Goal: Task Accomplishment & Management: Use online tool/utility

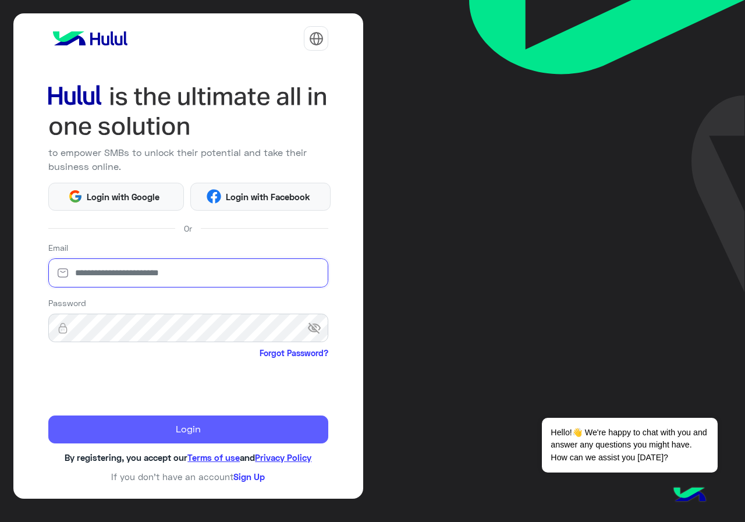
type input "**********"
click at [107, 439] on button "Login" at bounding box center [188, 429] width 280 height 28
click at [115, 441] on button "Login" at bounding box center [188, 429] width 280 height 28
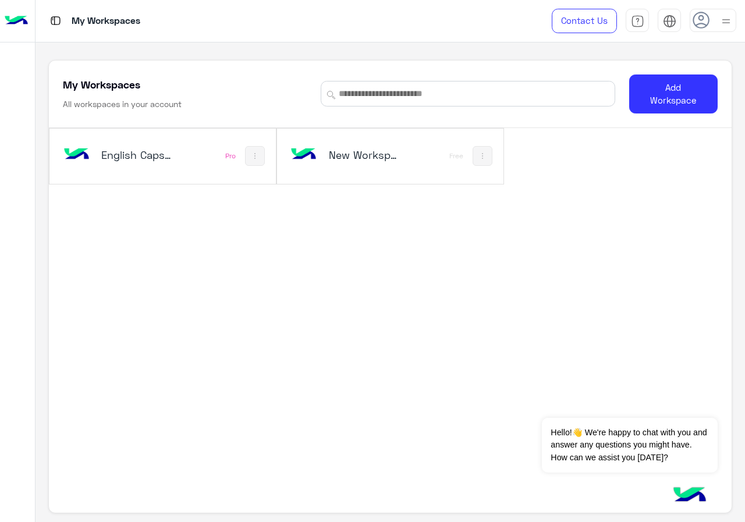
click at [13, 15] on img at bounding box center [16, 21] width 23 height 24
click at [21, 14] on img at bounding box center [16, 21] width 23 height 24
click at [20, 20] on img at bounding box center [16, 21] width 23 height 24
click at [153, 153] on h5 "English Capsules" at bounding box center [137, 155] width 73 height 14
click at [111, 84] on h5 "My Workspaces" at bounding box center [101, 84] width 77 height 14
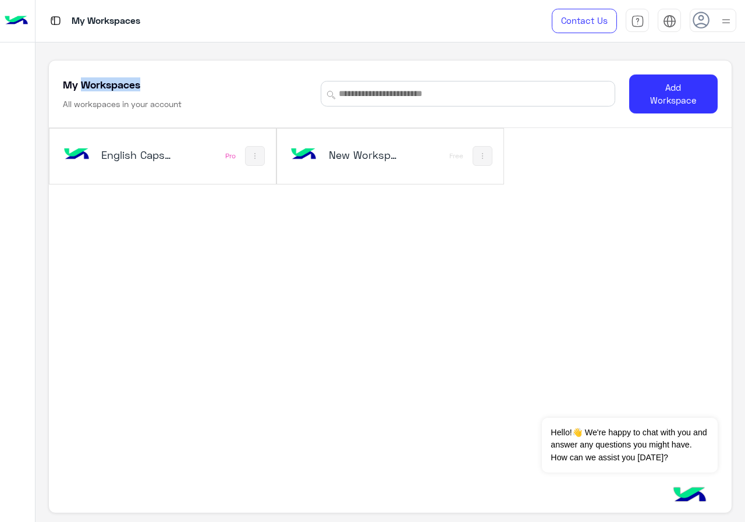
click at [111, 84] on h5 "My Workspaces" at bounding box center [101, 84] width 77 height 14
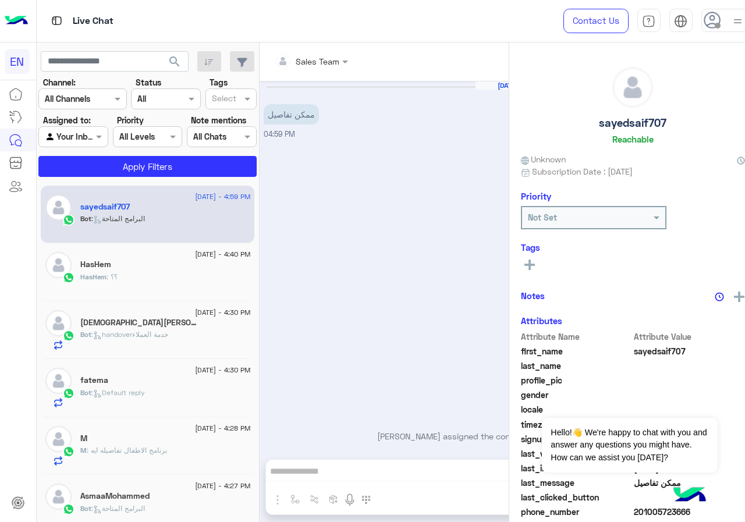
scroll to position [4, 0]
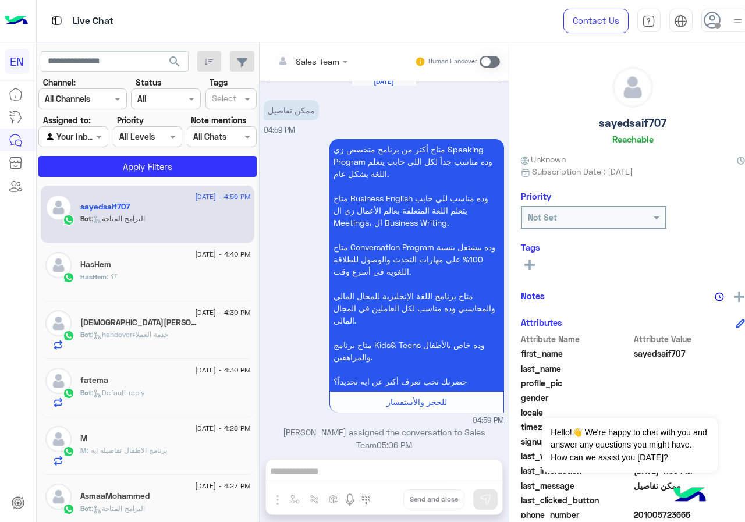
click at [79, 136] on div at bounding box center [73, 136] width 69 height 13
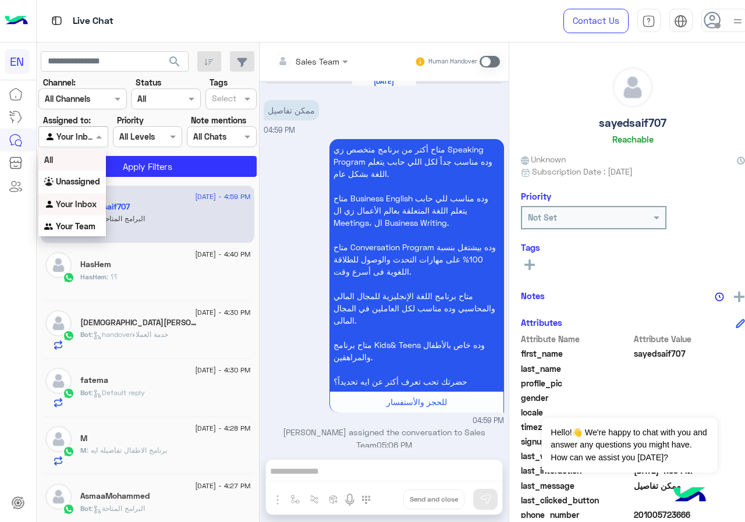
click at [53, 155] on b "All" at bounding box center [48, 160] width 9 height 10
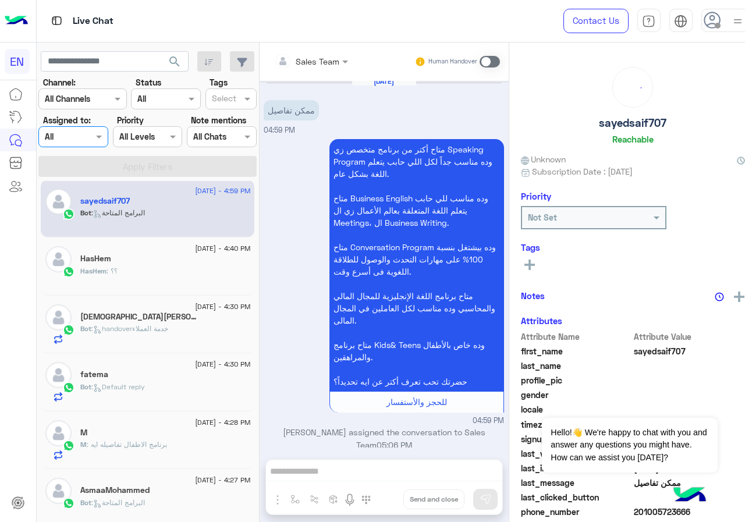
scroll to position [64, 0]
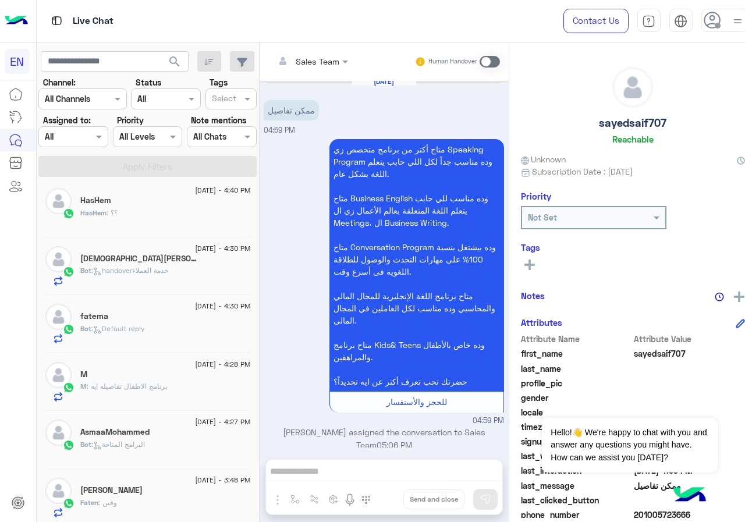
click at [195, 482] on span "[DATE] - 3:48 PM" at bounding box center [222, 480] width 55 height 10
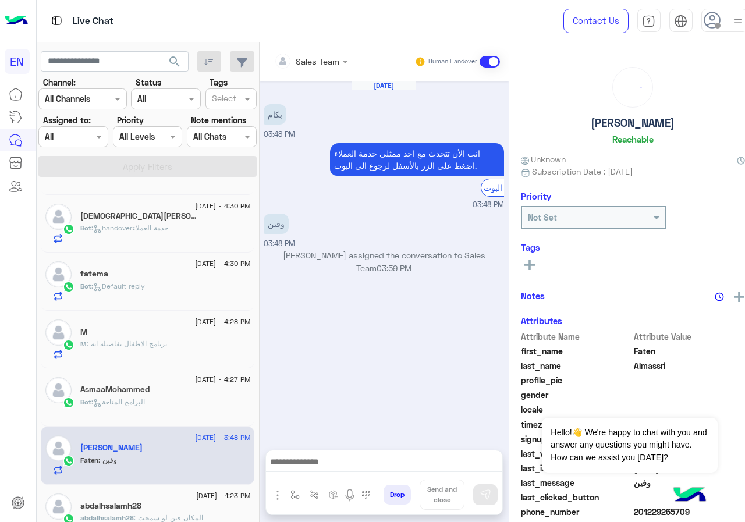
scroll to position [239, 0]
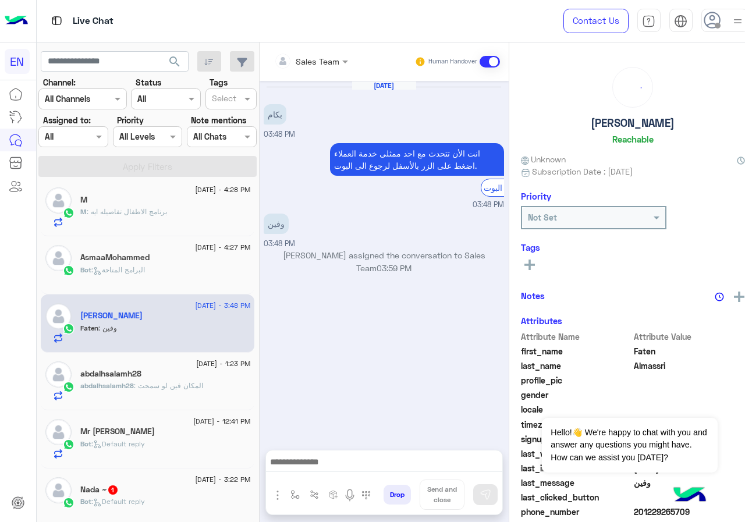
click at [195, 475] on span "[DATE] - 3:22 PM" at bounding box center [222, 479] width 55 height 10
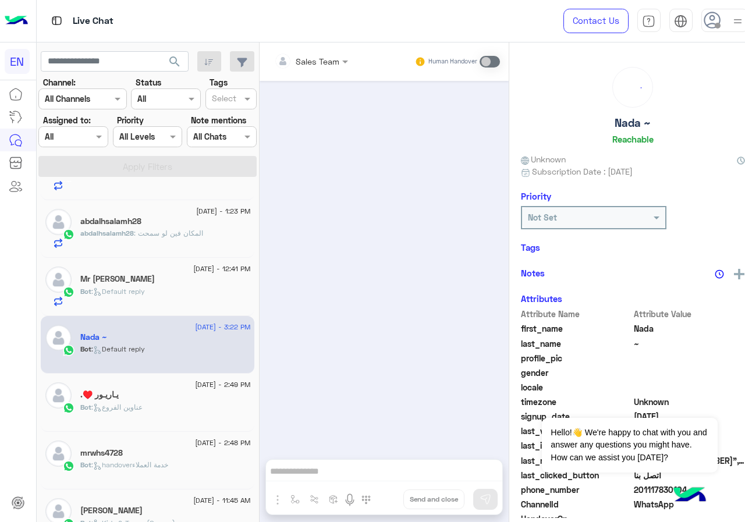
scroll to position [413, 0]
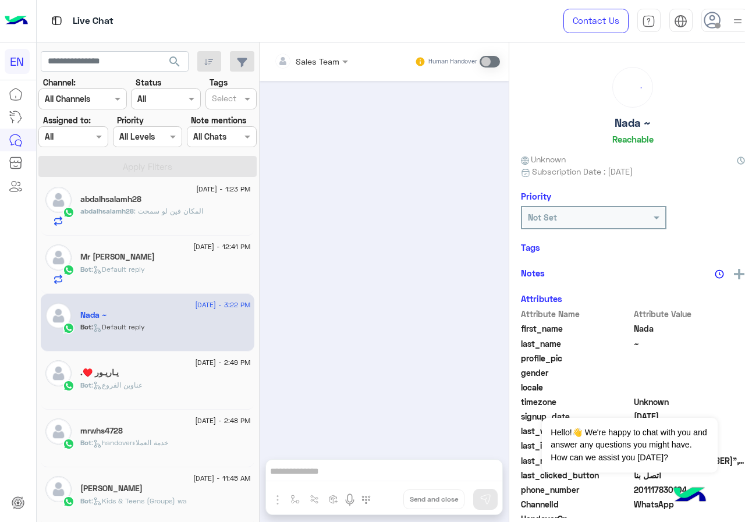
click at [172, 467] on div "[DATE] - 11:45 AM علا عادل Bot : Kids & Teens (Groups) wa" at bounding box center [148, 496] width 214 height 58
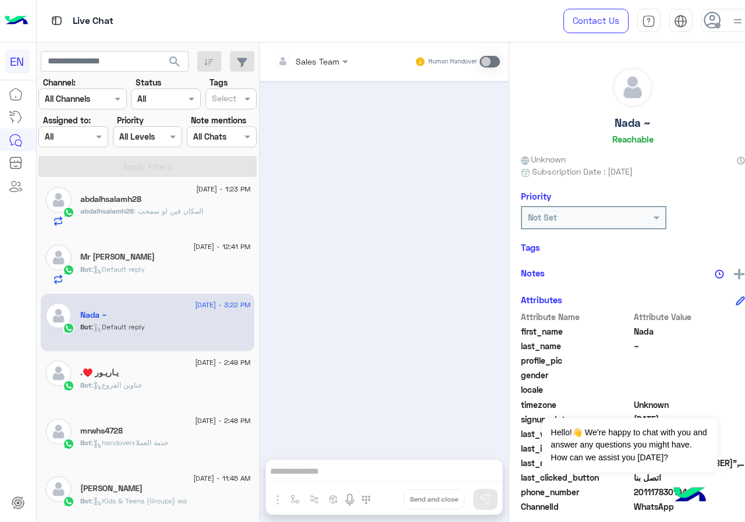
click at [193, 478] on span "[DATE] - 11:45 AM" at bounding box center [221, 478] width 57 height 10
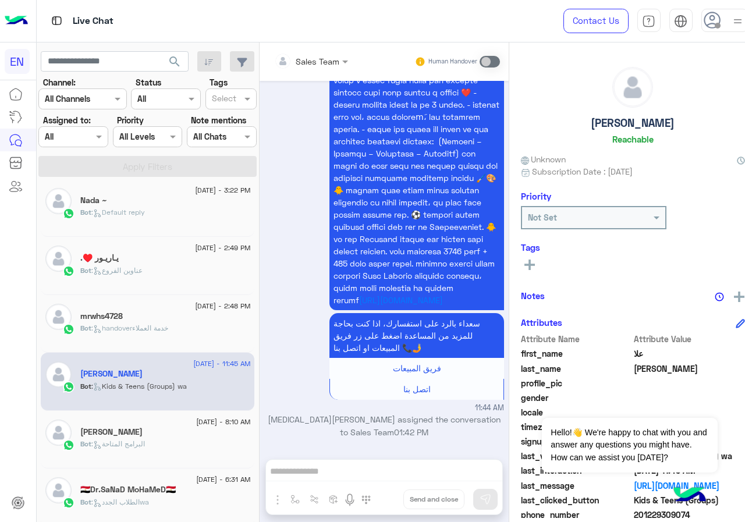
scroll to position [588, 0]
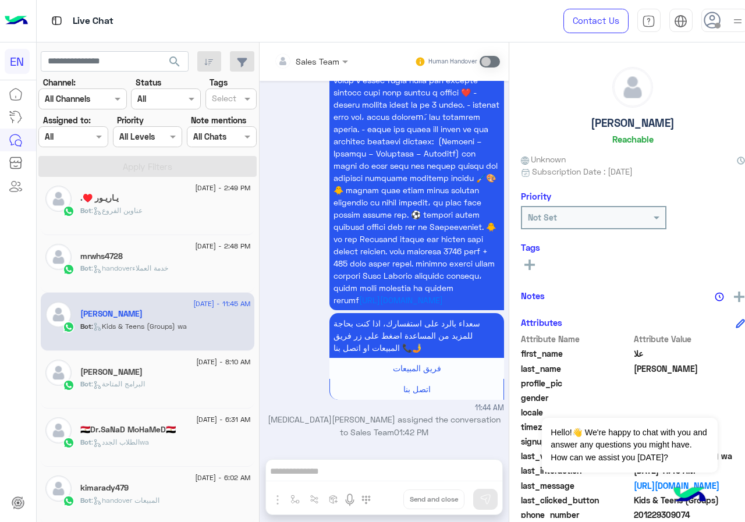
click at [154, 434] on h5 "🇪🇬Dr.SaNaD MoHaMeD🇪🇬" at bounding box center [127, 430] width 95 height 10
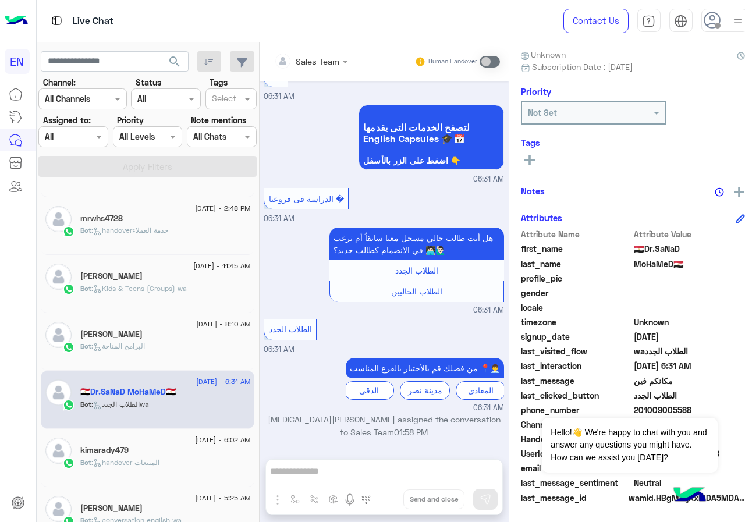
scroll to position [646, 0]
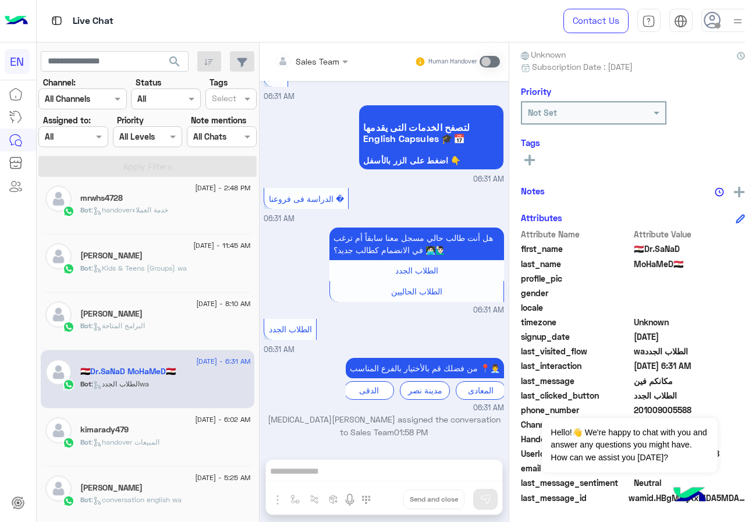
click at [175, 486] on div "[PERSON_NAME]" at bounding box center [165, 489] width 170 height 12
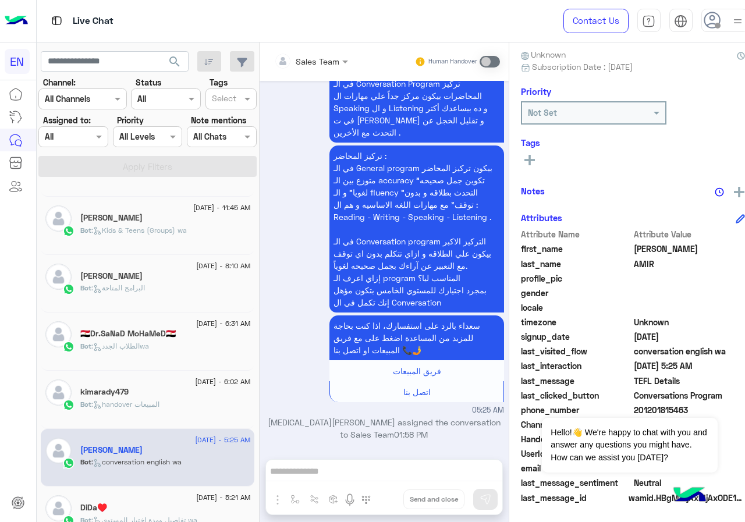
scroll to position [704, 0]
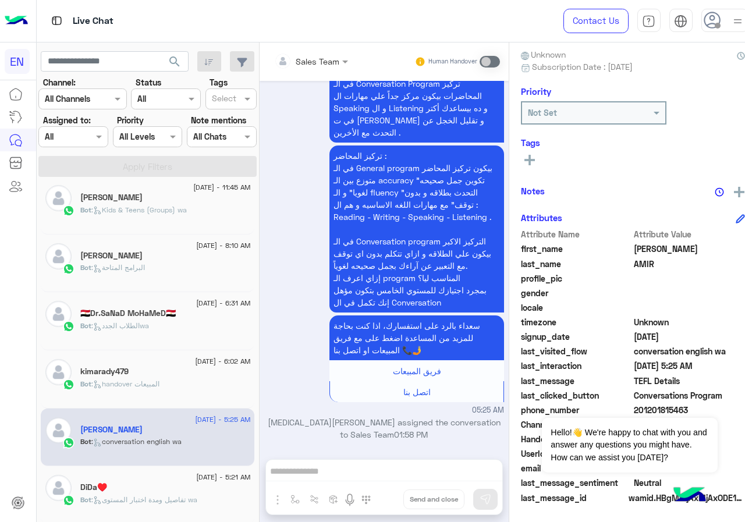
click at [156, 481] on div "[DATE] - 5:21 AM" at bounding box center [165, 479] width 170 height 8
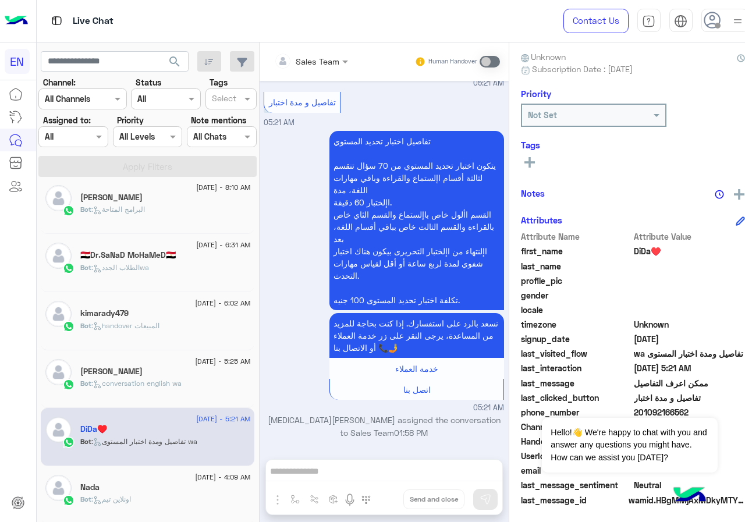
scroll to position [105, 0]
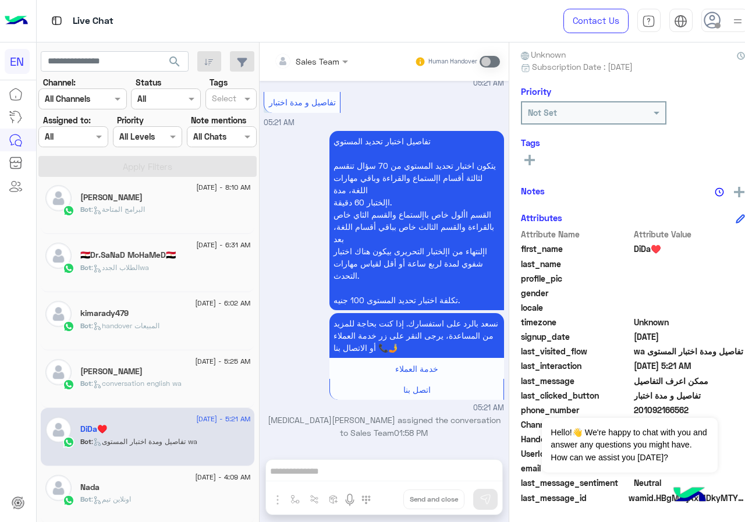
click at [155, 481] on div "[DATE] - 4:09 AM" at bounding box center [165, 479] width 170 height 8
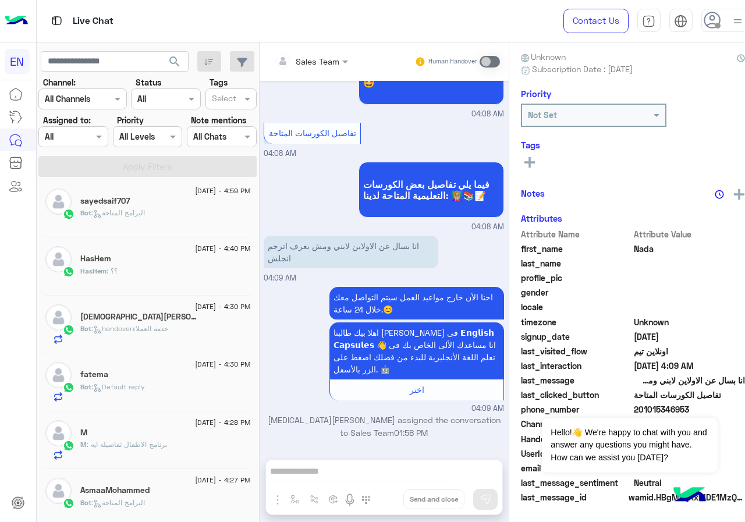
click at [145, 439] on p "M : برنامج الاطفال تفاصيله ايه" at bounding box center [123, 444] width 87 height 10
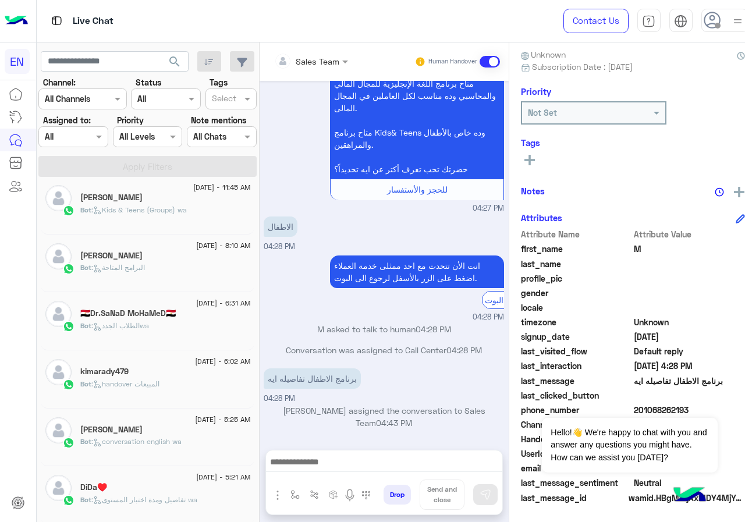
click at [144, 488] on div "DiDa♥️" at bounding box center [165, 488] width 170 height 12
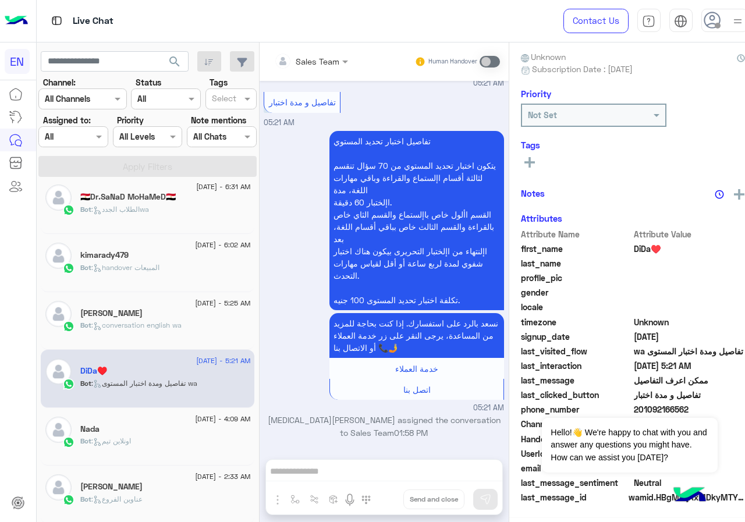
click at [145, 490] on div "[PERSON_NAME]" at bounding box center [165, 488] width 170 height 12
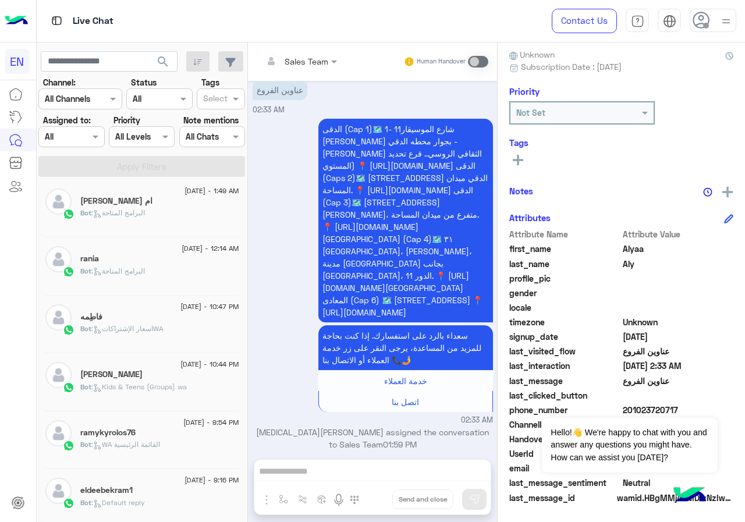
click at [174, 266] on div "Bot : البرامج المتاحة" at bounding box center [159, 276] width 159 height 20
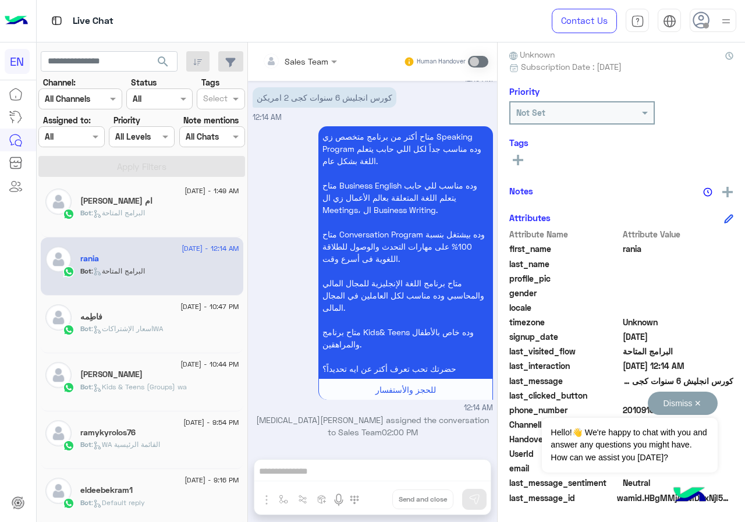
click at [699, 404] on button "Dismiss ✕" at bounding box center [683, 403] width 70 height 23
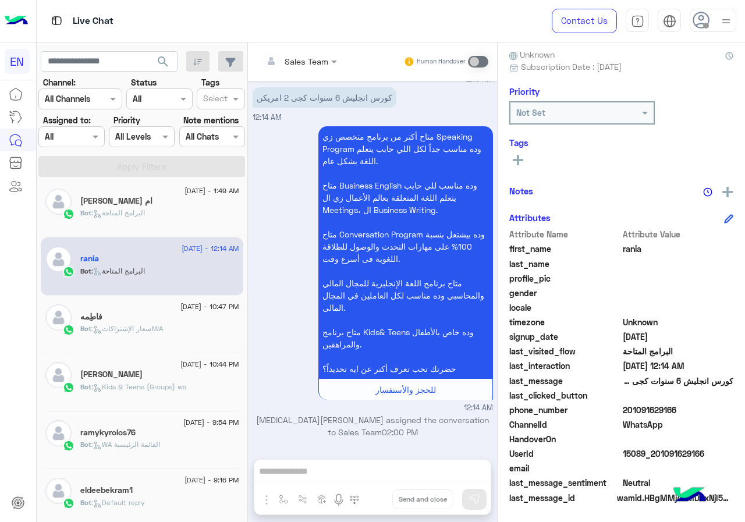
click at [656, 408] on span "201091629166" at bounding box center [678, 410] width 111 height 12
copy span "201091629166"
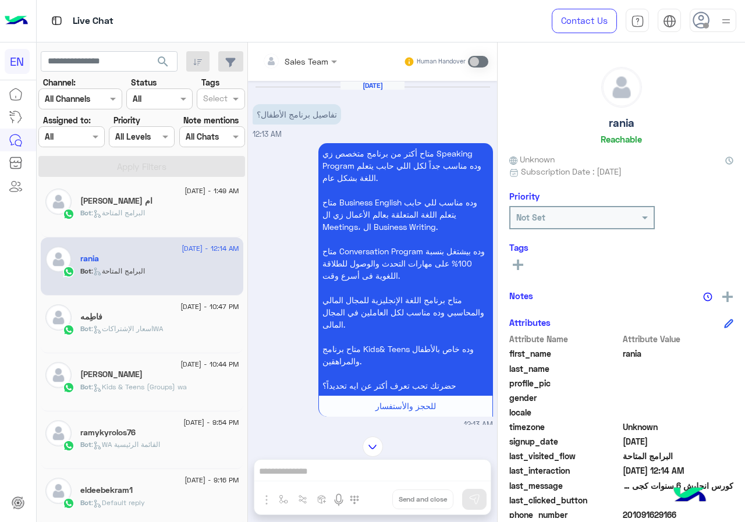
click at [620, 120] on h5 "rania" at bounding box center [622, 122] width 26 height 13
copy h5 "rania"
click at [520, 273] on div "See All" at bounding box center [621, 266] width 224 height 18
click at [519, 265] on rect at bounding box center [518, 265] width 10 height 2
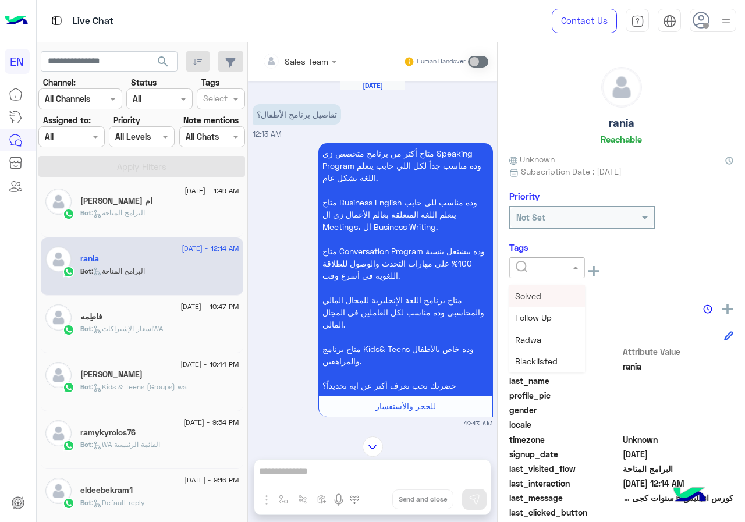
click at [542, 272] on input "text" at bounding box center [533, 268] width 35 height 12
click at [548, 359] on span "[PERSON_NAME]" at bounding box center [546, 362] width 63 height 10
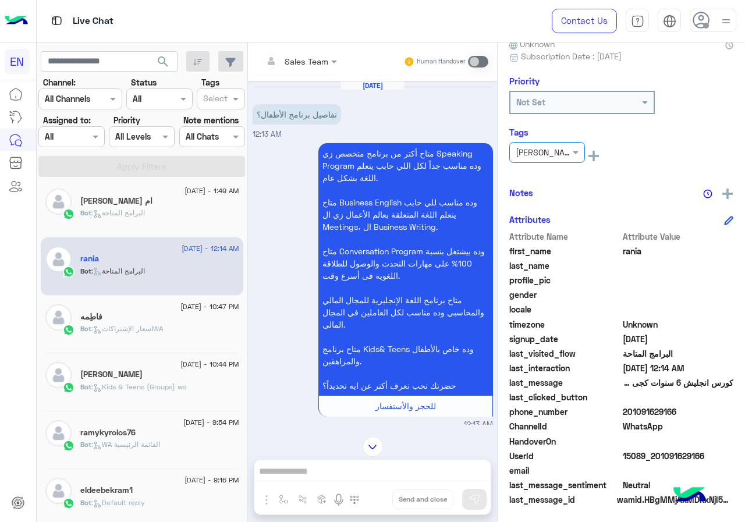
scroll to position [116, 0]
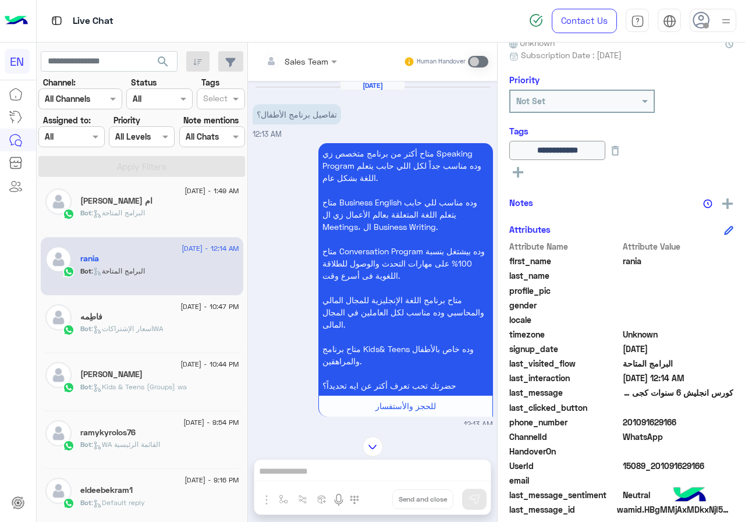
drag, startPoint x: 624, startPoint y: 423, endPoint x: 673, endPoint y: 420, distance: 49.0
click at [673, 420] on span "201091629166" at bounding box center [678, 422] width 111 height 12
copy span "01091629166"
click at [130, 201] on div "ام [PERSON_NAME]" at bounding box center [159, 202] width 159 height 12
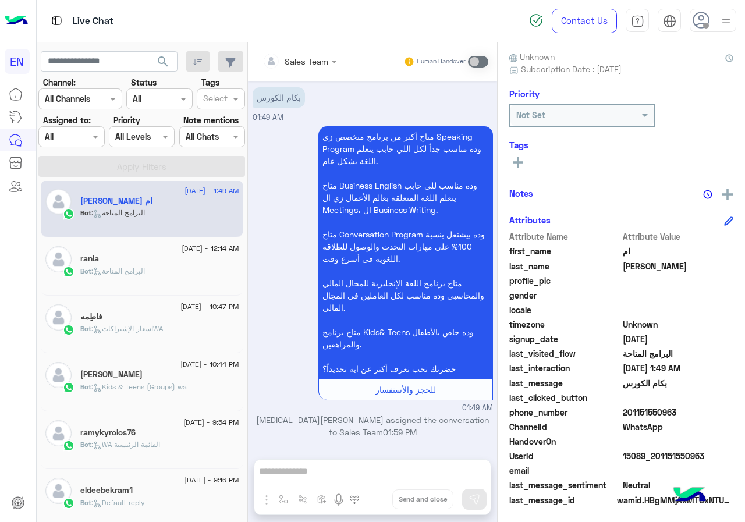
scroll to position [105, 0]
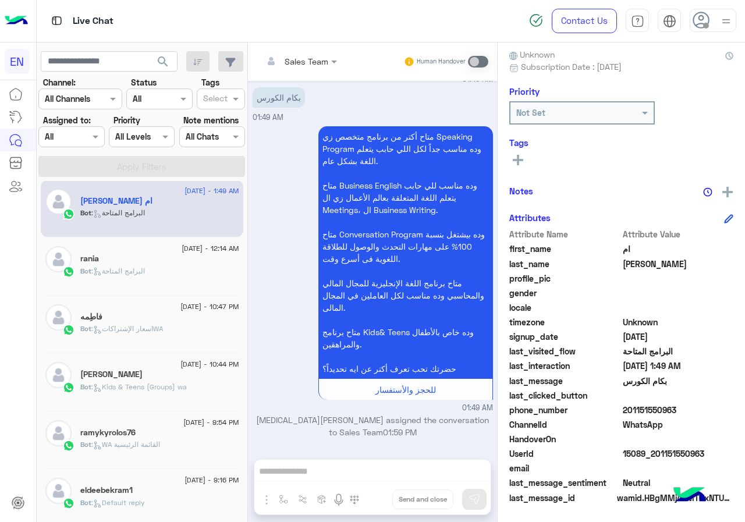
click at [657, 414] on span "201151550963" at bounding box center [678, 410] width 111 height 12
copy span "201151550963"
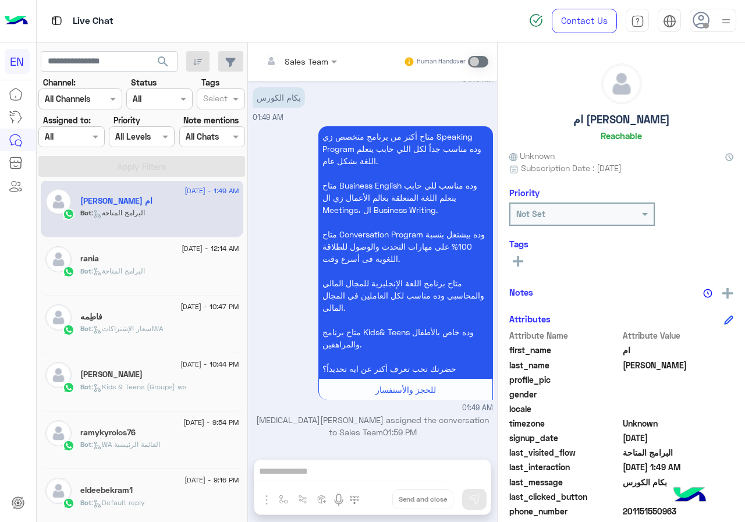
scroll to position [0, 0]
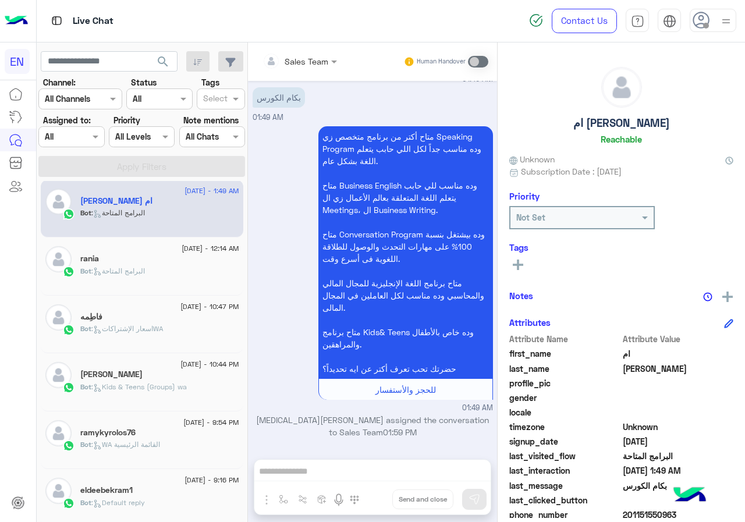
click at [618, 121] on h5 "ام [PERSON_NAME]" at bounding box center [621, 122] width 97 height 13
click at [620, 126] on h5 "ام [PERSON_NAME]" at bounding box center [621, 122] width 97 height 13
drag, startPoint x: 617, startPoint y: 127, endPoint x: 594, endPoint y: 115, distance: 26.3
click at [594, 115] on div "ام [PERSON_NAME]" at bounding box center [621, 108] width 224 height 82
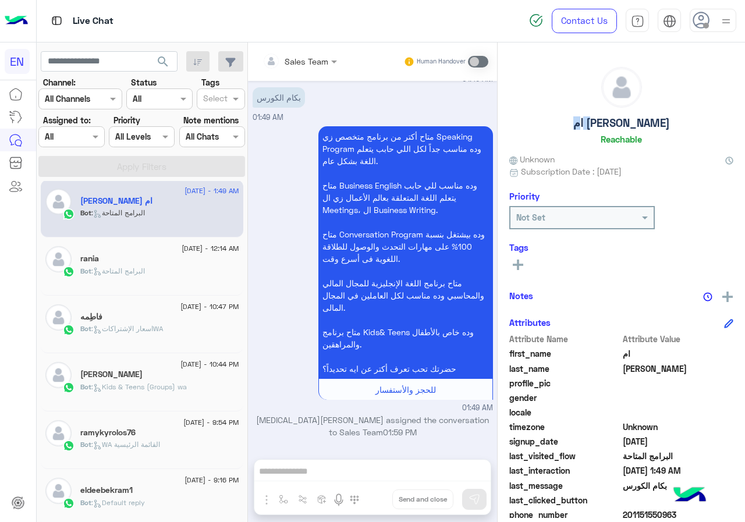
click at [594, 115] on div "ام [PERSON_NAME]" at bounding box center [621, 108] width 224 height 82
copy h5 "ام [PERSON_NAME]"
click at [521, 265] on rect at bounding box center [518, 265] width 10 height 2
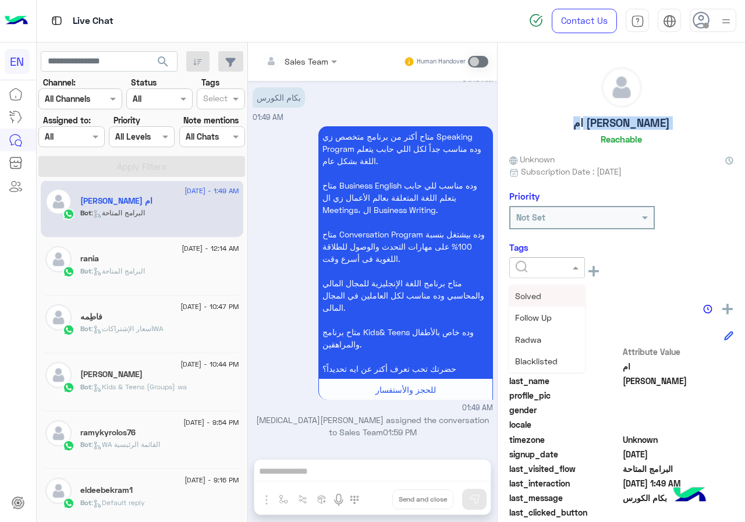
click at [542, 275] on div at bounding box center [547, 267] width 76 height 21
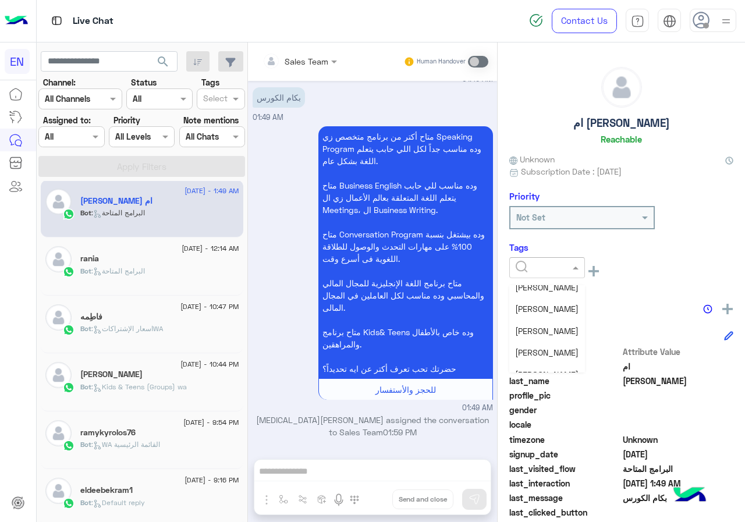
scroll to position [152, 0]
click at [557, 360] on span "[PERSON_NAME]" at bounding box center [546, 362] width 63 height 10
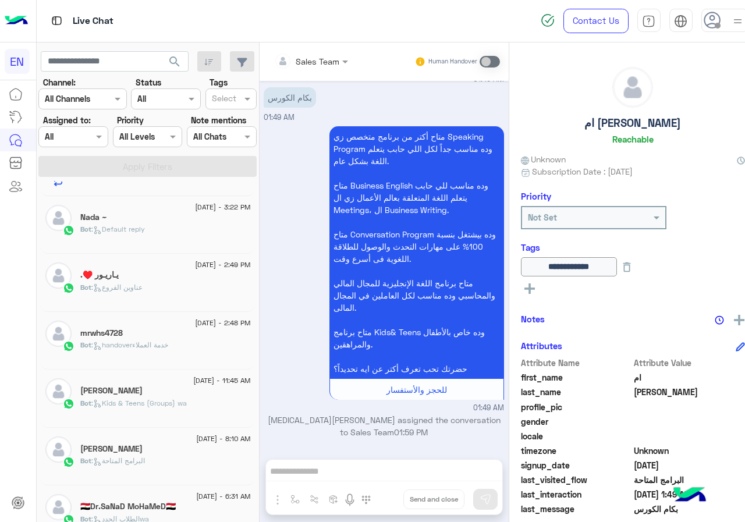
scroll to position [530, 0]
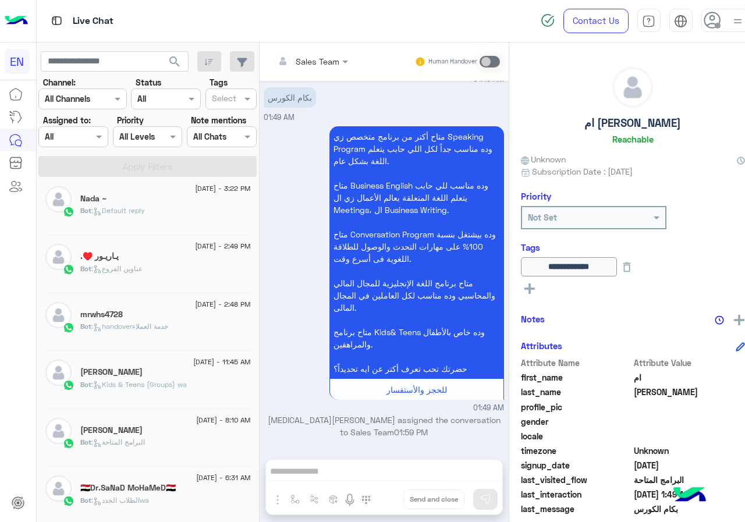
click at [172, 487] on div "🇪🇬Dr.SaNaD MoHaMeD🇪🇬" at bounding box center [165, 489] width 170 height 12
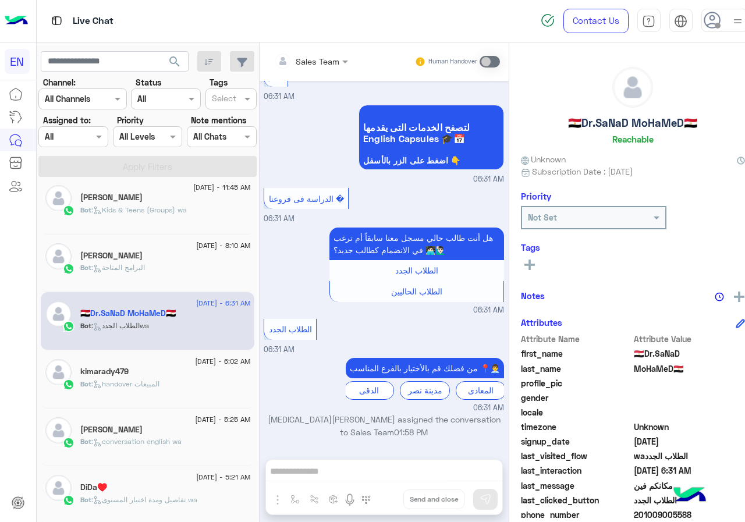
scroll to position [762, 0]
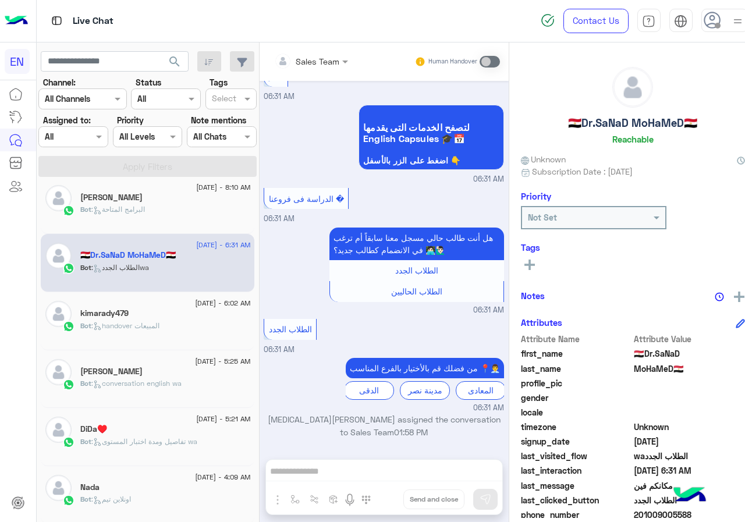
click at [177, 491] on div "Nada" at bounding box center [165, 488] width 170 height 12
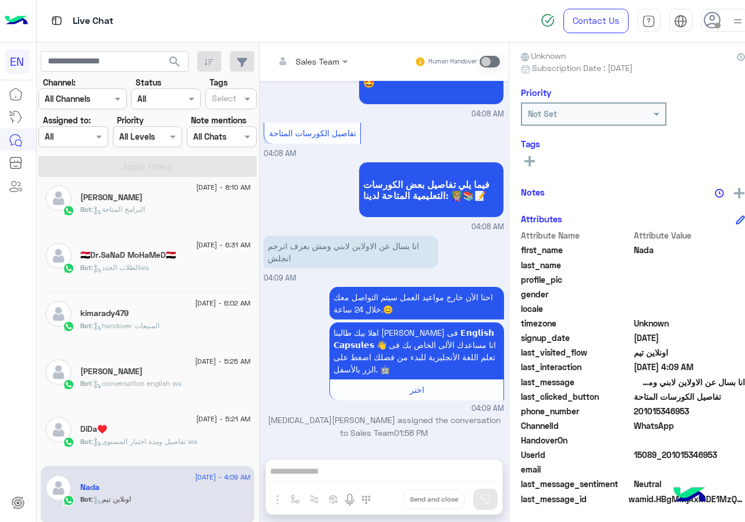
scroll to position [105, 0]
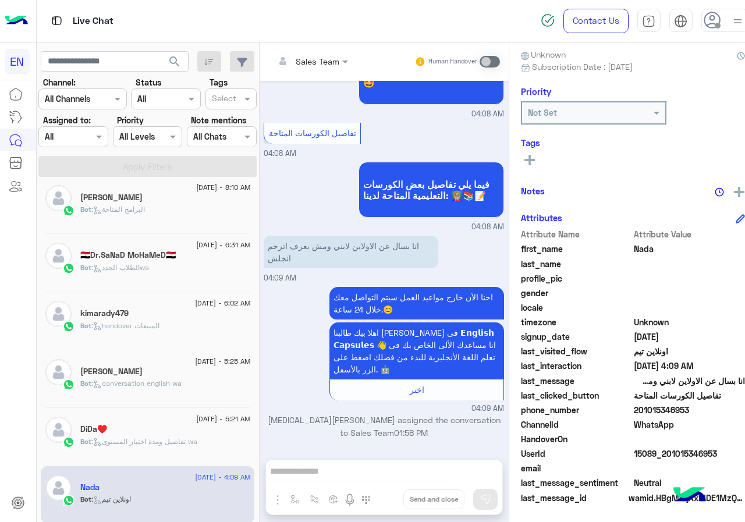
click at [650, 410] on span "201015346953" at bounding box center [689, 410] width 111 height 12
copy span "201015346953"
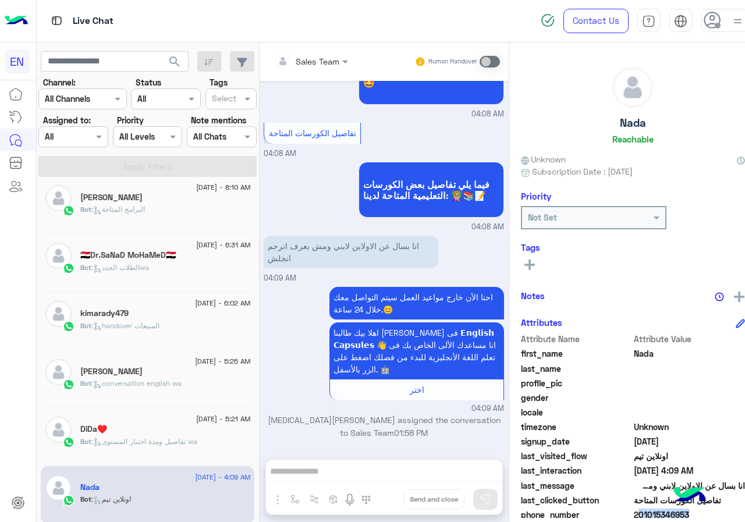
click at [620, 129] on h5 "Nada" at bounding box center [633, 122] width 26 height 13
click at [620, 126] on h5 "Nada" at bounding box center [633, 122] width 26 height 13
copy h5 "Nada"
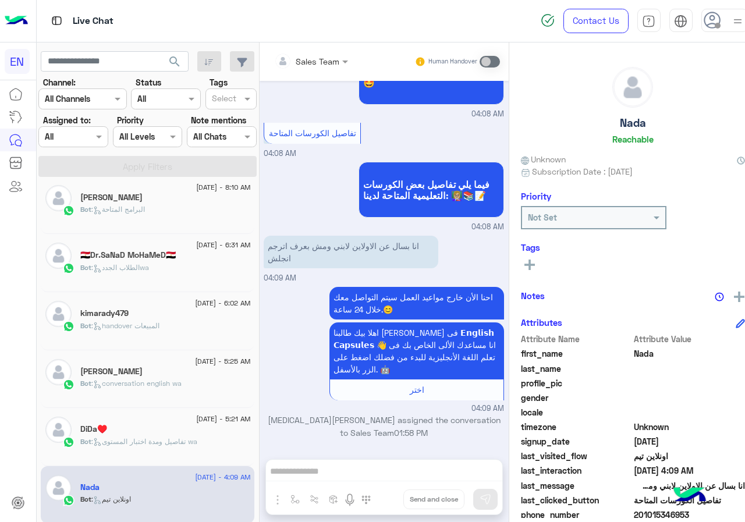
click at [529, 264] on div "See All" at bounding box center [633, 264] width 224 height 14
click at [524, 264] on icon at bounding box center [529, 265] width 10 height 10
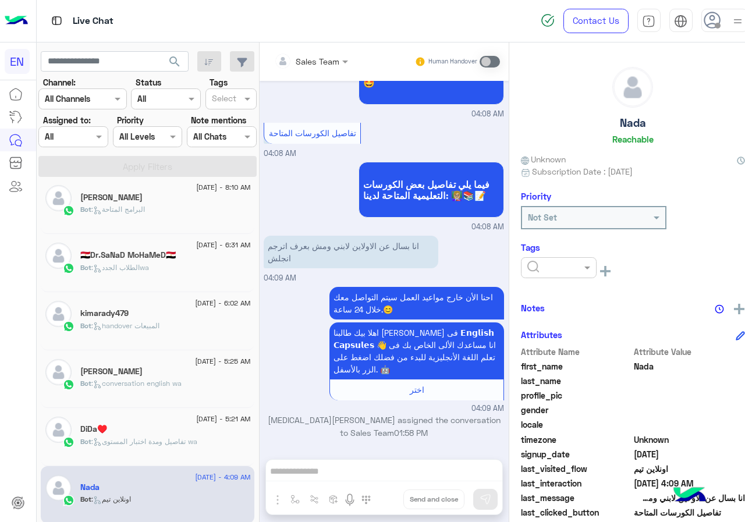
click at [542, 265] on input "text" at bounding box center [544, 268] width 35 height 12
click at [539, 361] on span "[PERSON_NAME]" at bounding box center [558, 362] width 63 height 10
click at [118, 432] on div "DiDa♥️" at bounding box center [165, 430] width 170 height 12
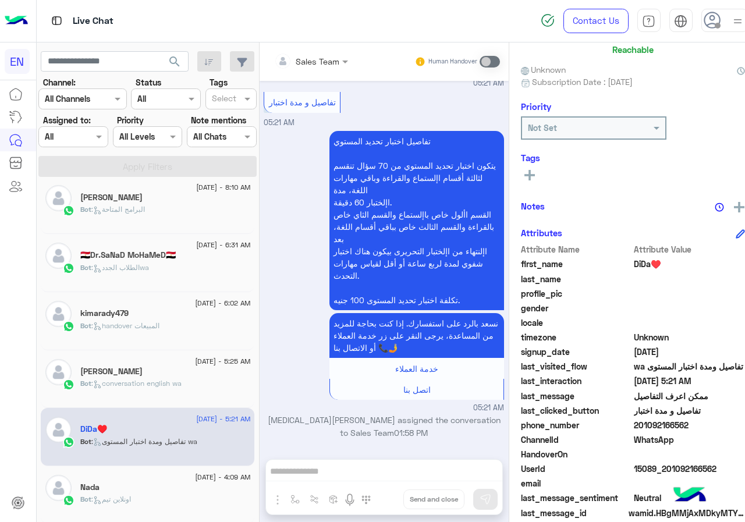
scroll to position [105, 0]
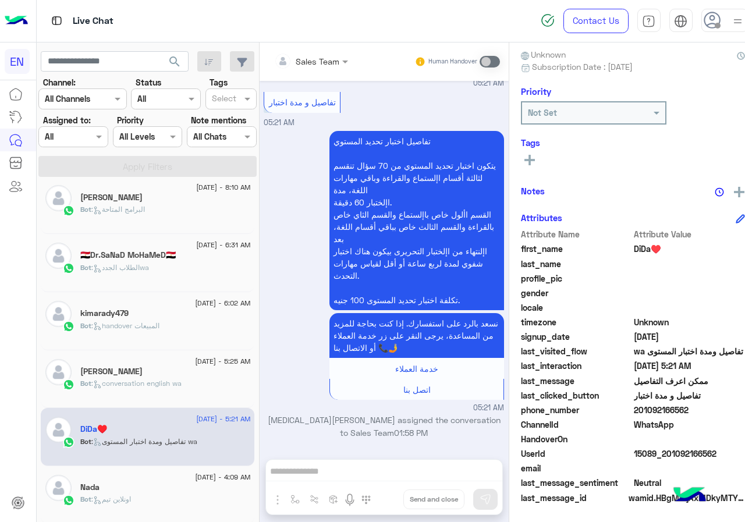
click at [653, 412] on span "201092166562" at bounding box center [689, 410] width 111 height 12
copy span "201092166562"
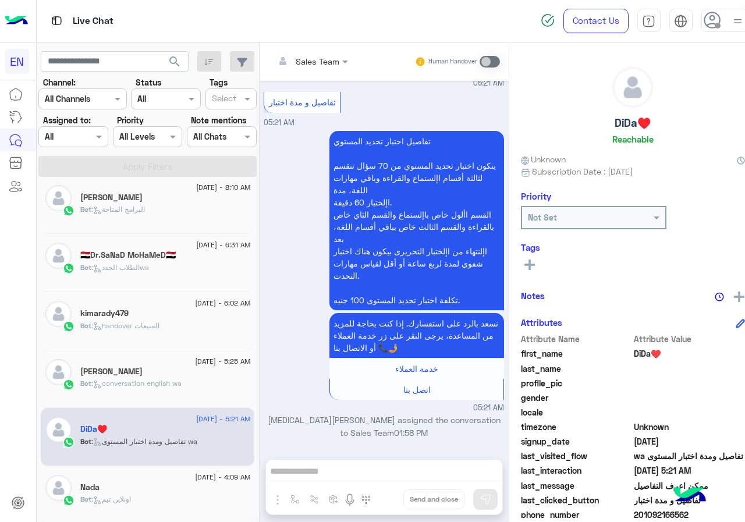
click at [528, 268] on rect at bounding box center [529, 265] width 2 height 10
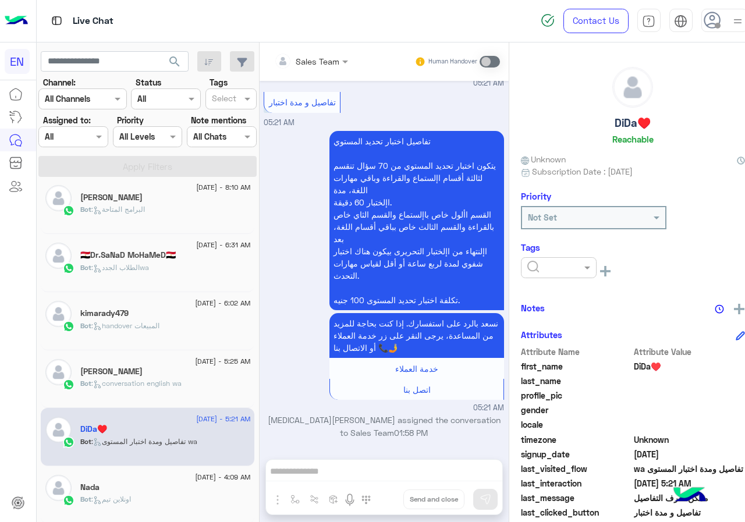
click at [532, 265] on input "text" at bounding box center [544, 268] width 35 height 12
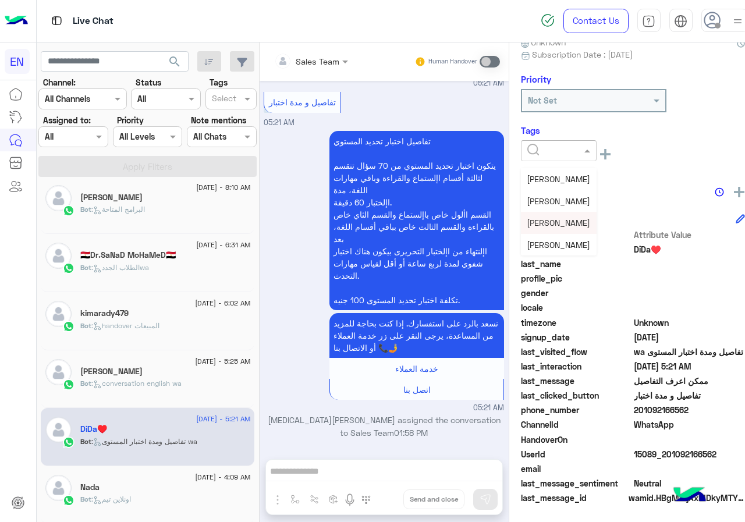
scroll to position [35, 0]
click at [551, 245] on div "[PERSON_NAME]" at bounding box center [559, 252] width 76 height 22
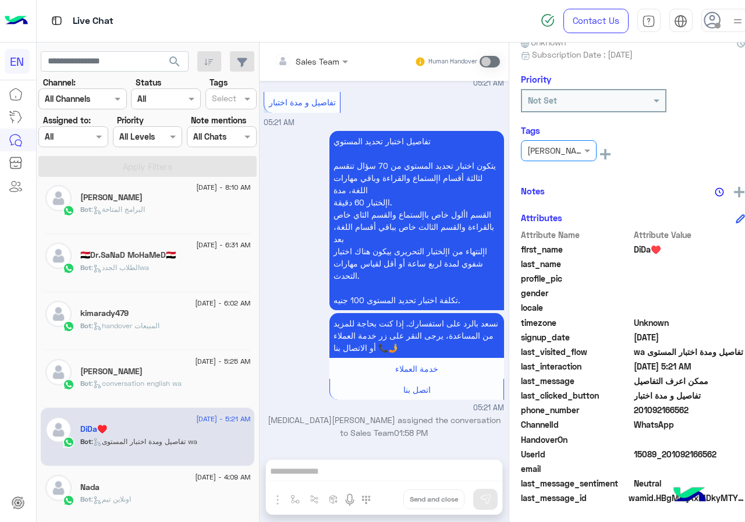
click at [189, 379] on div "Bot : conversation english wa" at bounding box center [165, 388] width 170 height 20
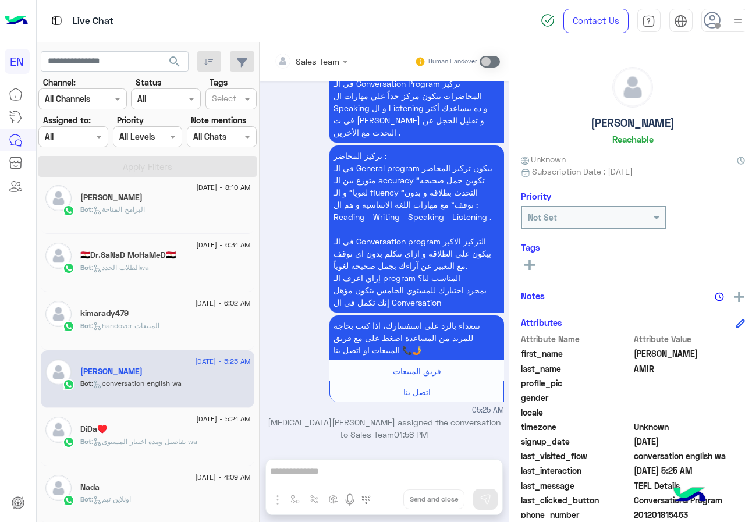
scroll to position [105, 0]
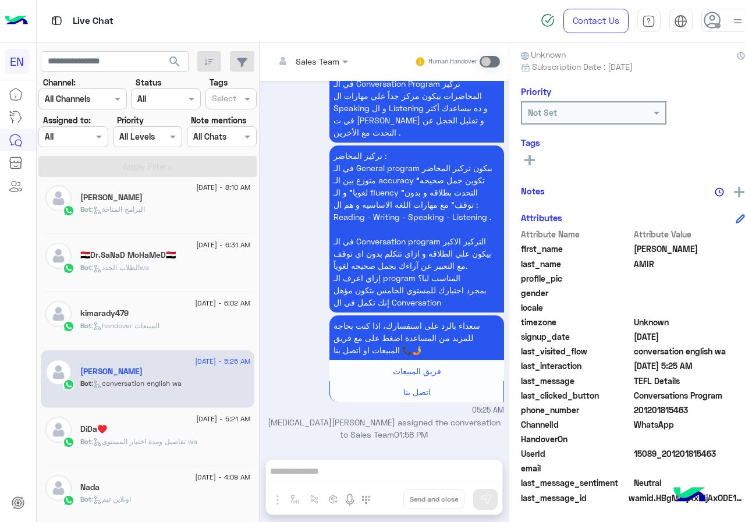
click at [658, 410] on span "201201815463" at bounding box center [689, 410] width 111 height 12
copy span "201201815463"
click at [524, 157] on icon at bounding box center [529, 160] width 10 height 10
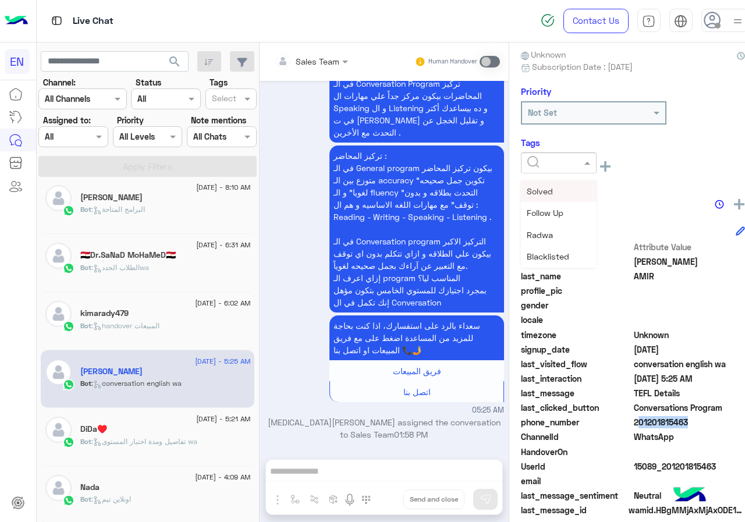
click at [531, 159] on input "text" at bounding box center [544, 163] width 35 height 12
click at [544, 255] on span "[PERSON_NAME]" at bounding box center [558, 257] width 63 height 10
click at [172, 318] on div "kimarady479" at bounding box center [165, 314] width 170 height 12
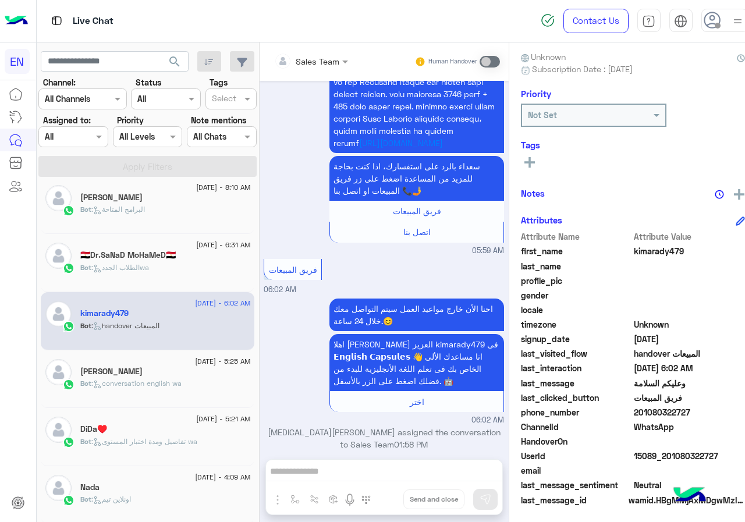
scroll to position [105, 0]
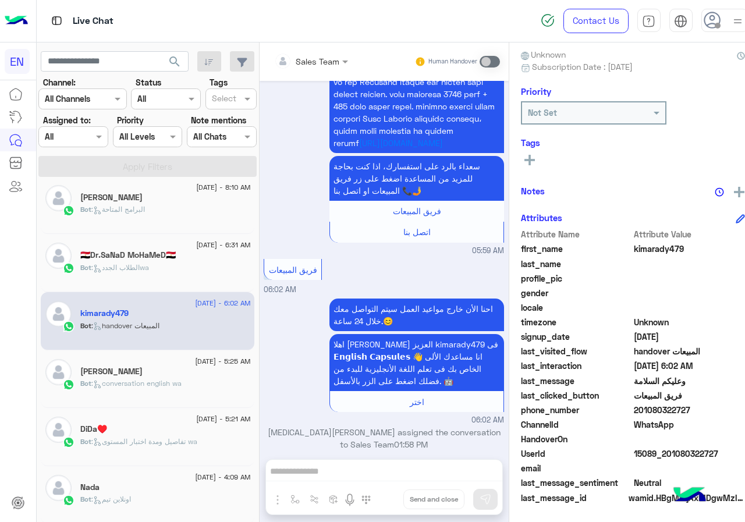
click at [651, 409] on span "201080322727" at bounding box center [689, 410] width 111 height 12
copy span "201080322727"
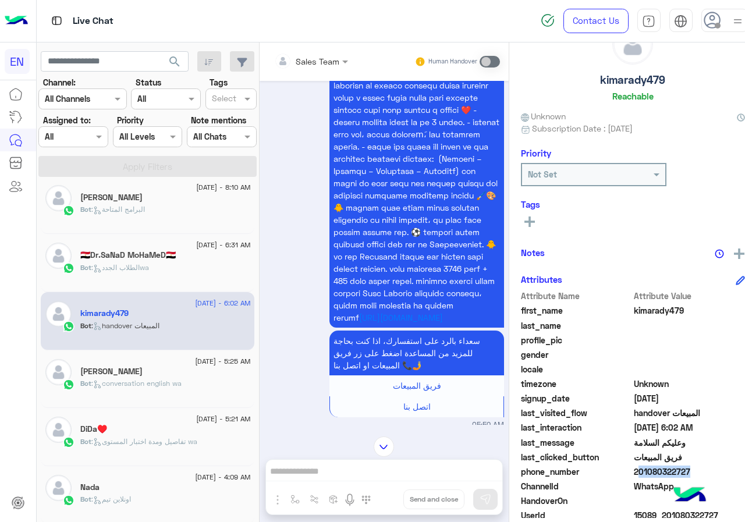
scroll to position [0, 0]
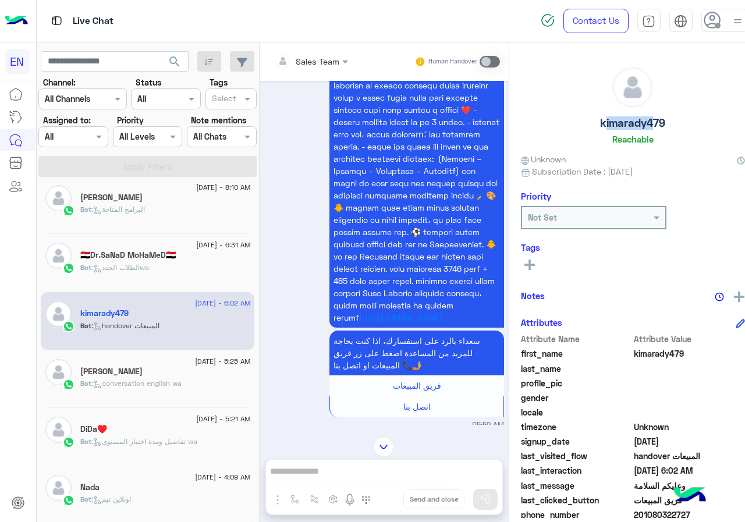
drag, startPoint x: 584, startPoint y: 122, endPoint x: 633, endPoint y: 120, distance: 49.5
click at [633, 120] on div "kimarady479 Reachable" at bounding box center [633, 108] width 224 height 82
click at [521, 258] on button at bounding box center [529, 264] width 17 height 14
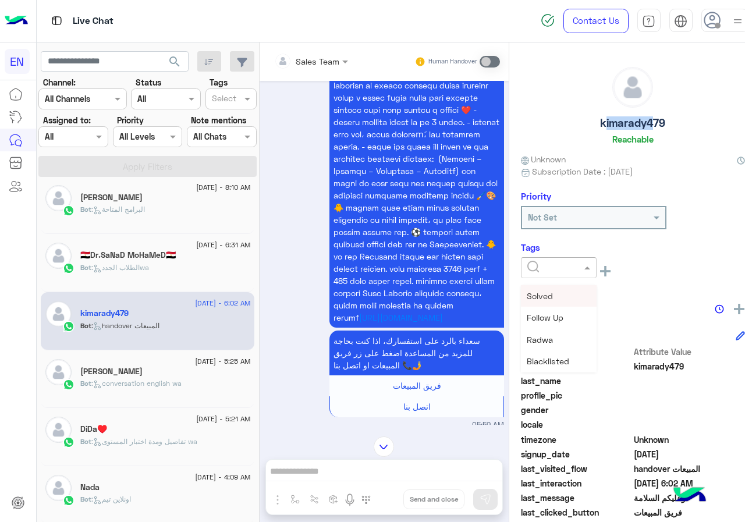
click at [538, 269] on input "text" at bounding box center [544, 268] width 35 height 12
click at [542, 354] on div "[PERSON_NAME]" at bounding box center [559, 362] width 76 height 22
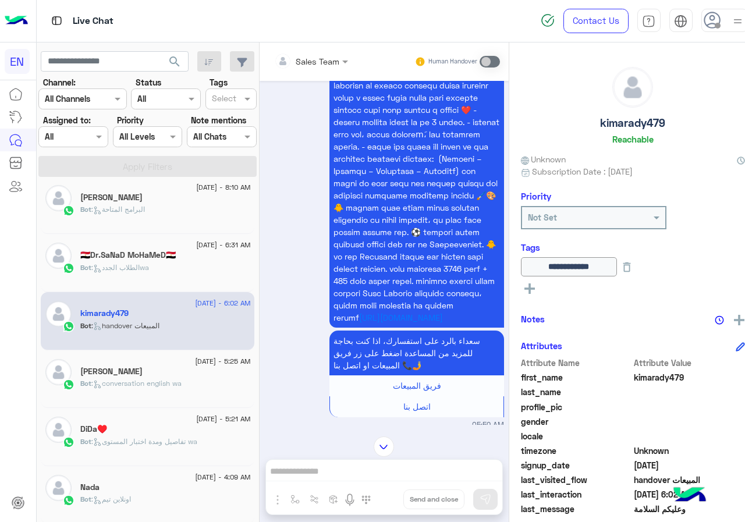
click at [197, 265] on div "Bot : الطلاب الجددwa" at bounding box center [165, 272] width 170 height 20
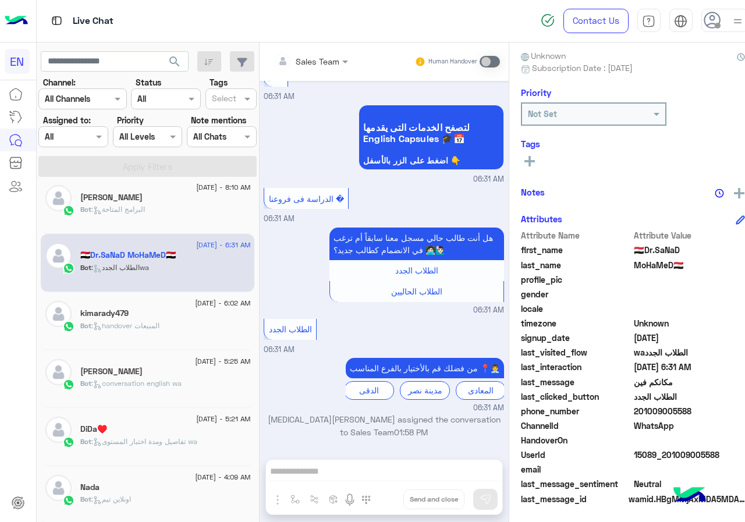
scroll to position [105, 0]
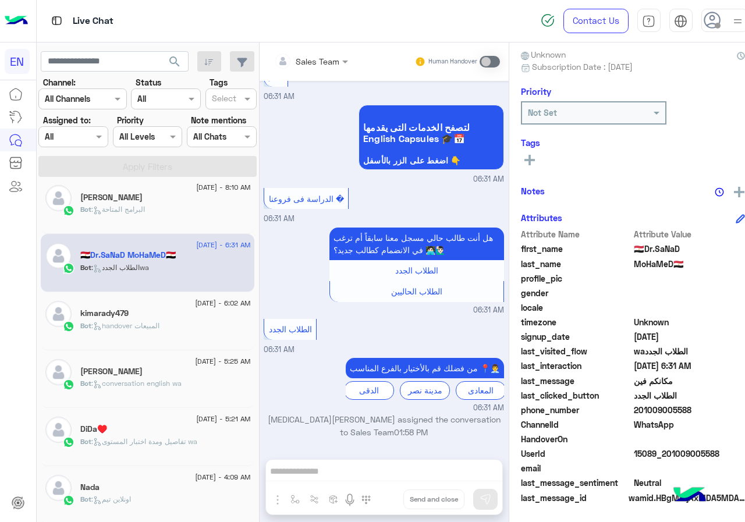
click at [672, 404] on span "201009005588" at bounding box center [689, 410] width 111 height 12
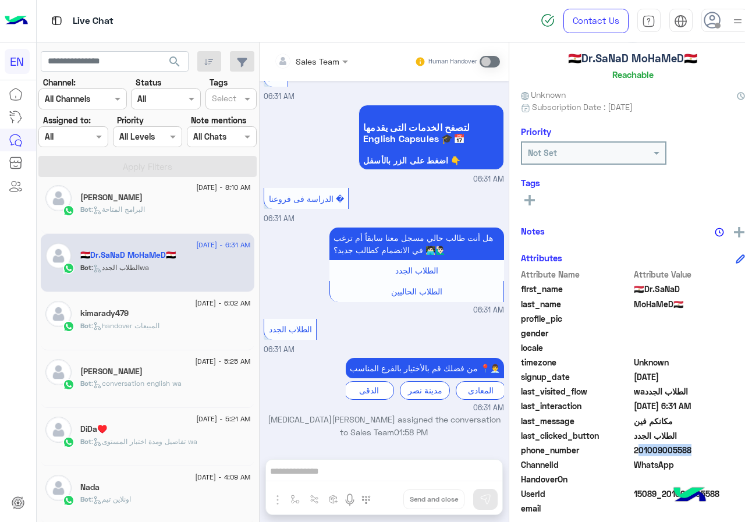
scroll to position [0, 0]
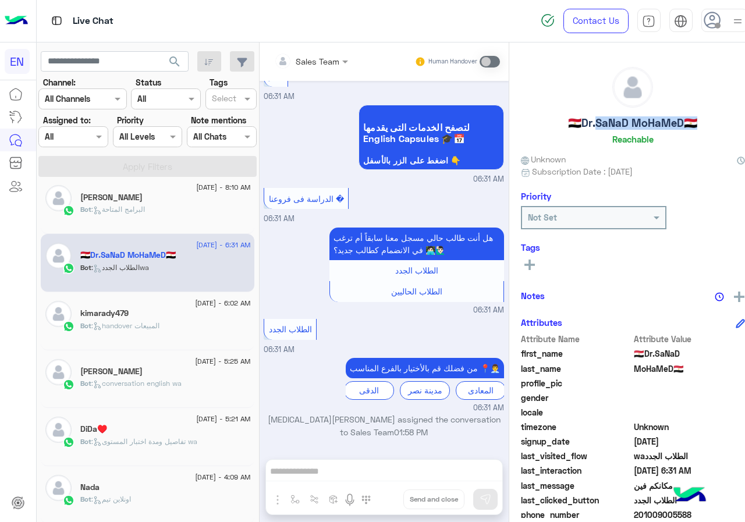
drag, startPoint x: 580, startPoint y: 124, endPoint x: 669, endPoint y: 122, distance: 89.6
click at [669, 122] on h5 "🇪🇬Dr.SaNaD MoHaMeD🇪🇬" at bounding box center [632, 122] width 129 height 13
click at [524, 263] on icon at bounding box center [529, 265] width 10 height 10
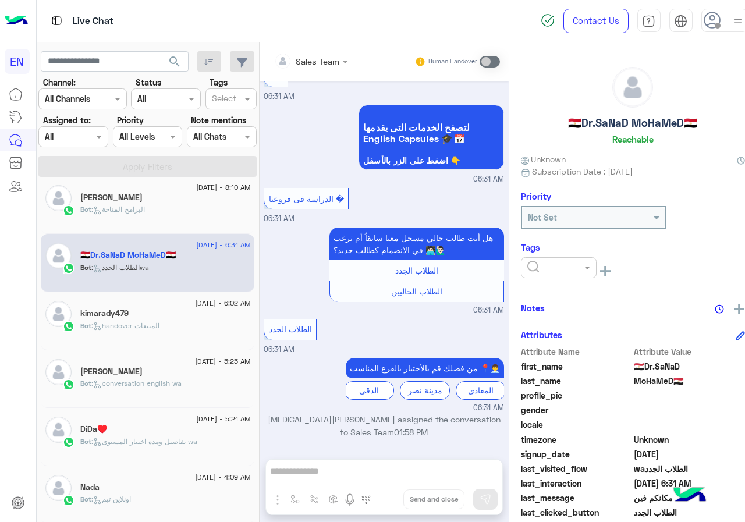
click at [534, 268] on input "text" at bounding box center [544, 268] width 35 height 12
click at [556, 359] on span "[PERSON_NAME]" at bounding box center [558, 362] width 63 height 10
click at [130, 206] on span ": البرامج المتاحة" at bounding box center [118, 209] width 54 height 9
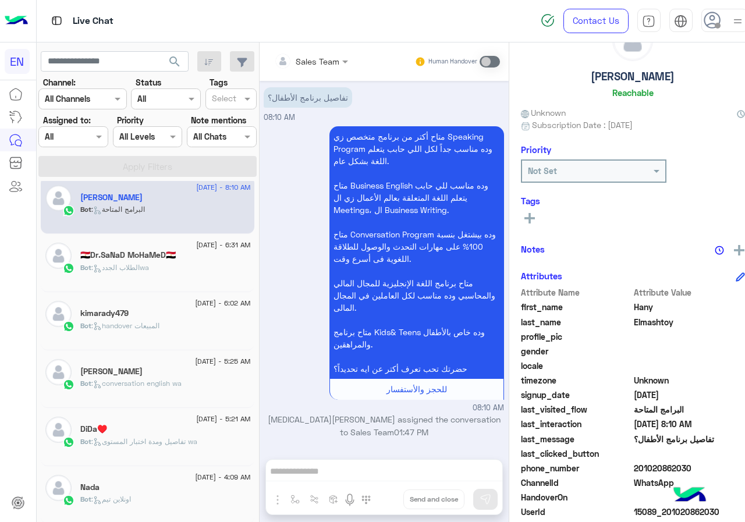
scroll to position [105, 0]
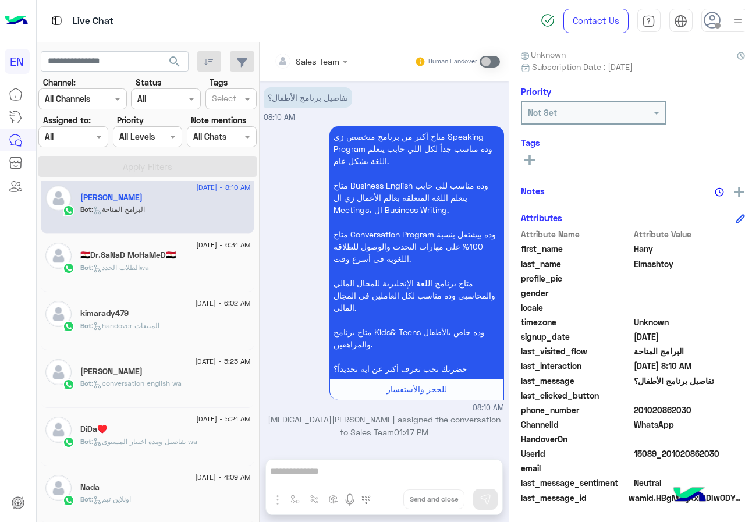
click at [654, 411] on span "201020862030" at bounding box center [689, 410] width 111 height 12
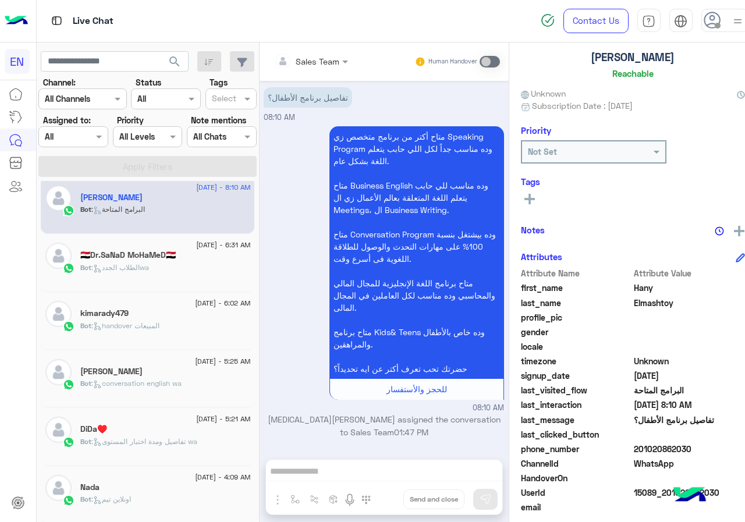
scroll to position [0, 0]
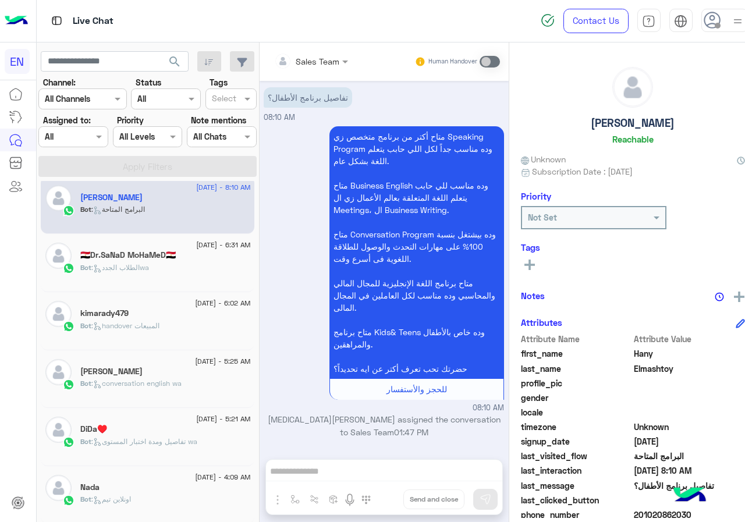
click at [627, 120] on h5 "[PERSON_NAME]" at bounding box center [633, 122] width 84 height 13
click at [524, 264] on icon at bounding box center [529, 265] width 10 height 10
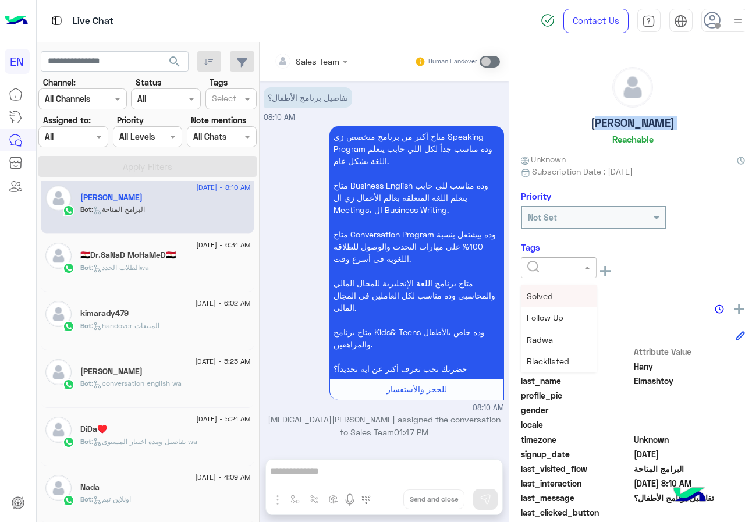
click at [544, 267] on input "text" at bounding box center [544, 268] width 35 height 12
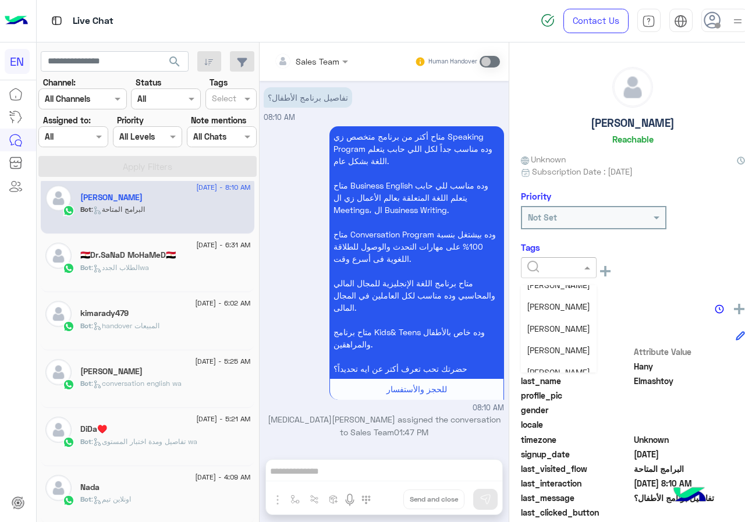
scroll to position [152, 0]
click at [562, 357] on span "[PERSON_NAME]" at bounding box center [558, 362] width 63 height 10
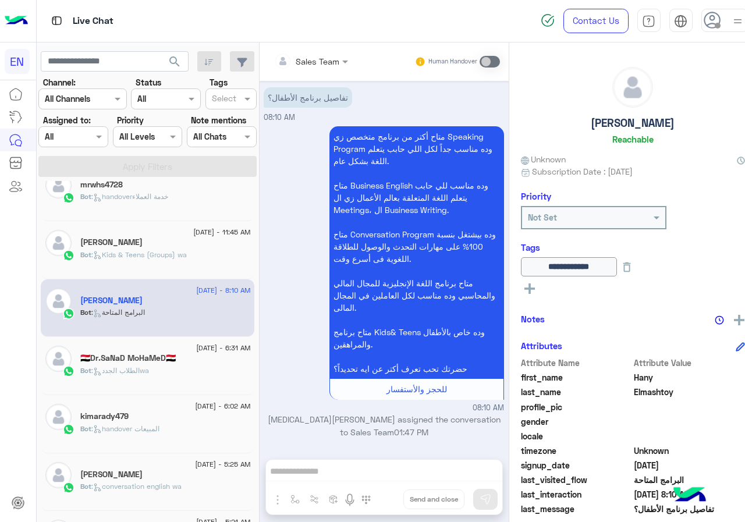
scroll to position [646, 0]
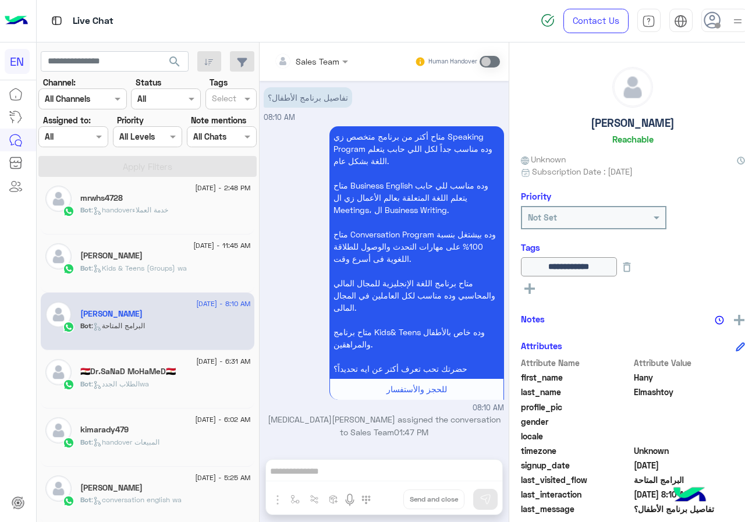
click at [143, 278] on div "Bot : Kids & Teens (Groups) wa" at bounding box center [165, 273] width 170 height 20
click at [130, 270] on span ": Kids & Teens (Groups) wa" at bounding box center [138, 268] width 95 height 9
click at [157, 273] on div "Bot : Kids & Teens (Groups) wa" at bounding box center [165, 273] width 170 height 20
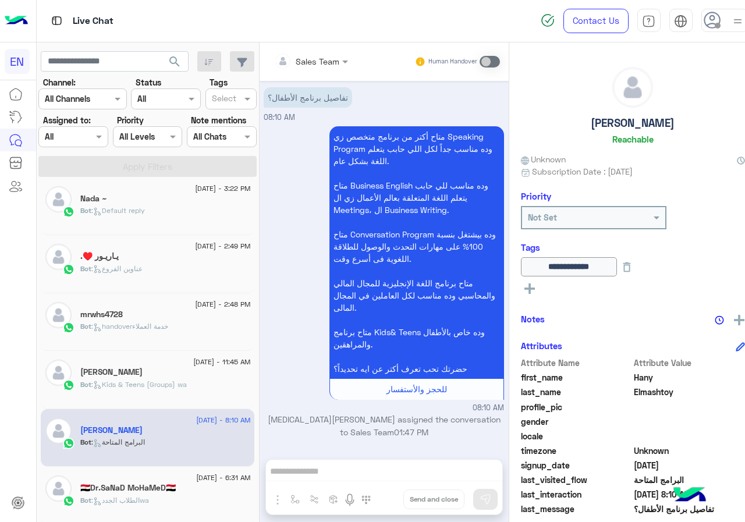
click at [154, 328] on span ": handoverخدمة العملاء" at bounding box center [129, 326] width 77 height 9
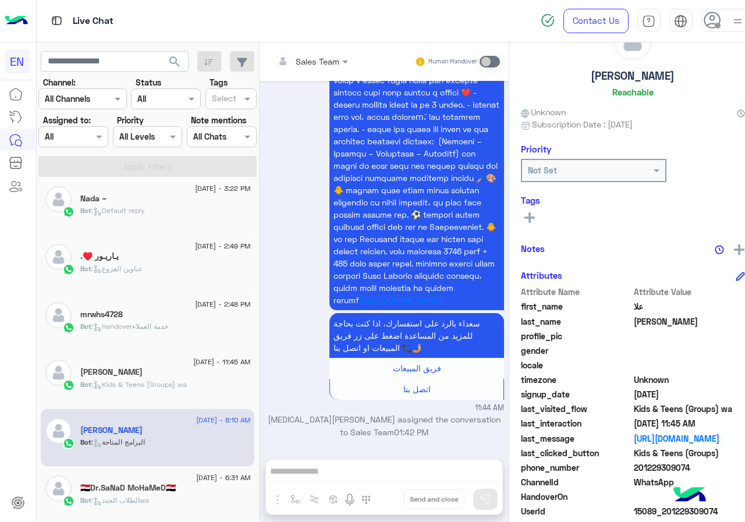
scroll to position [105, 0]
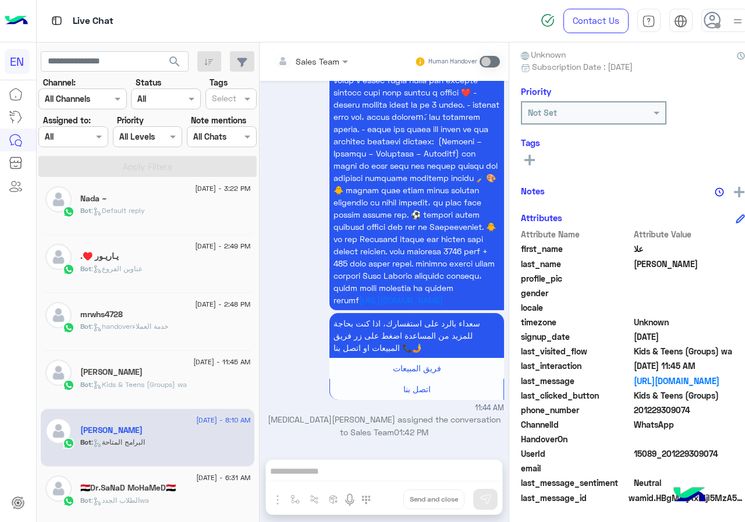
click at [661, 410] on span "201229309074" at bounding box center [689, 410] width 111 height 12
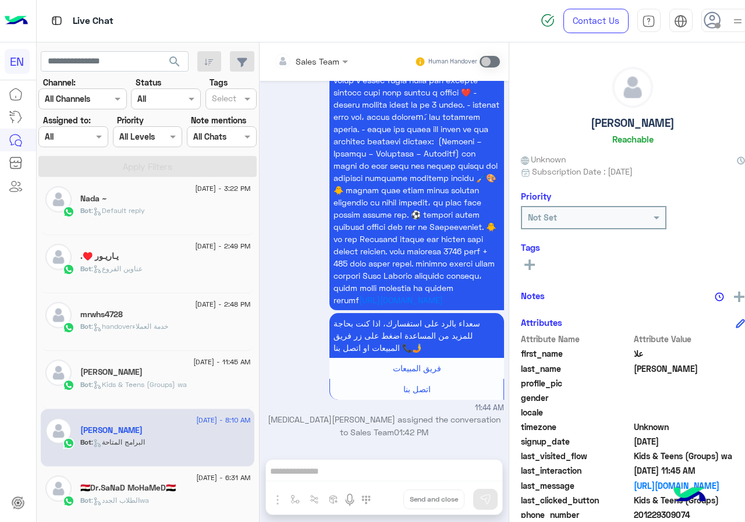
click at [627, 122] on h5 "[PERSON_NAME]" at bounding box center [633, 122] width 84 height 13
click at [524, 267] on icon at bounding box center [529, 265] width 10 height 10
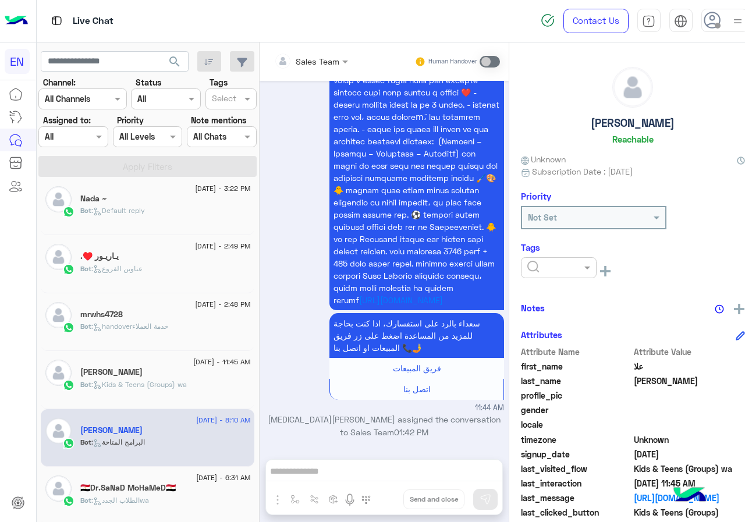
click at [531, 262] on input "text" at bounding box center [544, 268] width 35 height 12
click at [538, 356] on div "[PERSON_NAME]" at bounding box center [559, 362] width 76 height 22
click at [108, 329] on span ": handoverخدمة العملاء" at bounding box center [129, 326] width 77 height 9
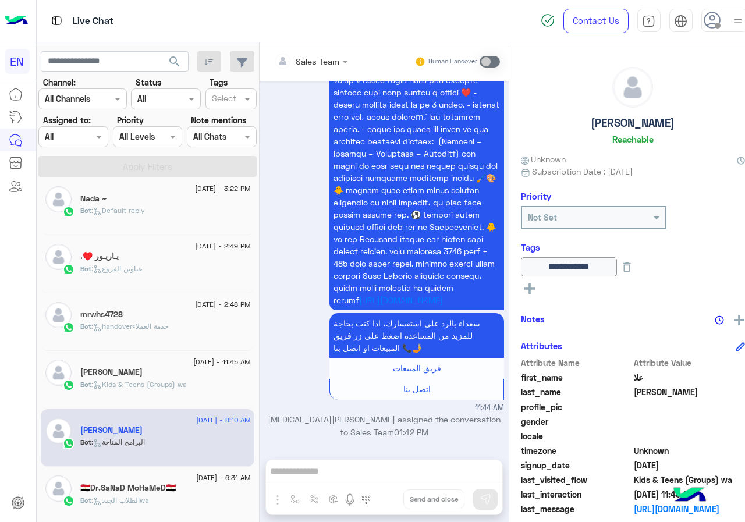
click at [114, 319] on div "mrwhs4728" at bounding box center [165, 316] width 170 height 12
click at [130, 311] on div "mrwhs4728" at bounding box center [165, 316] width 170 height 12
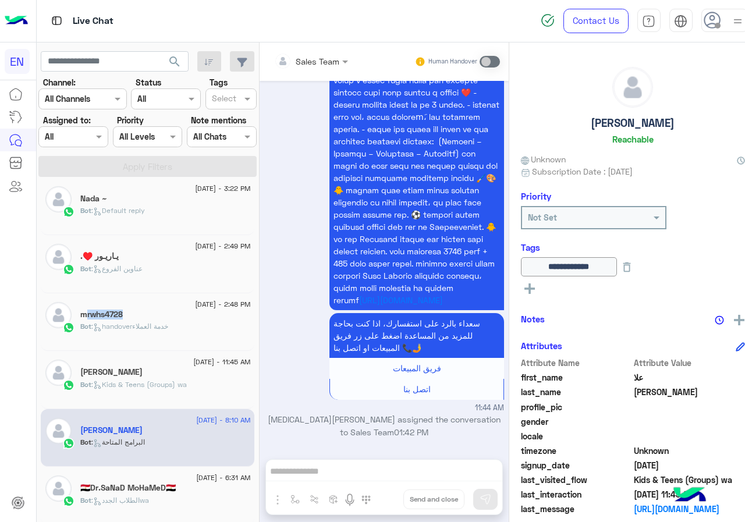
click at [130, 311] on div "mrwhs4728" at bounding box center [165, 316] width 170 height 12
click at [136, 314] on div "mrwhs4728" at bounding box center [165, 316] width 170 height 12
click at [141, 318] on div "mrwhs4728" at bounding box center [165, 316] width 170 height 12
click at [136, 313] on div "mrwhs4728" at bounding box center [165, 316] width 170 height 12
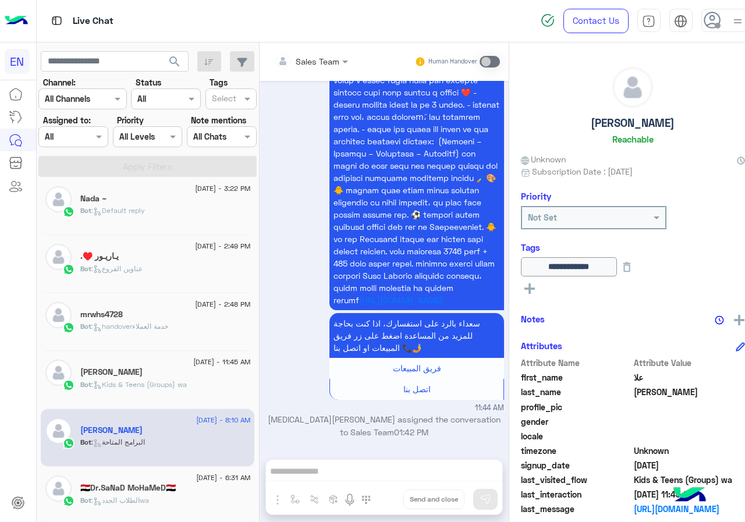
click at [156, 256] on div "يـاريـور ♥️." at bounding box center [165, 257] width 170 height 12
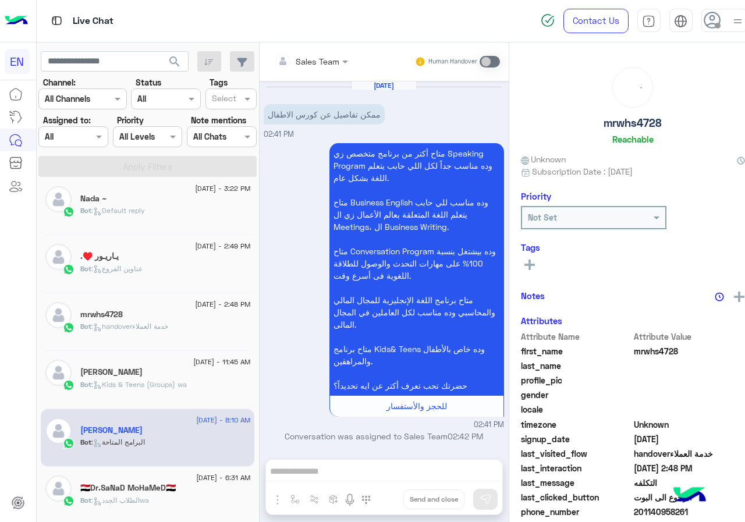
scroll to position [820, 0]
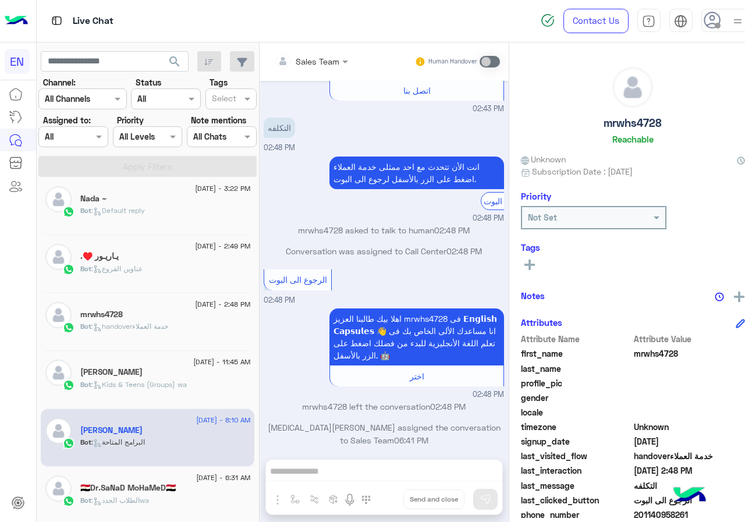
click at [152, 272] on div "Bot : عناوين الفروع" at bounding box center [165, 274] width 170 height 20
click at [170, 261] on div "يـاريـور ♥️." at bounding box center [165, 257] width 170 height 12
click at [138, 260] on div "يـاريـور ♥️." at bounding box center [165, 257] width 170 height 12
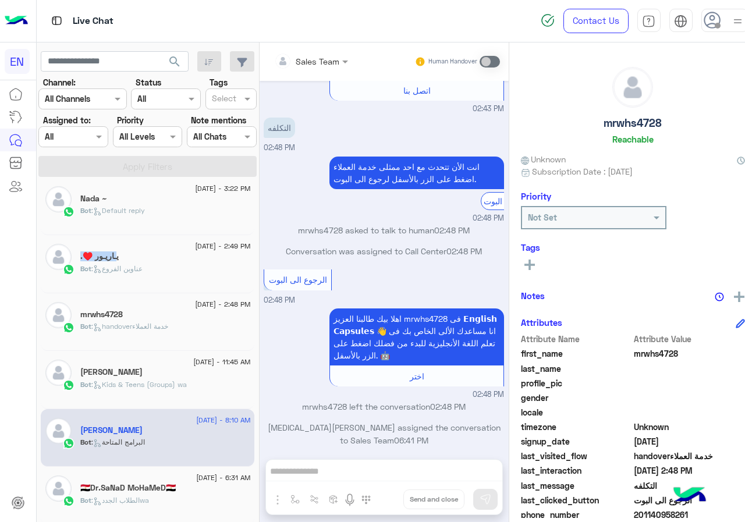
click at [138, 260] on div "يـاريـور ♥️." at bounding box center [165, 257] width 170 height 12
click at [113, 290] on div "[DATE] - 2:49 PM يـاريـور ♥️. Bot : عناوين الفروع" at bounding box center [148, 264] width 214 height 58
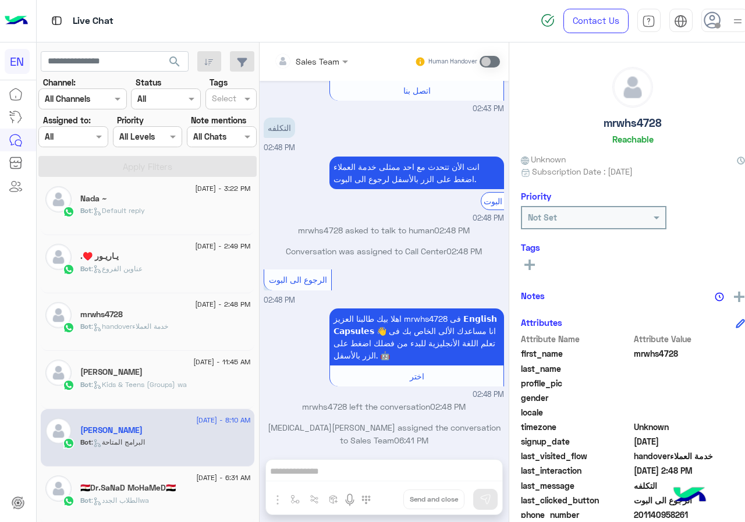
click at [162, 258] on div "يـاريـور ♥️." at bounding box center [165, 257] width 170 height 12
click at [105, 273] on p "Bot : عناوين الفروع" at bounding box center [111, 269] width 62 height 10
click at [148, 259] on div "يـاريـور ♥️." at bounding box center [165, 257] width 170 height 12
click at [168, 270] on div "Bot : عناوين الفروع" at bounding box center [165, 274] width 170 height 20
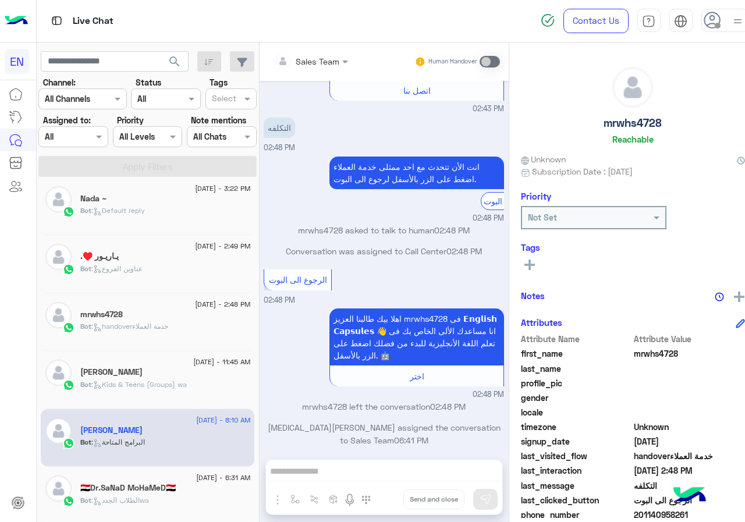
click at [176, 336] on div "Bot : handoverخدمة العملاء" at bounding box center [165, 331] width 170 height 20
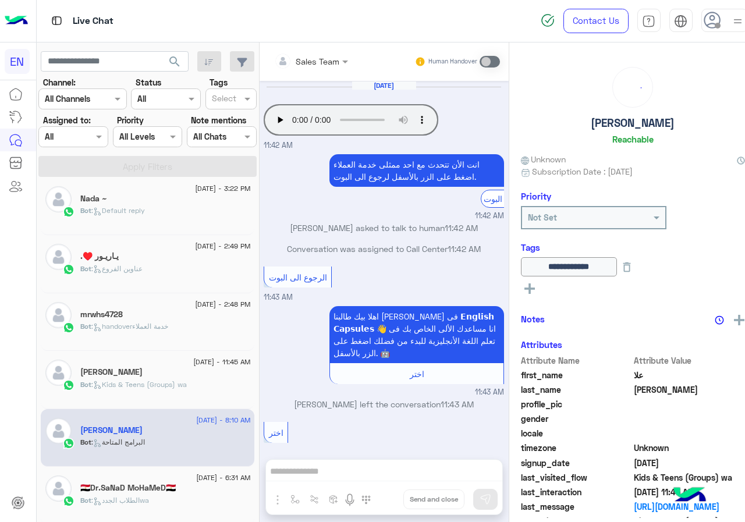
scroll to position [876, 0]
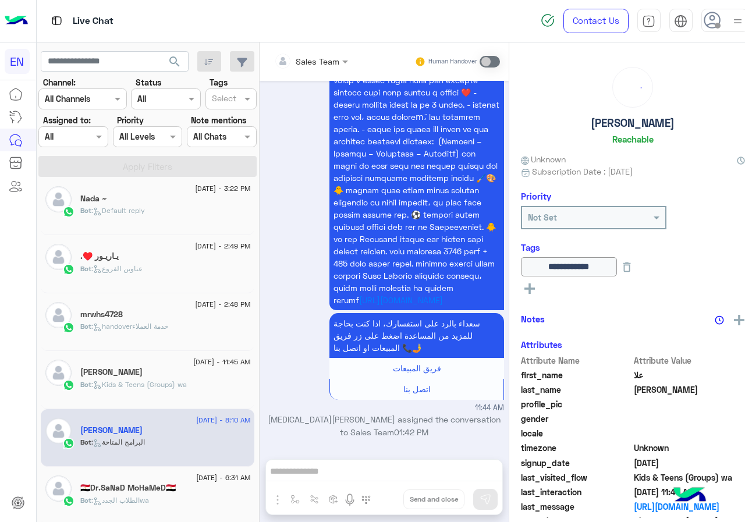
click at [111, 275] on div "Bot : عناوين الفروع" at bounding box center [165, 274] width 170 height 20
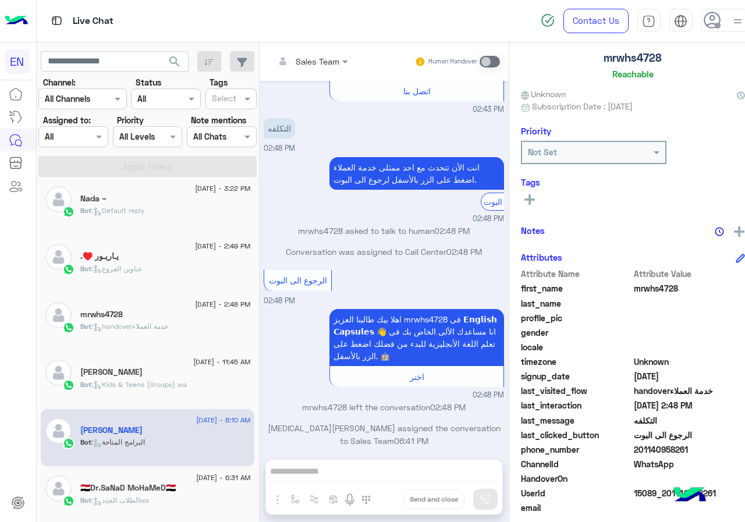
scroll to position [105, 0]
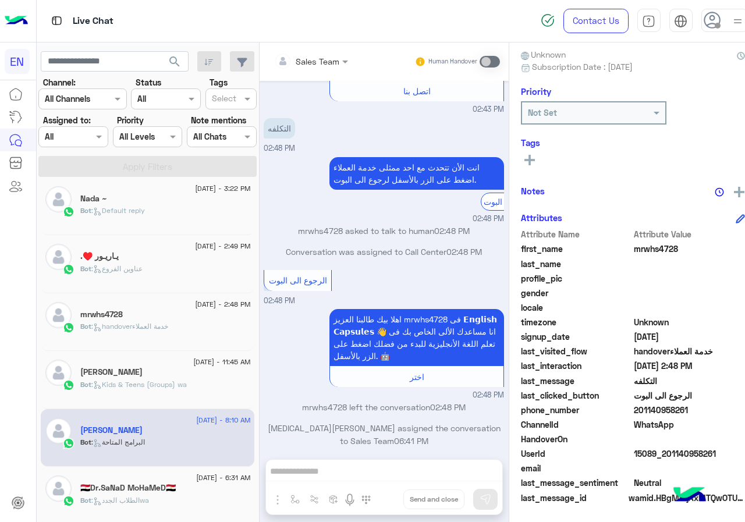
click at [648, 410] on span "201140958261" at bounding box center [689, 410] width 111 height 12
click at [528, 159] on rect at bounding box center [529, 160] width 2 height 10
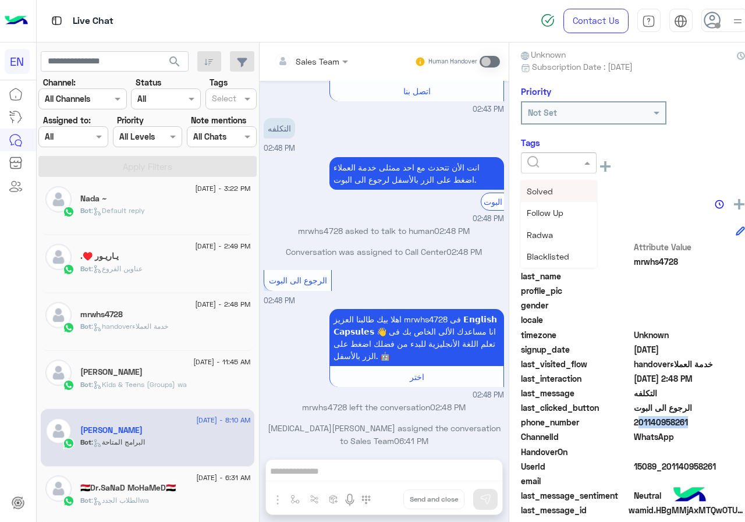
click at [535, 157] on input "text" at bounding box center [544, 163] width 35 height 12
click at [542, 257] on span "[PERSON_NAME]" at bounding box center [558, 257] width 63 height 10
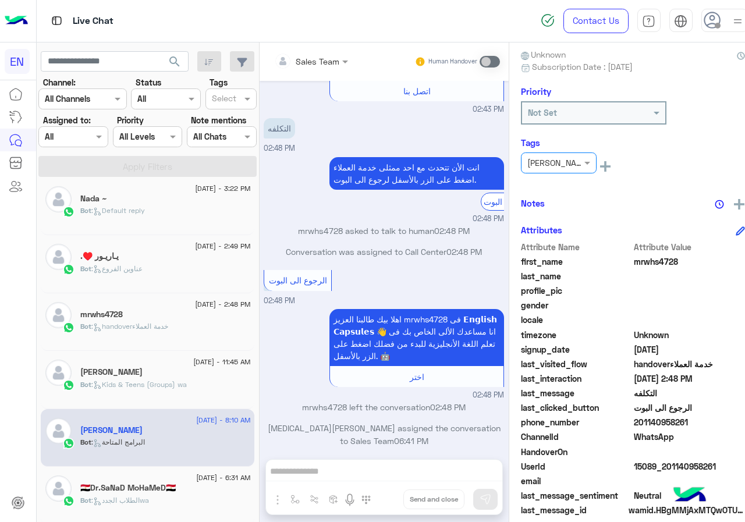
click at [203, 312] on div "mrwhs4728" at bounding box center [165, 316] width 170 height 12
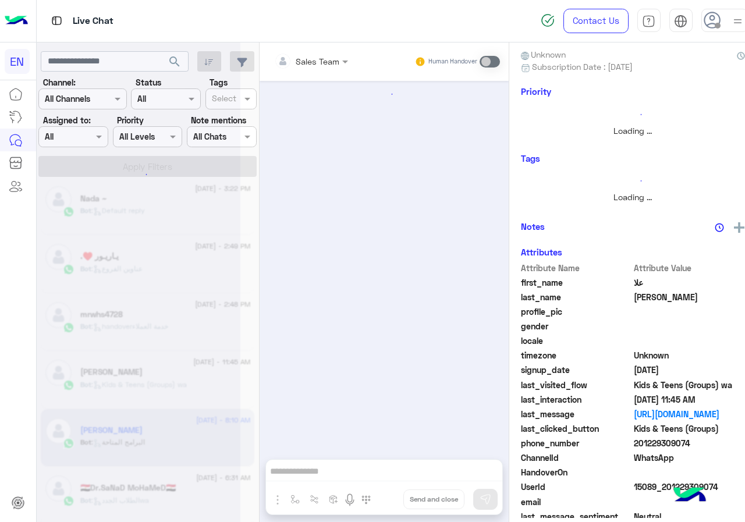
click at [184, 276] on div at bounding box center [139, 266] width 204 height 522
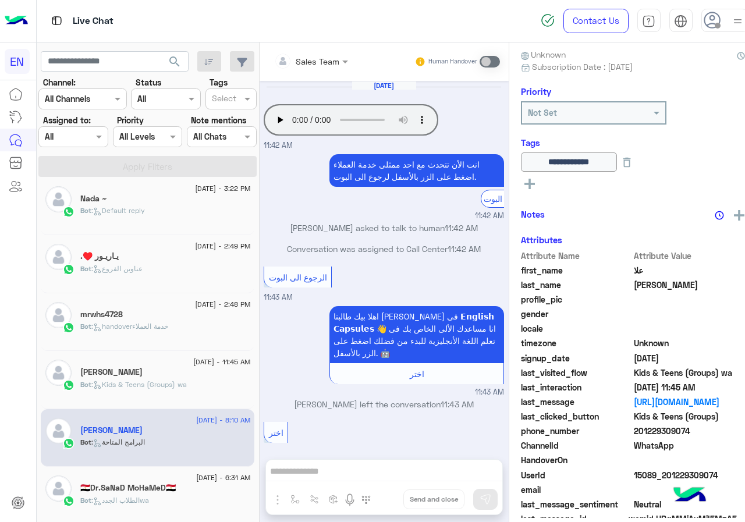
scroll to position [876, 0]
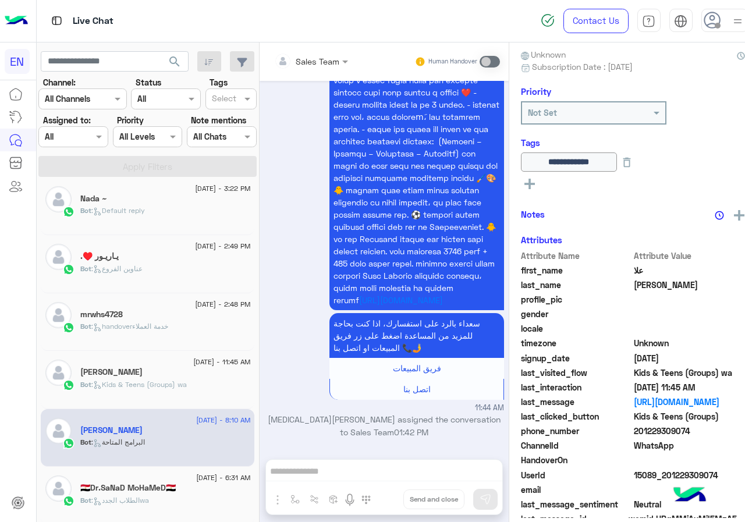
click at [193, 260] on div "يـاريـور ♥️." at bounding box center [165, 257] width 170 height 12
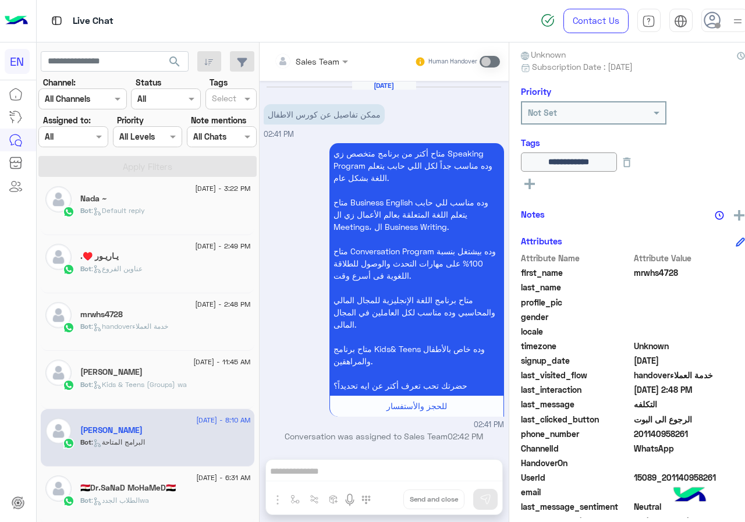
scroll to position [820, 0]
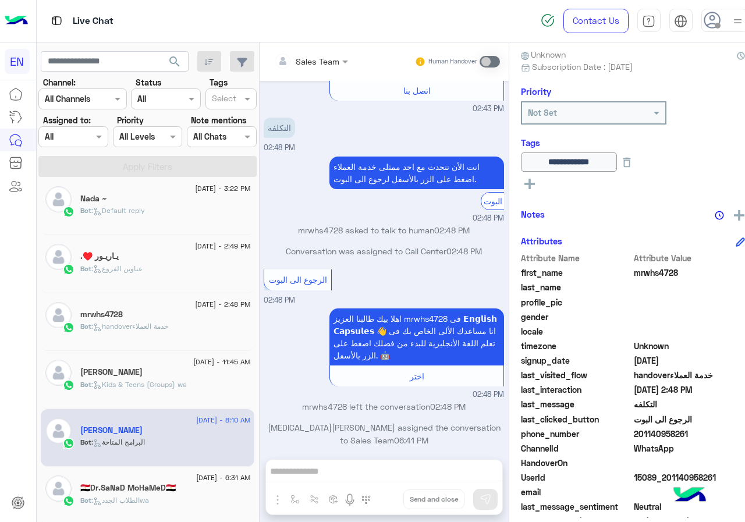
click at [96, 259] on h5 "يـاريـور ♥️." at bounding box center [99, 256] width 38 height 10
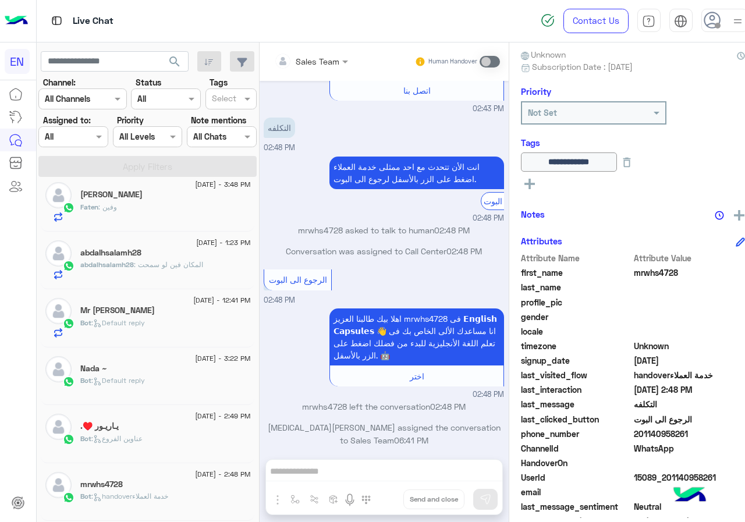
scroll to position [355, 0]
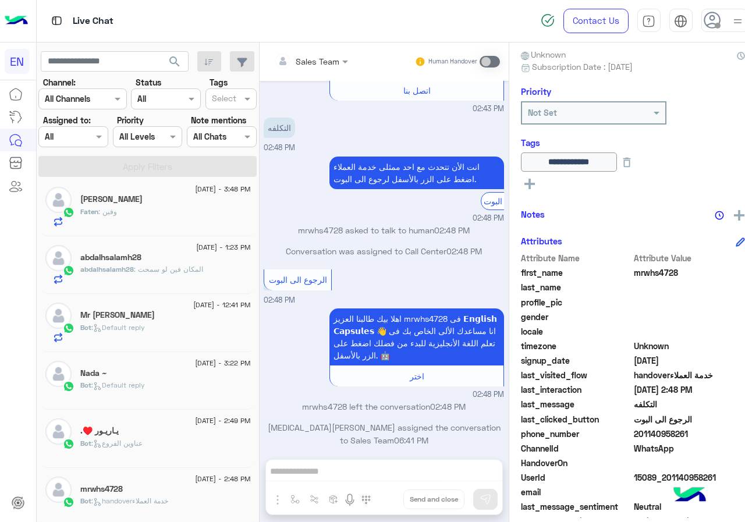
click at [157, 377] on div "Nada ~" at bounding box center [165, 374] width 170 height 12
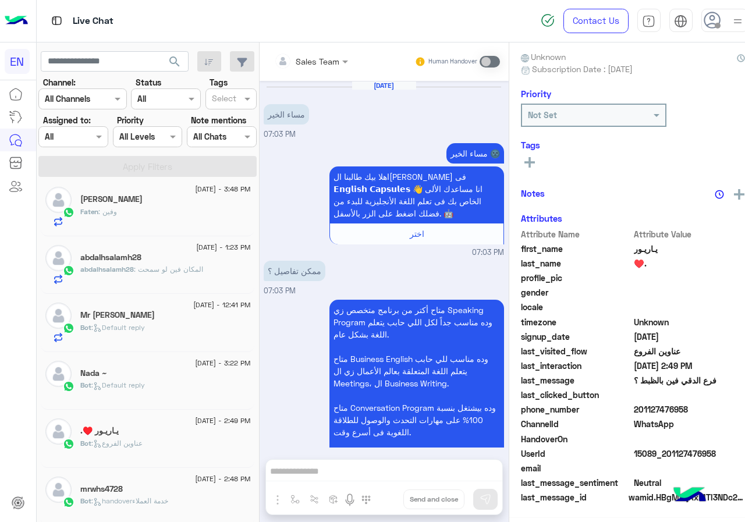
scroll to position [801, 0]
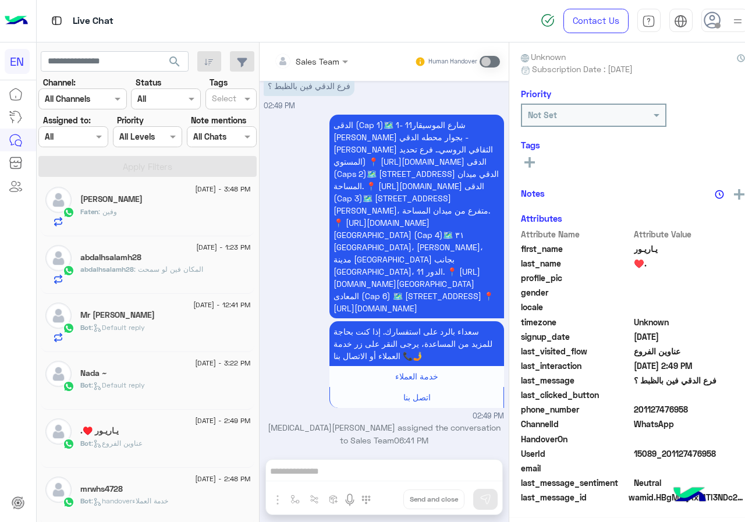
click at [652, 411] on span "201127476958" at bounding box center [689, 409] width 111 height 12
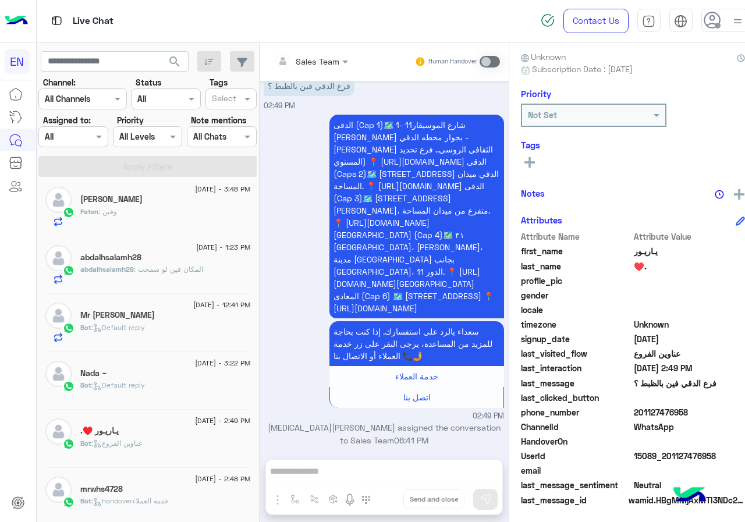
scroll to position [105, 0]
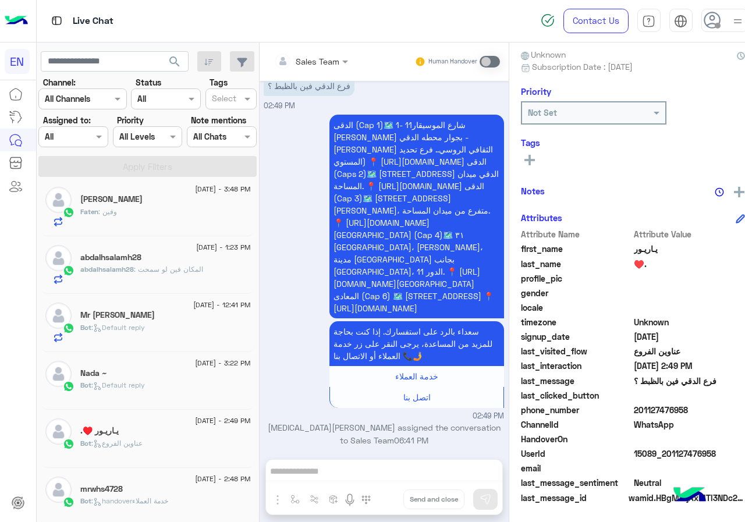
click at [652, 411] on span "201127476958" at bounding box center [689, 410] width 111 height 12
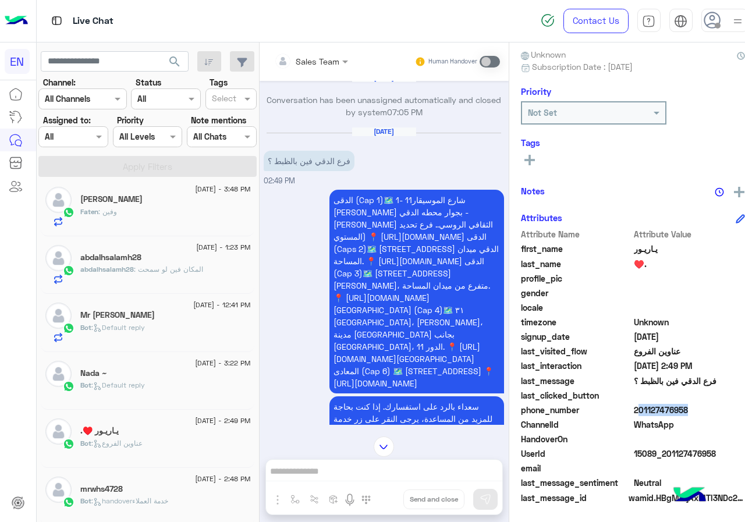
scroll to position [626, 0]
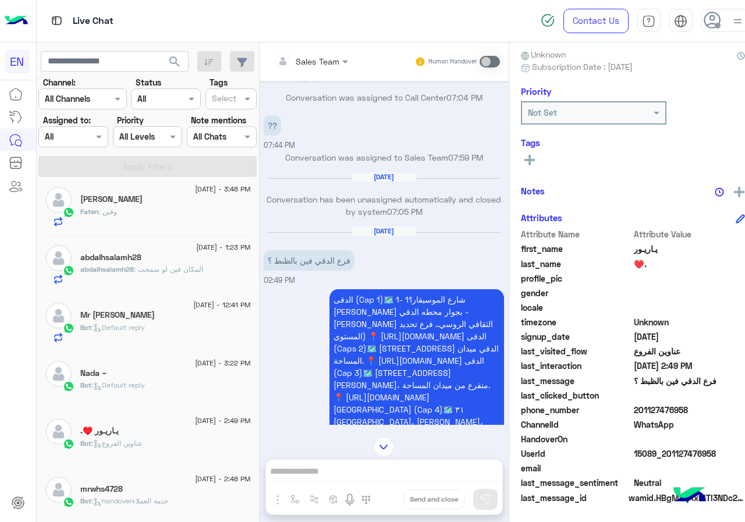
click at [158, 319] on div "Mr [PERSON_NAME]" at bounding box center [165, 316] width 170 height 12
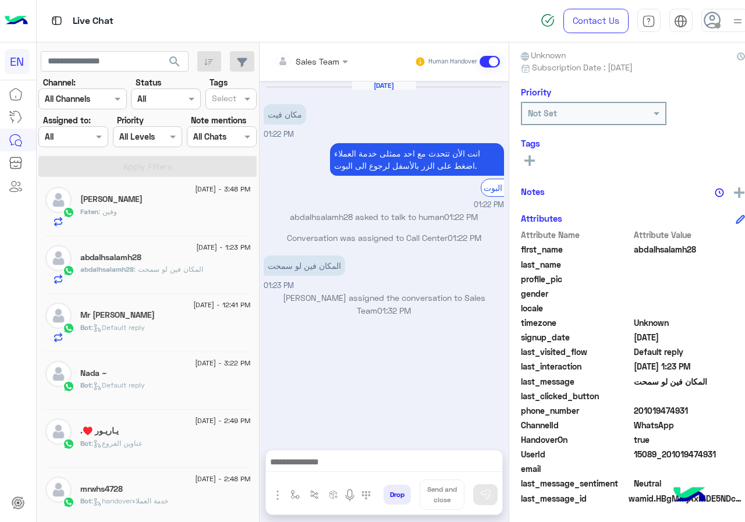
scroll to position [105, 0]
click at [652, 414] on span "201019474931" at bounding box center [689, 410] width 111 height 12
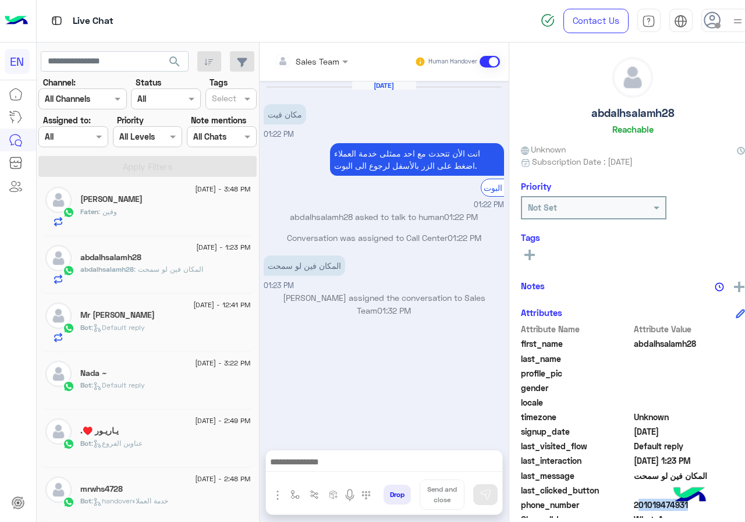
scroll to position [0, 0]
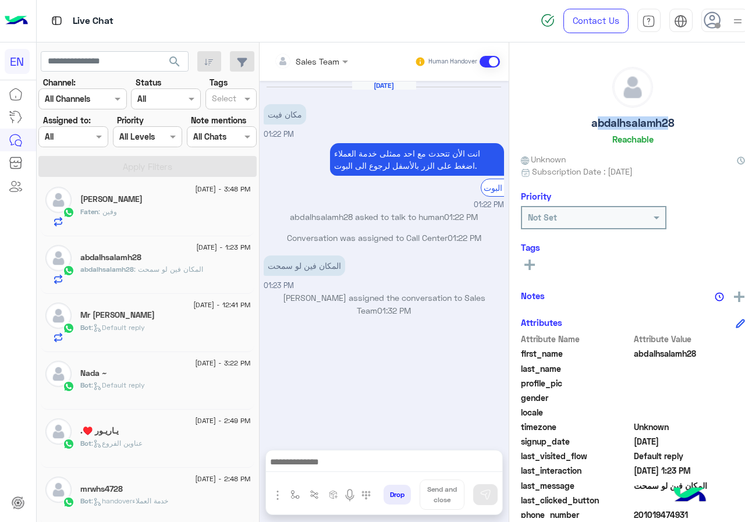
drag, startPoint x: 577, startPoint y: 122, endPoint x: 646, endPoint y: 123, distance: 68.7
click at [646, 123] on h5 "abdalhsalamh28" at bounding box center [632, 122] width 83 height 13
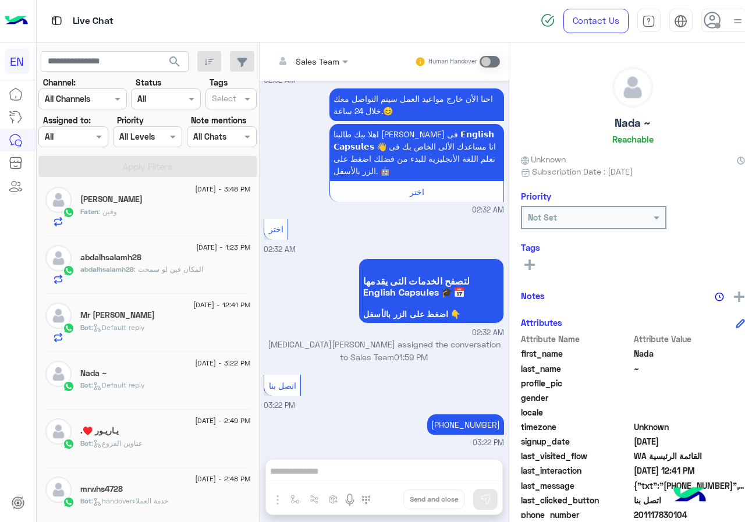
scroll to position [105, 0]
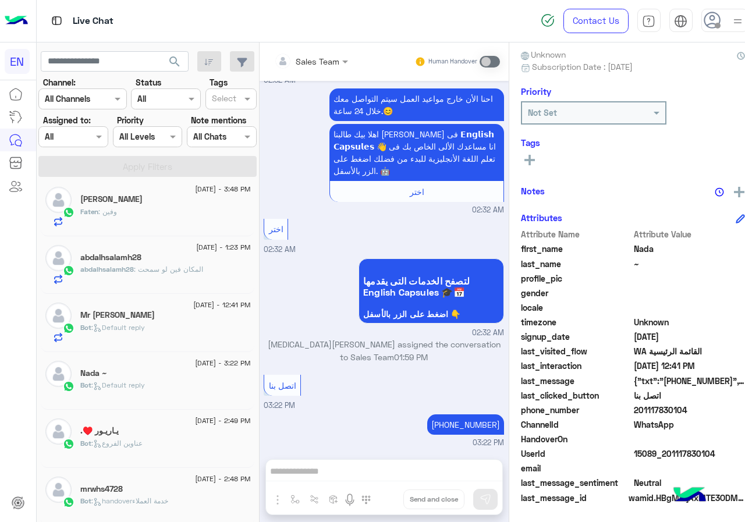
click at [659, 410] on span "201117830104" at bounding box center [689, 410] width 111 height 12
drag, startPoint x: 659, startPoint y: 410, endPoint x: 390, endPoint y: 405, distance: 268.3
click at [390, 405] on div "اتصل بنا 03:22 PM" at bounding box center [384, 392] width 240 height 40
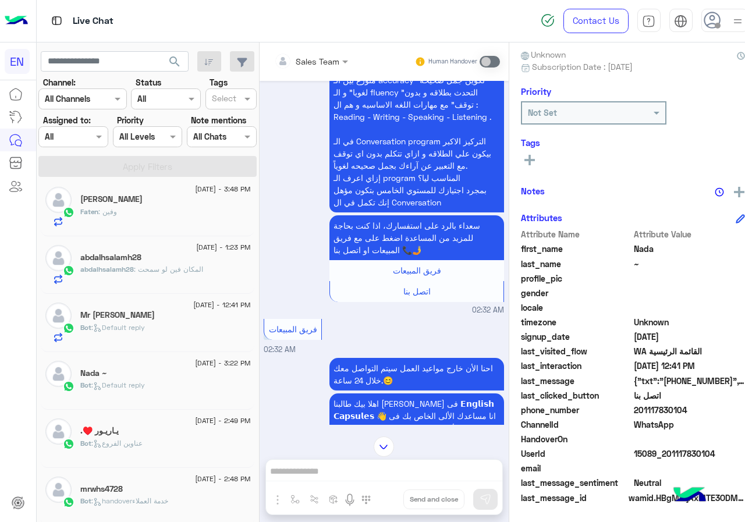
scroll to position [1749, 0]
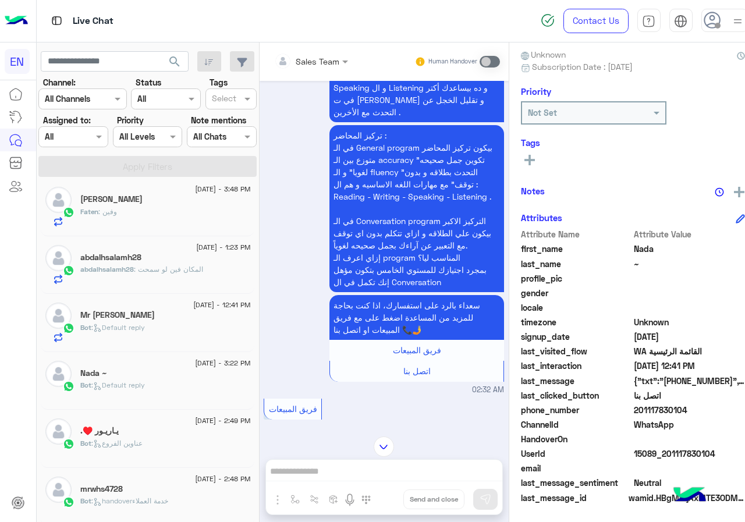
click at [641, 412] on span "201117830104" at bounding box center [689, 410] width 111 height 12
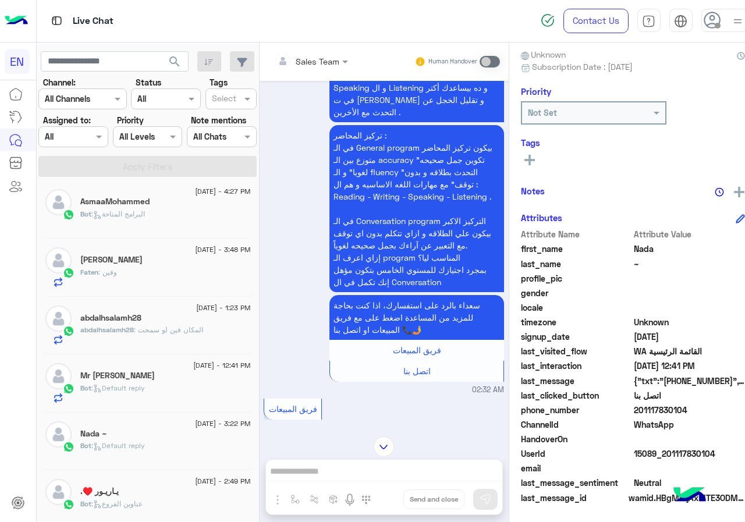
scroll to position [297, 0]
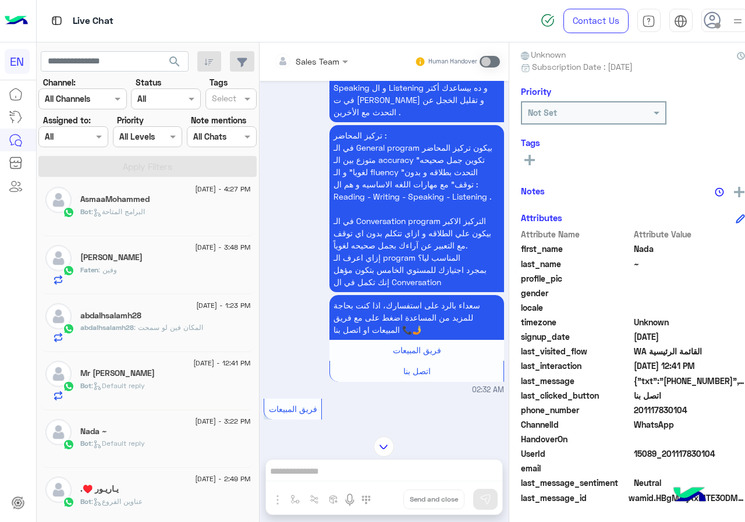
click at [140, 381] on p "Bot : Default reply" at bounding box center [112, 386] width 65 height 10
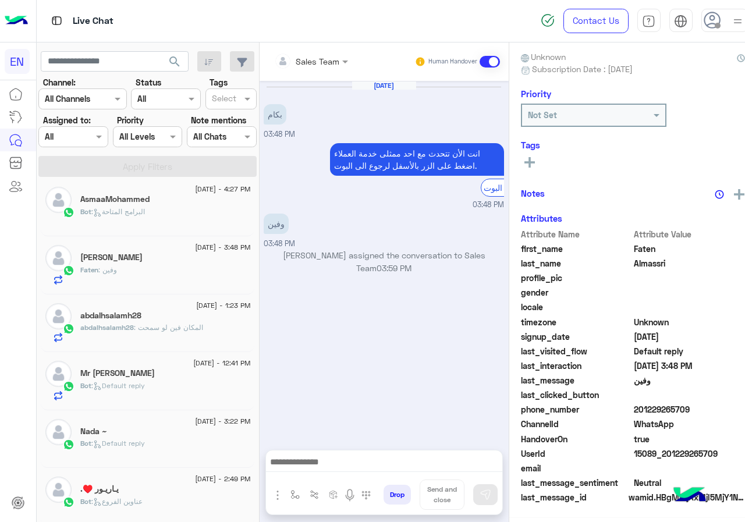
scroll to position [105, 0]
click at [655, 411] on span "201229265709" at bounding box center [689, 410] width 111 height 12
click at [524, 164] on icon at bounding box center [529, 160] width 10 height 10
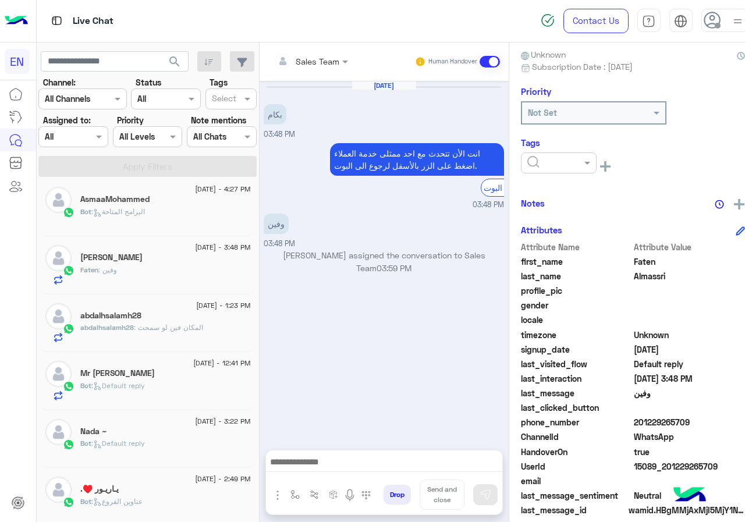
click at [530, 170] on div at bounding box center [559, 162] width 76 height 21
click at [546, 249] on div "[PERSON_NAME]" at bounding box center [559, 257] width 76 height 22
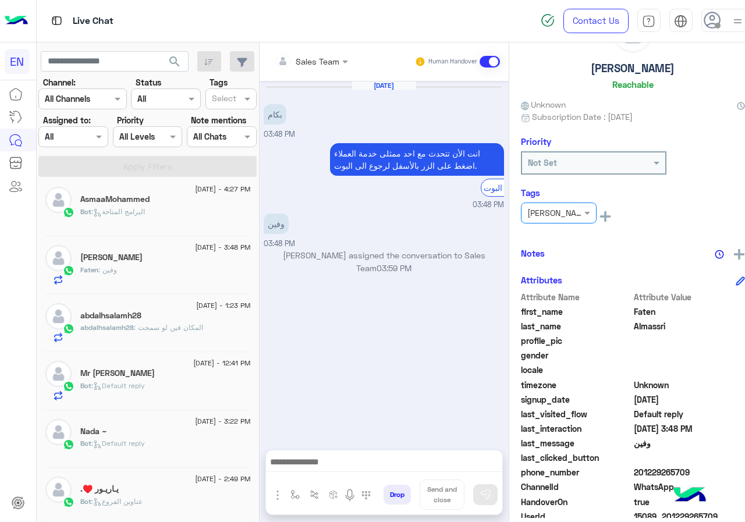
scroll to position [0, 0]
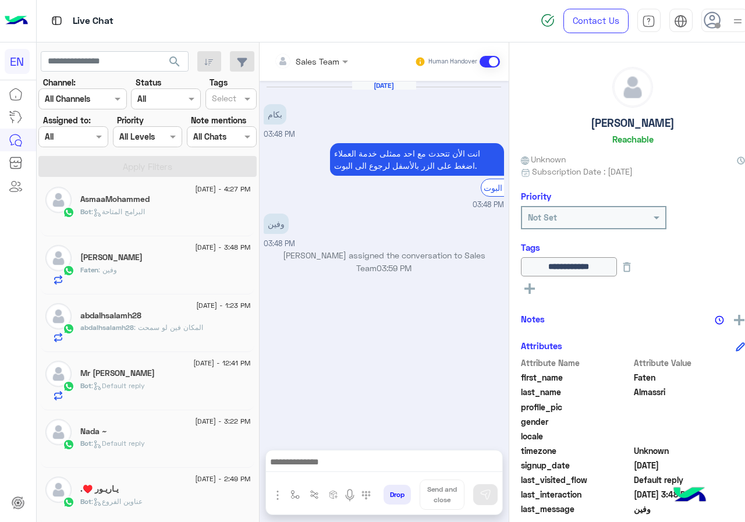
click at [625, 129] on h5 "[PERSON_NAME]" at bounding box center [633, 122] width 84 height 13
click at [155, 207] on div "Bot : البرامج المتاحة" at bounding box center [165, 217] width 170 height 20
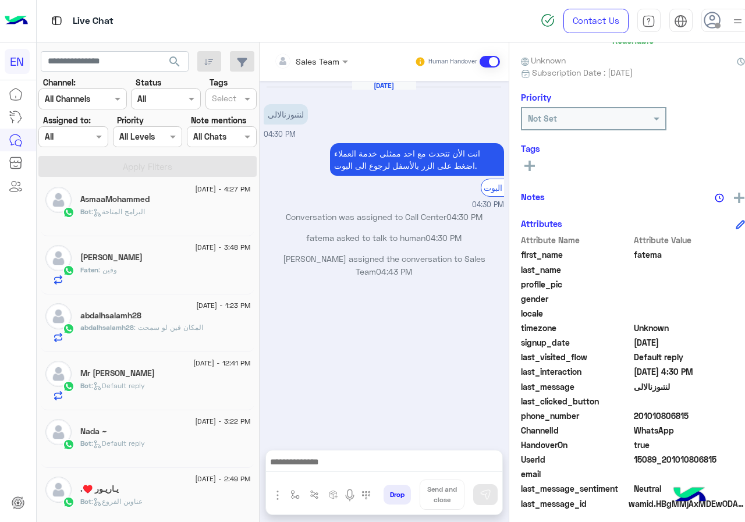
scroll to position [105, 0]
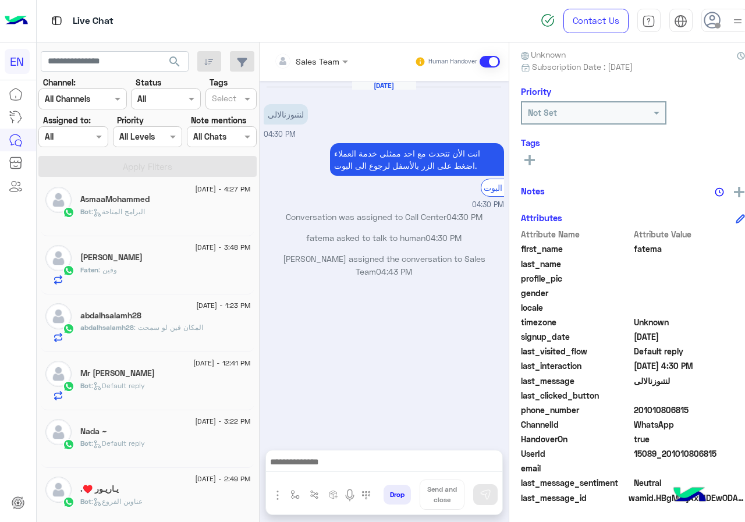
click at [656, 411] on span "201010806815" at bounding box center [689, 410] width 111 height 12
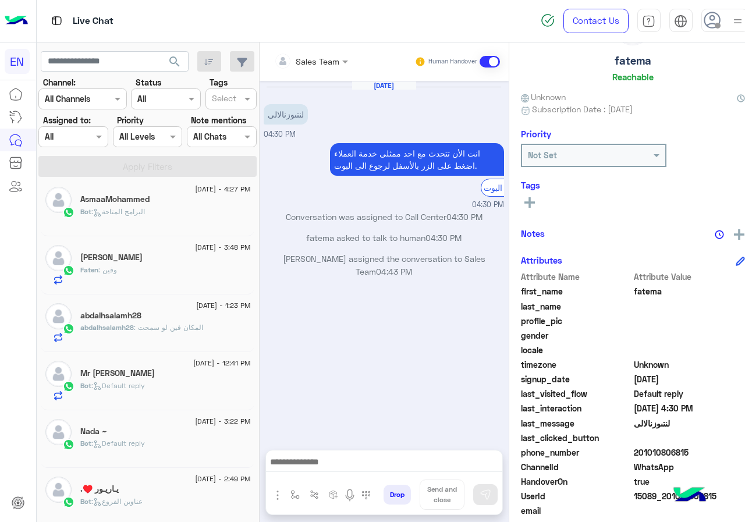
scroll to position [0, 0]
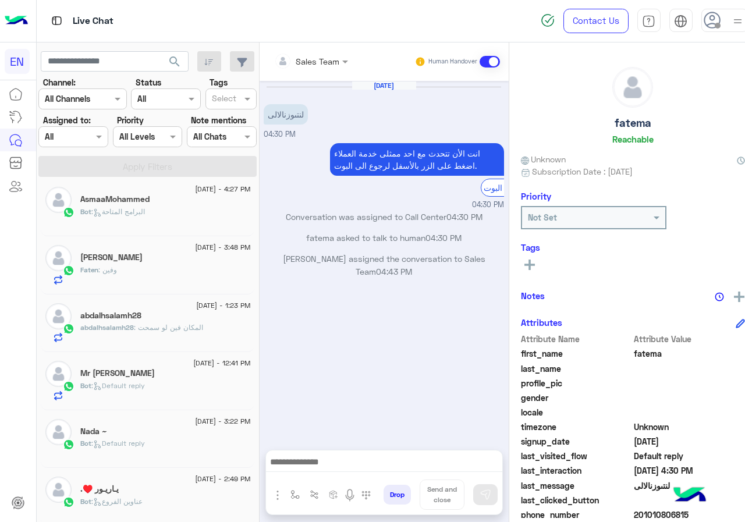
click at [524, 264] on rect at bounding box center [529, 265] width 10 height 2
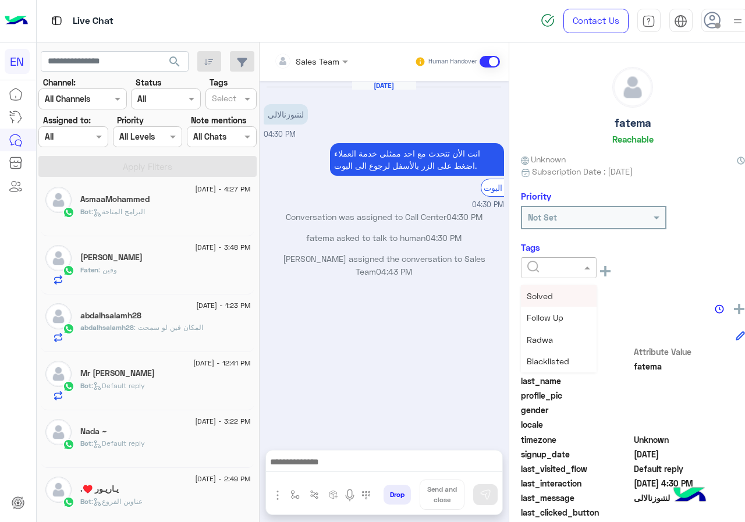
click at [539, 273] on input "text" at bounding box center [544, 268] width 35 height 12
click at [550, 359] on span "[PERSON_NAME]" at bounding box center [558, 362] width 63 height 10
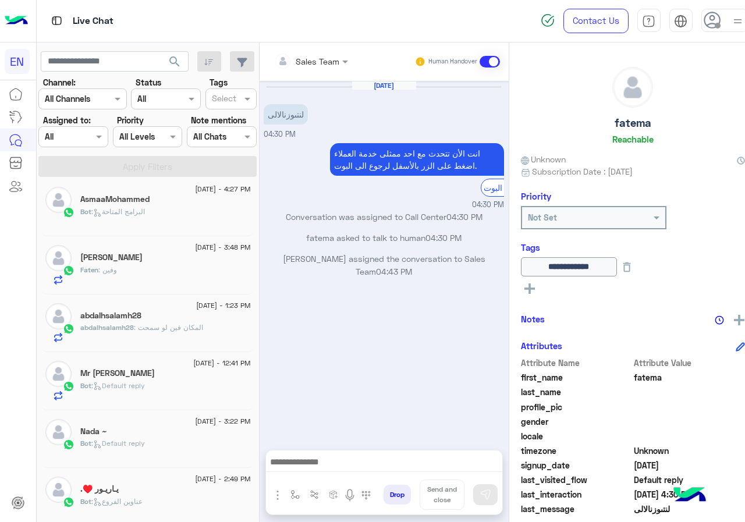
click at [141, 201] on h5 "AsmaaMohammed" at bounding box center [114, 199] width 69 height 10
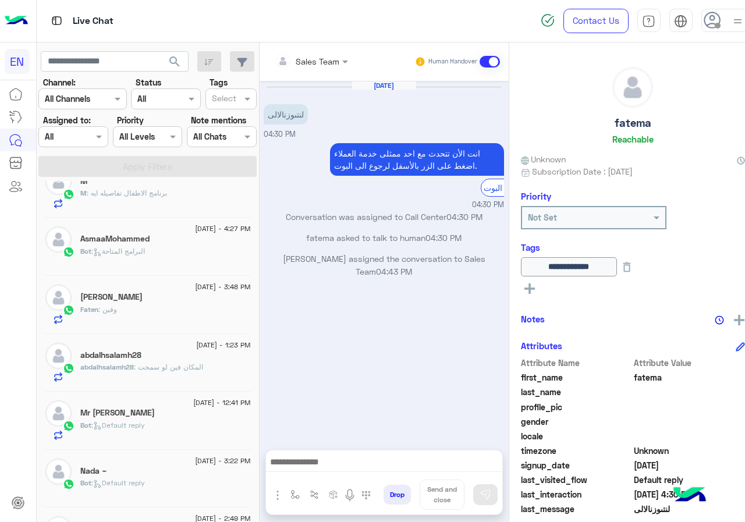
scroll to position [239, 0]
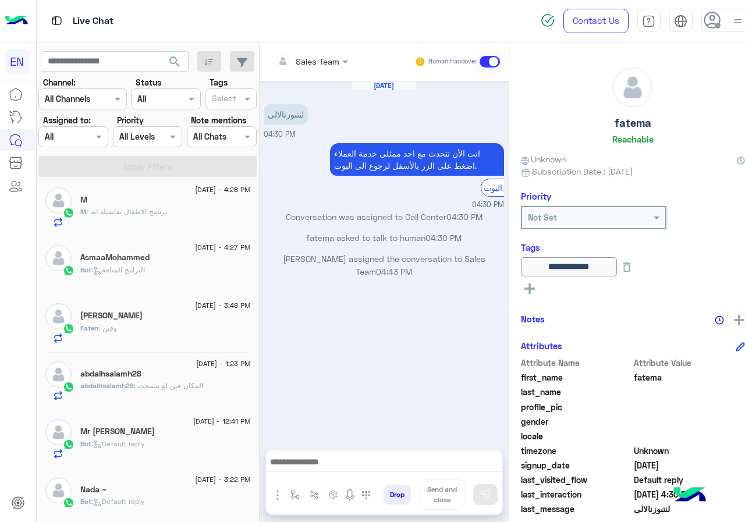
click at [134, 255] on h5 "AsmaaMohammed" at bounding box center [114, 258] width 69 height 10
click at [144, 272] on span ": البرامج المتاحة" at bounding box center [118, 269] width 54 height 9
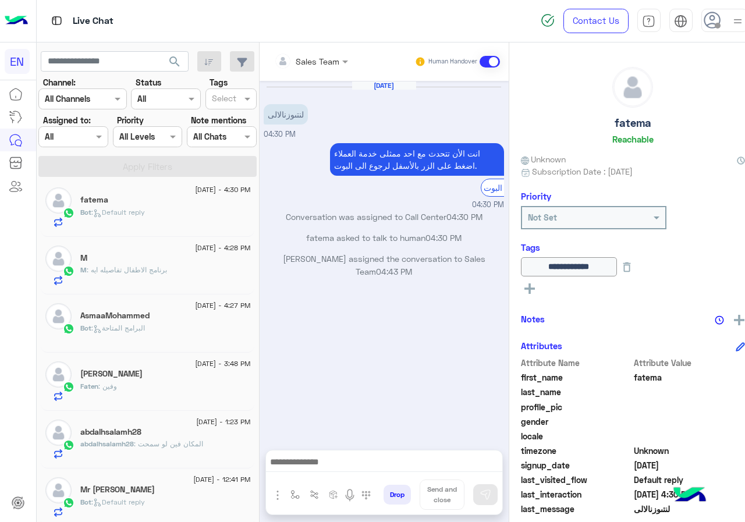
click at [186, 321] on div "AsmaaMohammed" at bounding box center [165, 317] width 170 height 12
click at [123, 317] on h5 "AsmaaMohammed" at bounding box center [114, 316] width 69 height 10
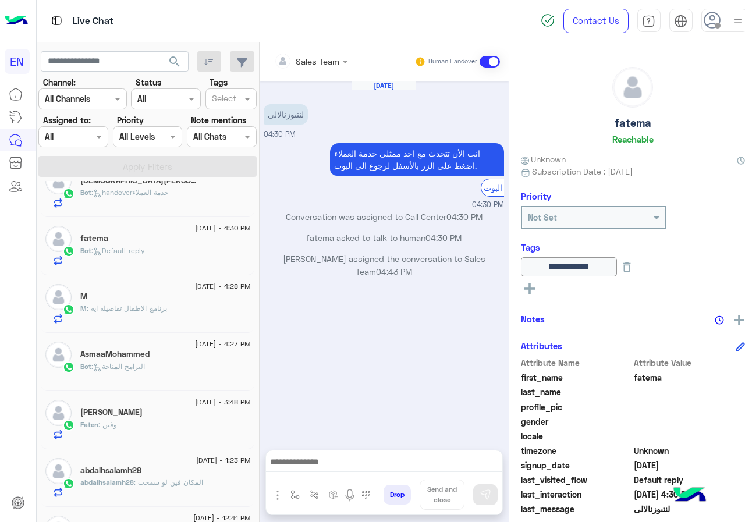
scroll to position [122, 0]
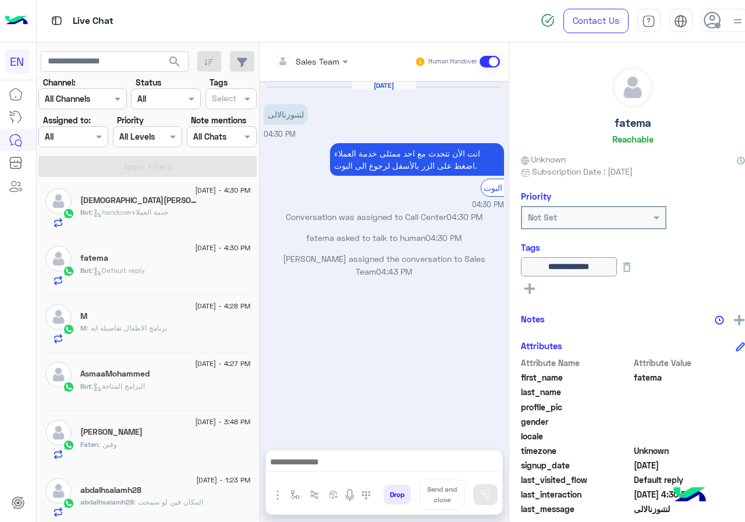
click at [166, 382] on div "Bot : البرامج المتاحة" at bounding box center [165, 391] width 170 height 20
click at [166, 386] on div "Bot : البرامج المتاحة" at bounding box center [165, 391] width 170 height 20
click at [130, 365] on div "[DATE] - 4:27 PM" at bounding box center [165, 365] width 170 height 8
click at [116, 357] on div "[DATE] - 4:27 PM AsmaaMohammed Bot : البرامج المتاحة" at bounding box center [148, 382] width 214 height 58
click at [102, 346] on div "[DATE] - 4:28 PM M M : برنامج الاطفال تفاصيله ايه" at bounding box center [148, 324] width 214 height 58
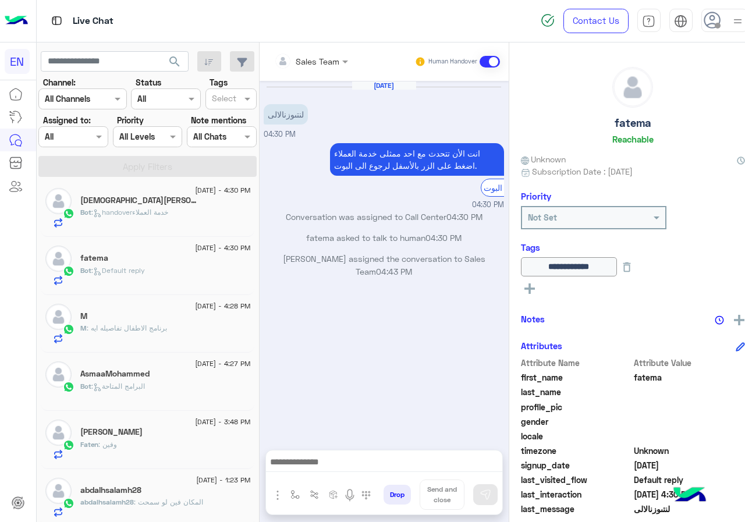
click at [133, 374] on h5 "AsmaaMohammed" at bounding box center [114, 374] width 69 height 10
click at [143, 379] on h5 "AsmaaMohammed" at bounding box center [114, 374] width 69 height 10
click at [131, 364] on div "[DATE] - 4:27 PM" at bounding box center [165, 365] width 170 height 8
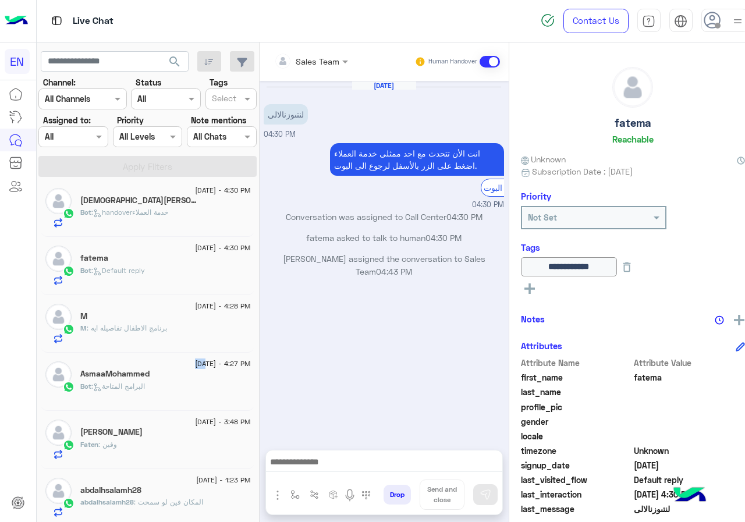
click at [131, 364] on div "[DATE] - 4:27 PM" at bounding box center [165, 365] width 170 height 8
click at [207, 360] on span "[DATE] - 4:27 PM" at bounding box center [222, 363] width 55 height 10
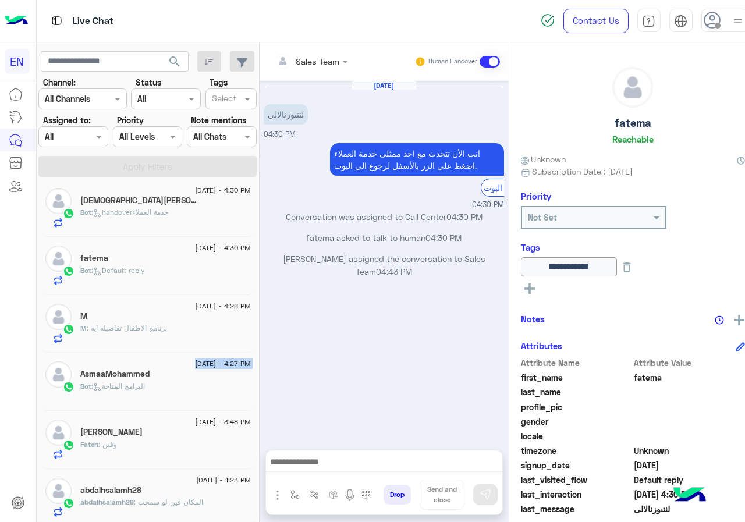
click at [207, 360] on span "[DATE] - 4:27 PM" at bounding box center [222, 363] width 55 height 10
click at [149, 383] on div "Bot : البرامج المتاحة" at bounding box center [165, 391] width 170 height 20
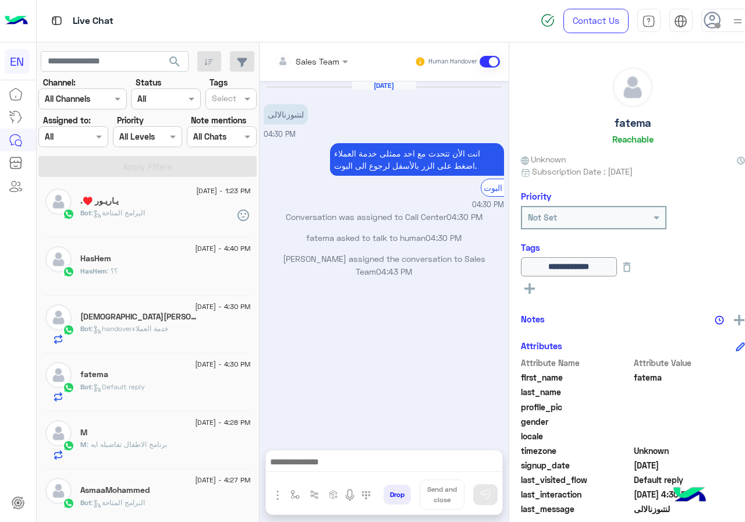
scroll to position [239, 0]
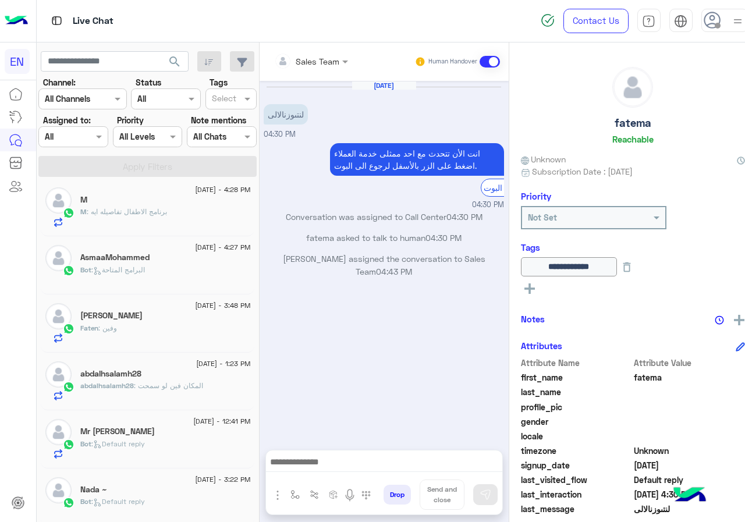
click at [122, 369] on h5 "abdalhsalamh28" at bounding box center [110, 374] width 61 height 10
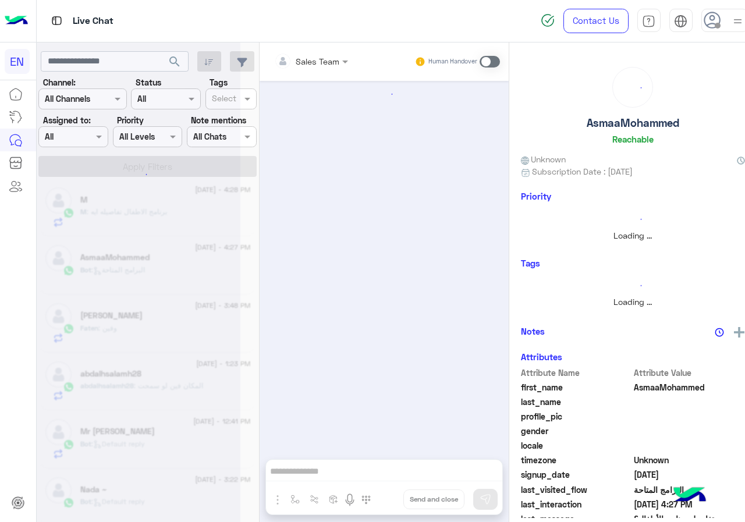
click at [122, 368] on div at bounding box center [139, 266] width 204 height 522
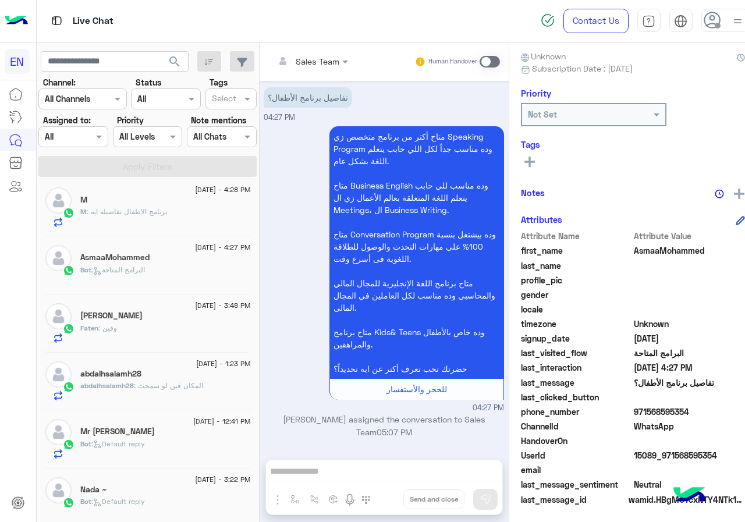
scroll to position [105, 0]
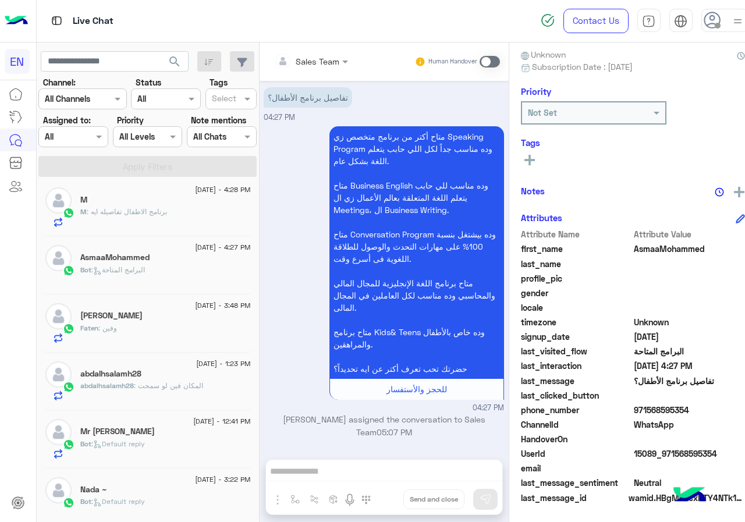
click at [660, 410] on span "971568595354" at bounding box center [689, 410] width 111 height 12
click at [521, 166] on button at bounding box center [529, 159] width 17 height 14
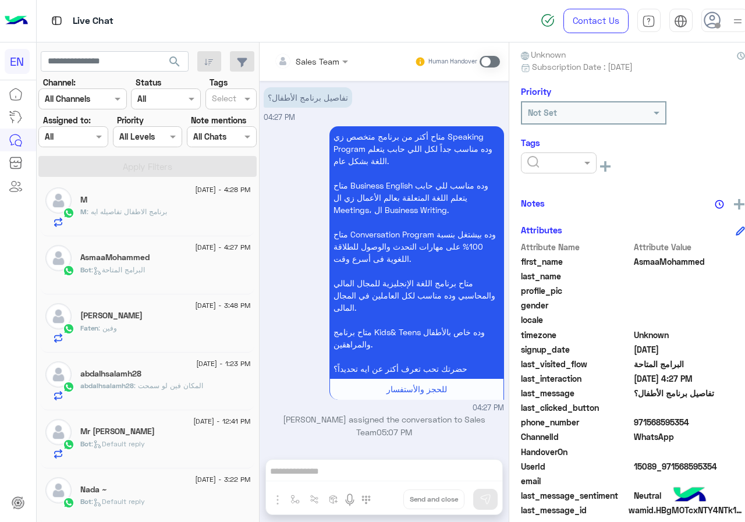
click at [527, 166] on input "text" at bounding box center [544, 163] width 35 height 12
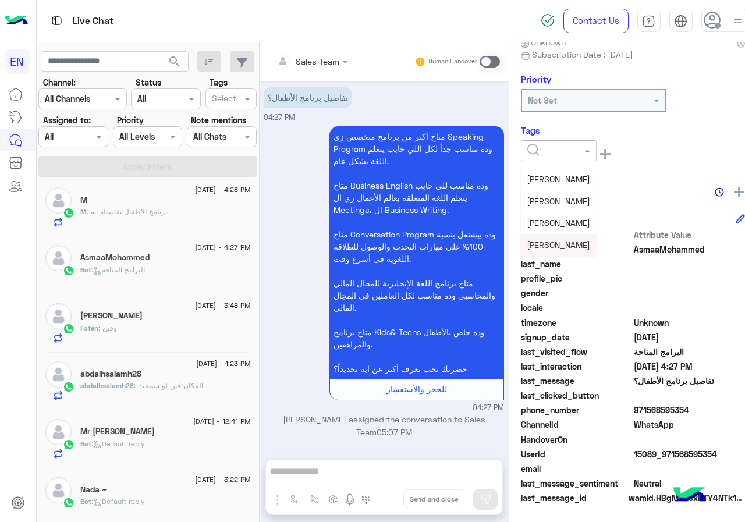
click at [550, 248] on span "[PERSON_NAME]" at bounding box center [558, 245] width 63 height 10
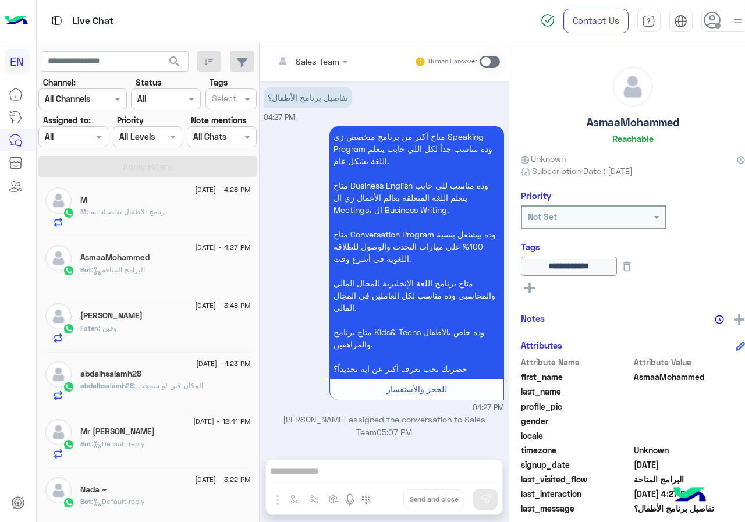
scroll to position [0, 0]
click at [155, 215] on span ": برنامج الاطفال تفاصيله ايه" at bounding box center [127, 211] width 80 height 9
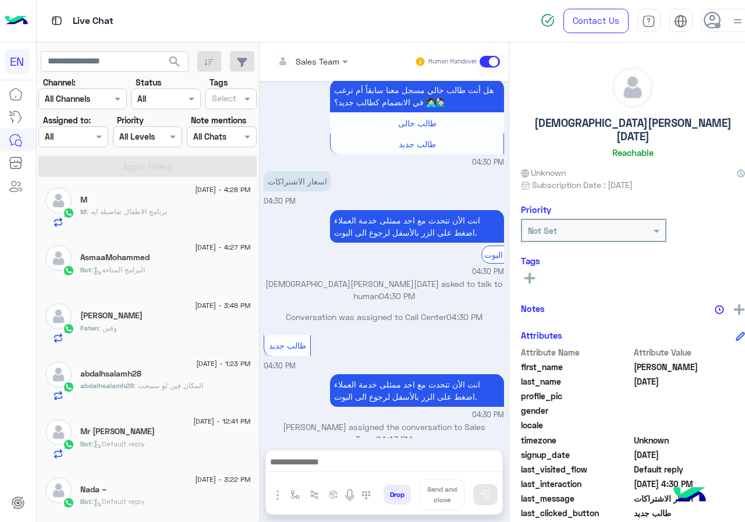
scroll to position [105, 0]
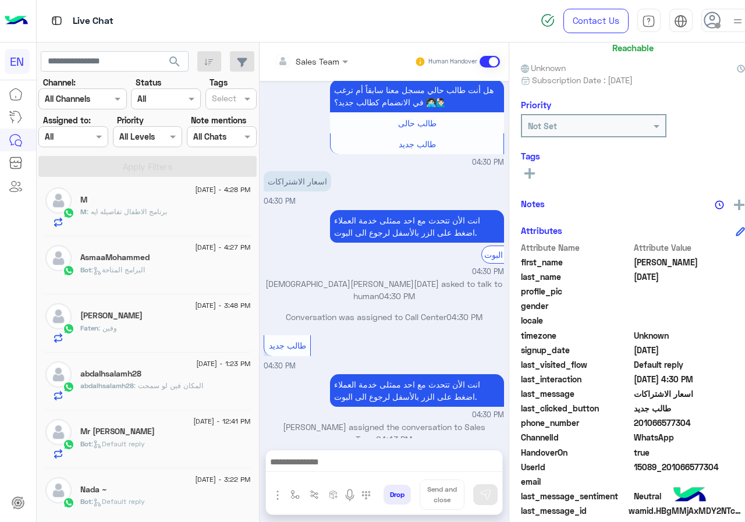
click at [646, 417] on span "201066577304" at bounding box center [689, 423] width 111 height 12
drag, startPoint x: 646, startPoint y: 411, endPoint x: 630, endPoint y: 411, distance: 16.3
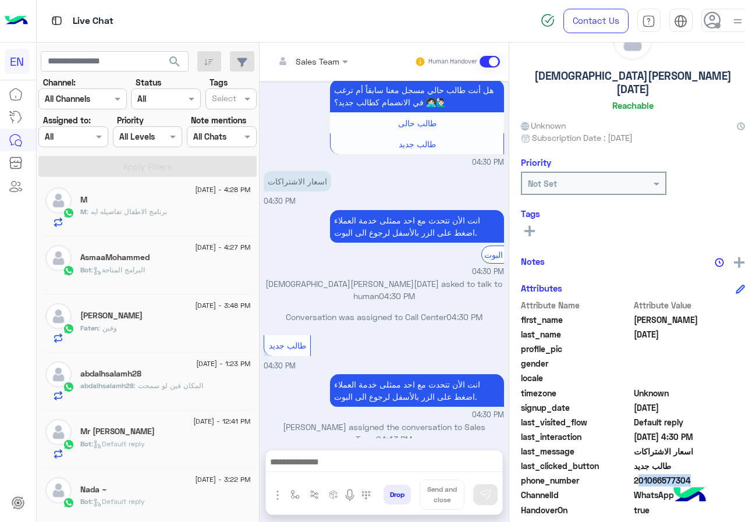
scroll to position [0, 0]
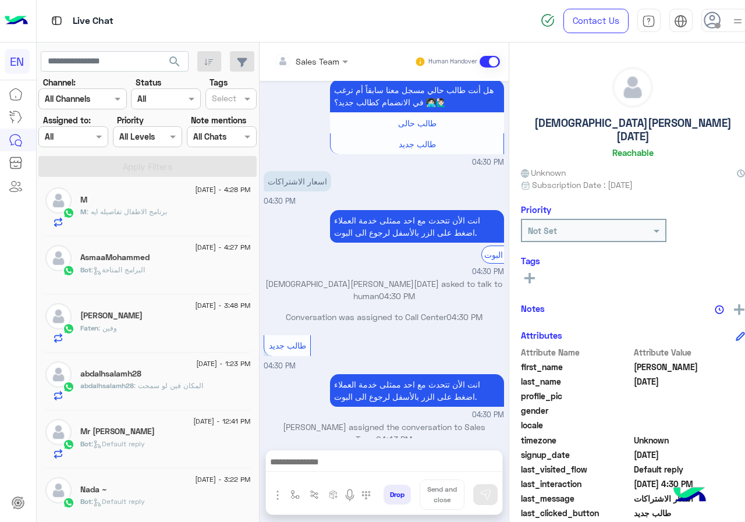
click at [611, 119] on h5 "[DEMOGRAPHIC_DATA][PERSON_NAME][DATE]" at bounding box center [633, 129] width 224 height 26
click at [524, 273] on icon at bounding box center [529, 278] width 10 height 10
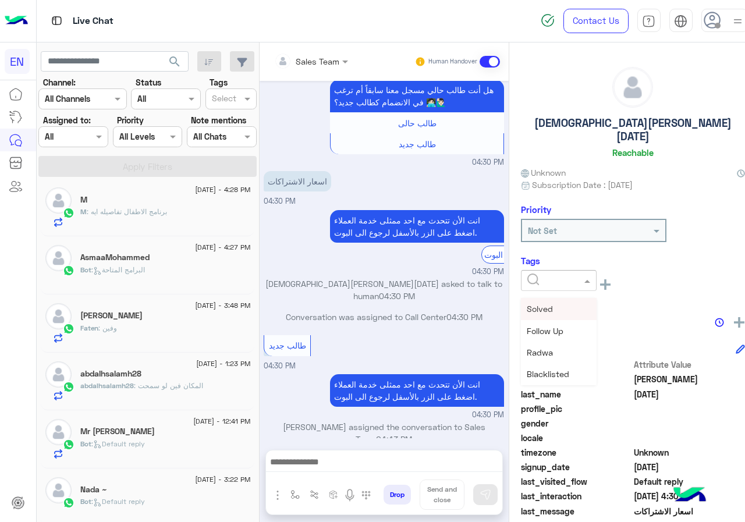
click at [535, 275] on input "text" at bounding box center [544, 281] width 35 height 12
drag, startPoint x: 548, startPoint y: 361, endPoint x: 477, endPoint y: 363, distance: 71.0
click at [547, 370] on span "[PERSON_NAME]" at bounding box center [558, 375] width 63 height 10
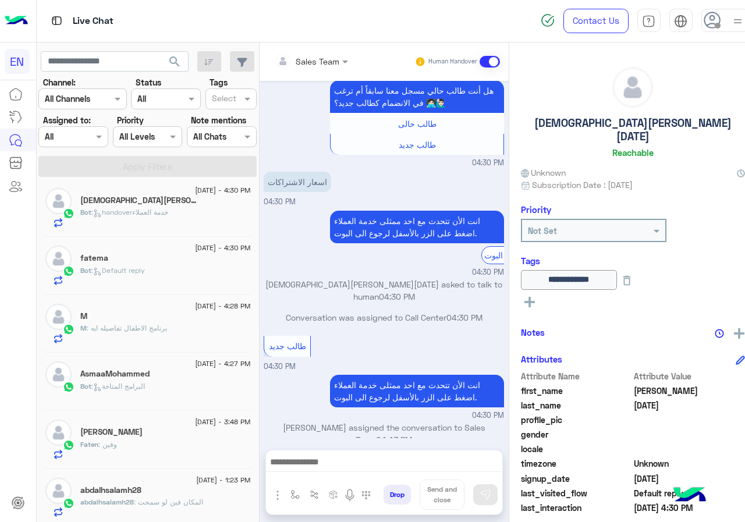
scroll to position [64, 0]
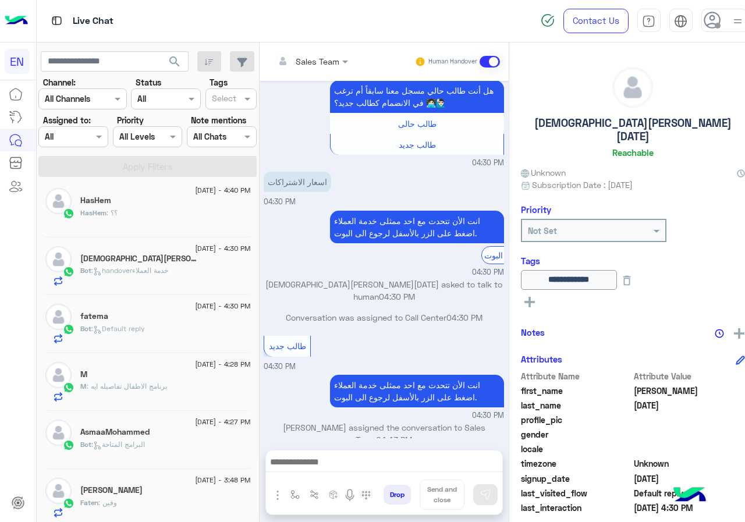
click at [120, 209] on div "HasHem : ؟؟" at bounding box center [165, 218] width 170 height 20
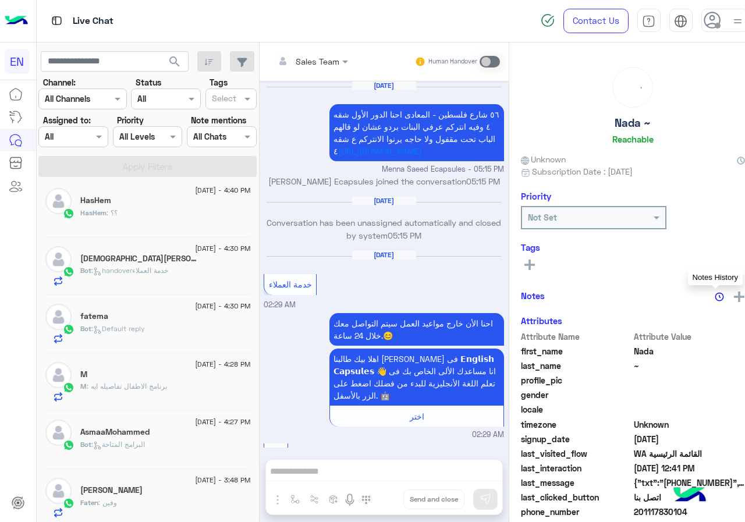
scroll to position [2098, 0]
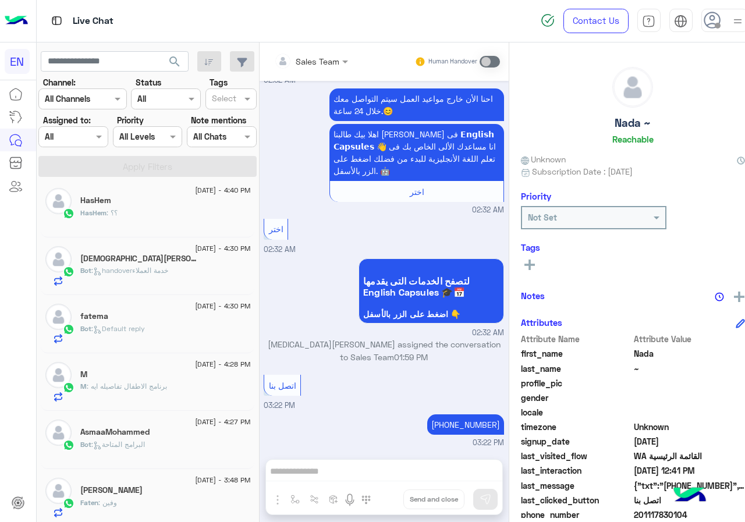
click at [126, 211] on div "HasHem : ؟؟" at bounding box center [165, 218] width 170 height 20
click at [110, 208] on span ": ؟؟" at bounding box center [111, 212] width 11 height 9
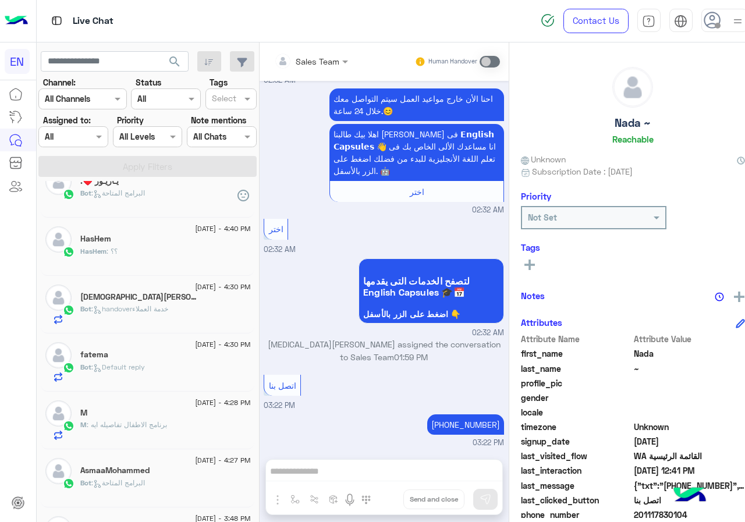
scroll to position [6, 0]
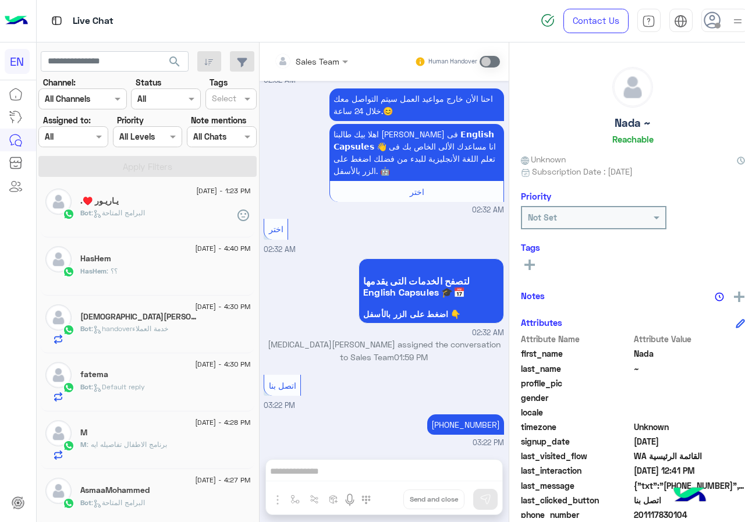
click at [130, 260] on div "HasHem" at bounding box center [165, 260] width 170 height 12
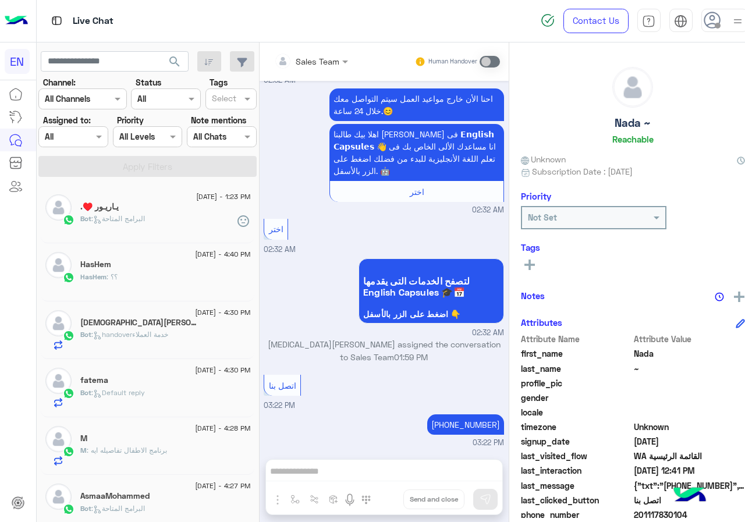
click at [147, 280] on div "HasHem : ؟؟" at bounding box center [165, 282] width 170 height 20
click at [101, 290] on div "HasHem : ؟؟" at bounding box center [165, 282] width 170 height 20
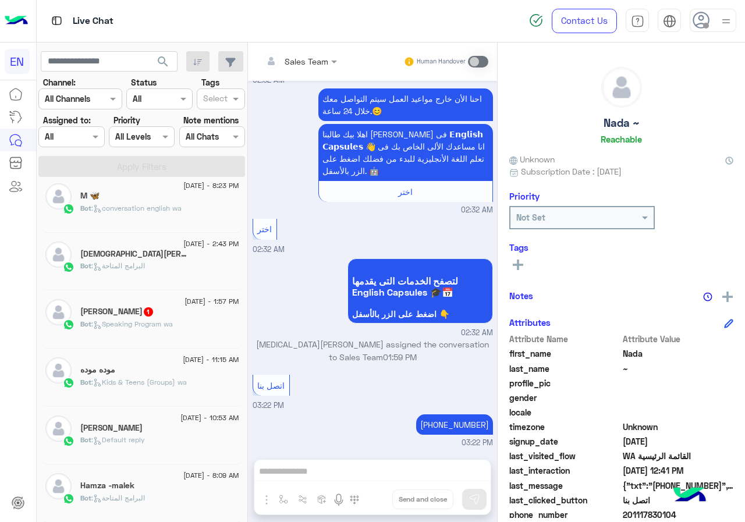
scroll to position [6, 0]
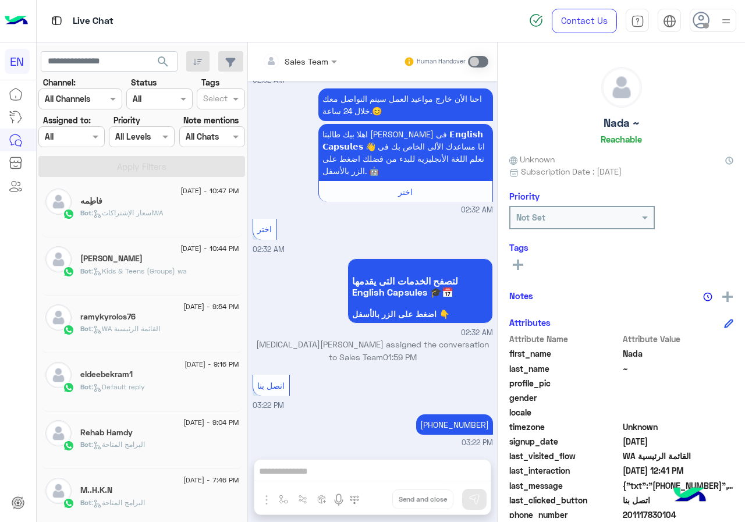
click at [151, 378] on div "eldeebekram1" at bounding box center [159, 376] width 159 height 12
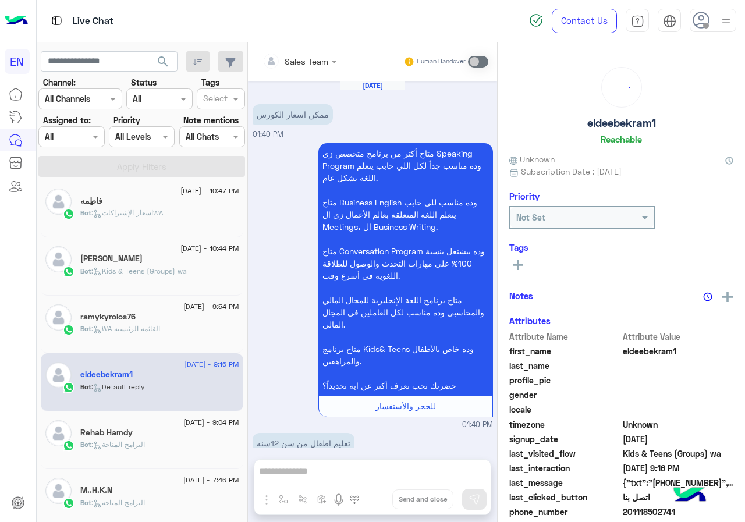
scroll to position [990, 0]
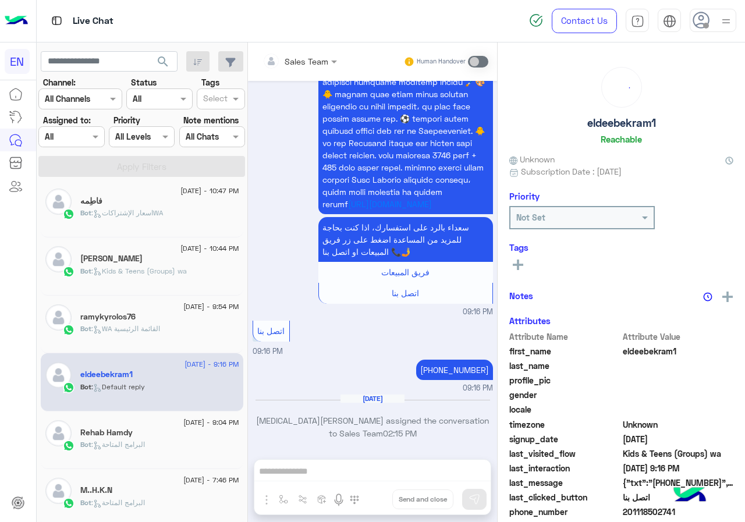
click at [95, 319] on h5 "ramykyrolos76" at bounding box center [107, 317] width 55 height 10
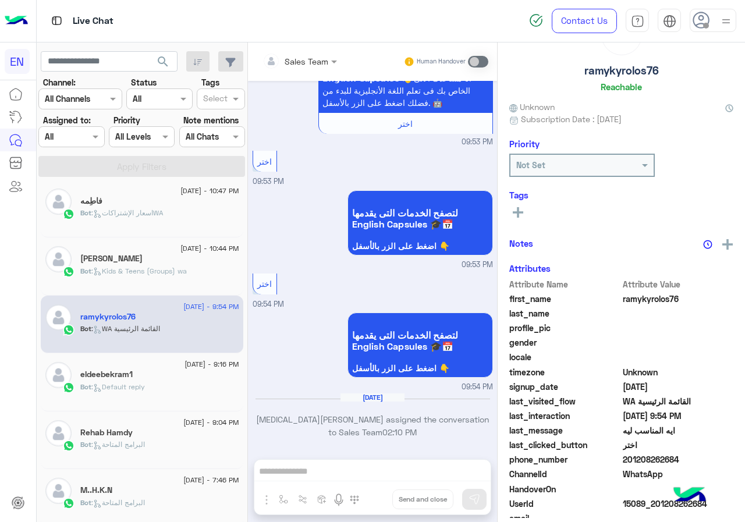
scroll to position [102, 0]
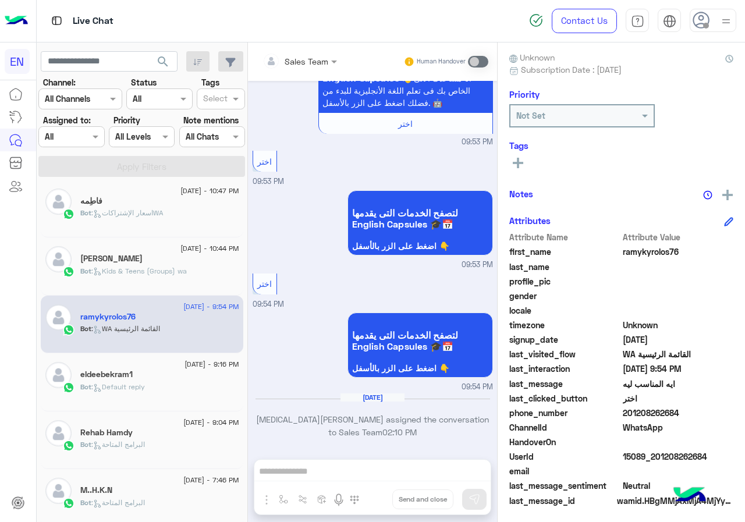
click at [650, 417] on span "201208262684" at bounding box center [678, 413] width 111 height 12
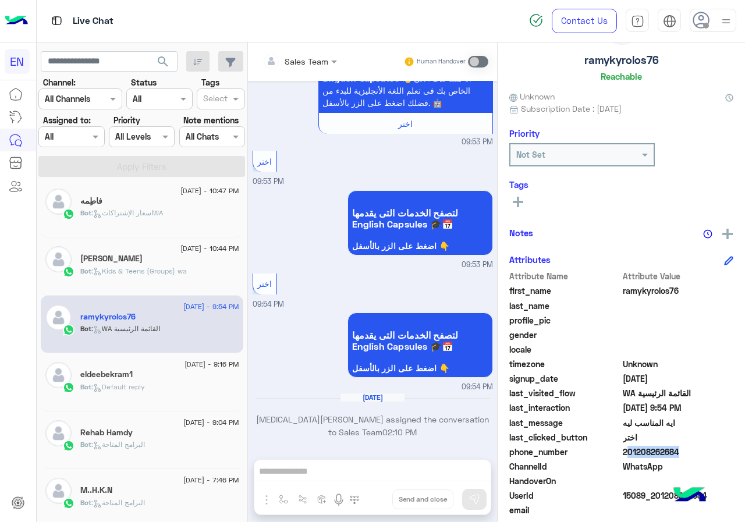
scroll to position [0, 0]
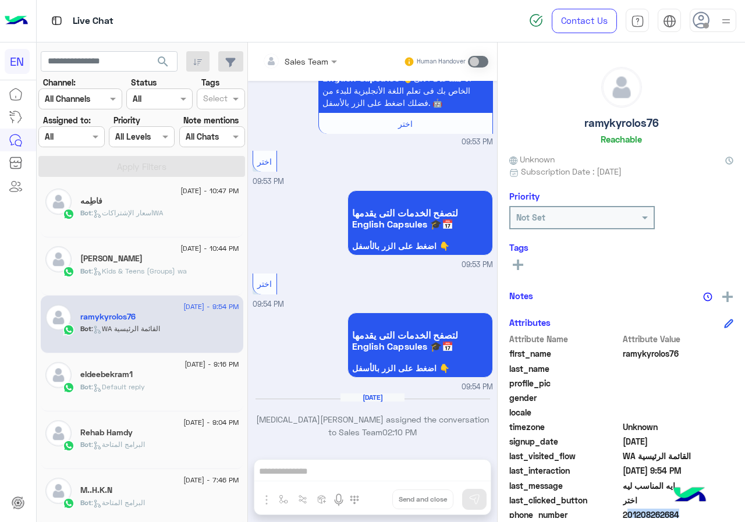
click at [524, 257] on button at bounding box center [517, 264] width 17 height 14
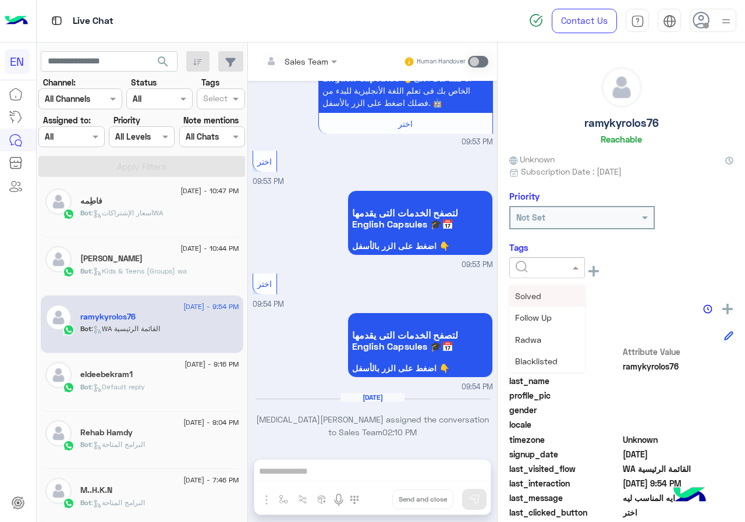
click at [530, 265] on input "text" at bounding box center [533, 268] width 35 height 12
click at [549, 353] on div "[PERSON_NAME]" at bounding box center [547, 362] width 76 height 22
click at [176, 266] on p "Bot : Kids & Teens (Groups) wa" at bounding box center [133, 271] width 106 height 10
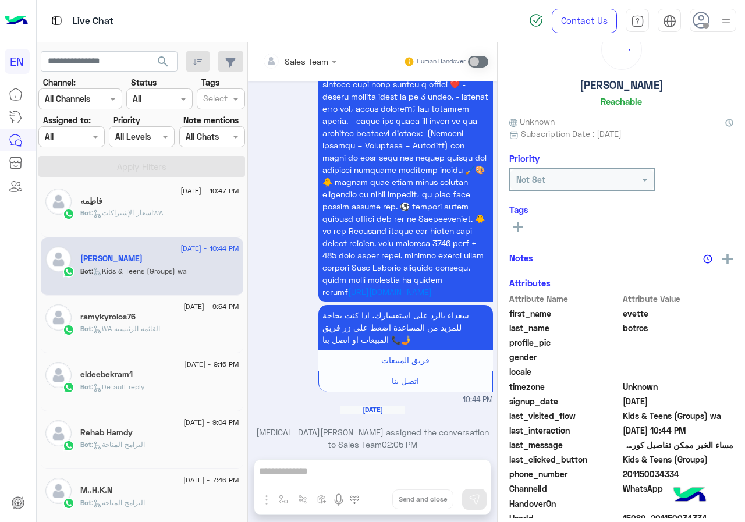
scroll to position [58, 0]
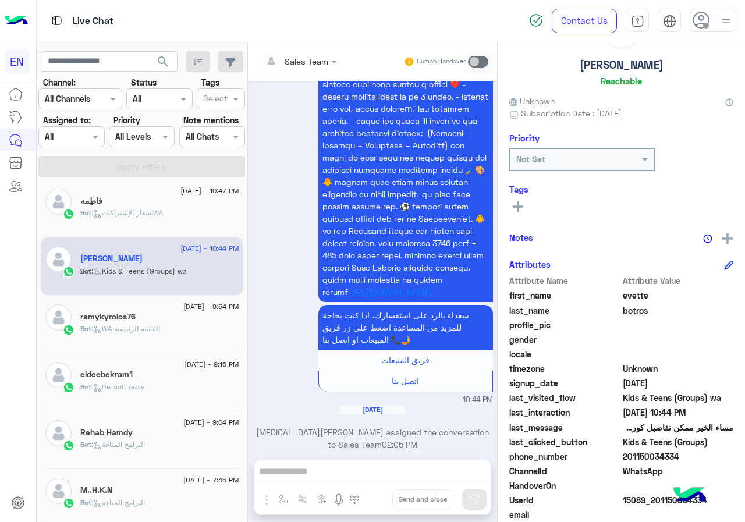
click at [650, 457] on span "201150034334" at bounding box center [678, 456] width 111 height 12
click at [624, 461] on span "201150034334" at bounding box center [678, 456] width 111 height 12
drag, startPoint x: 627, startPoint y: 458, endPoint x: 678, endPoint y: 453, distance: 51.5
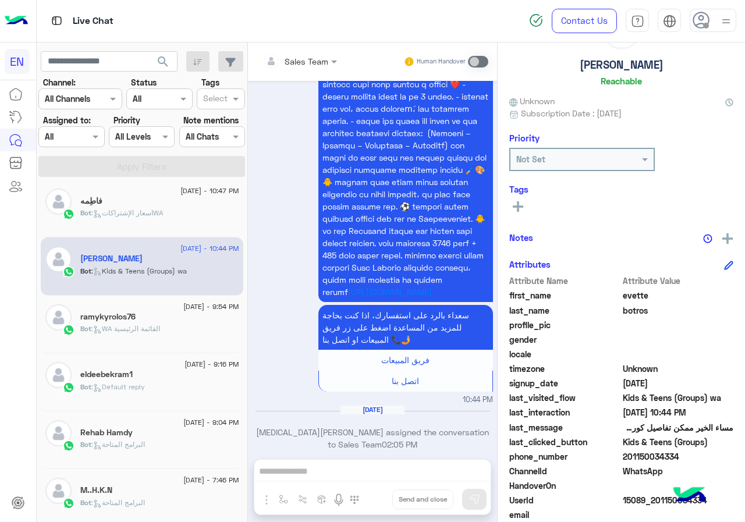
click at [678, 453] on span "201150034334" at bounding box center [678, 456] width 111 height 12
drag, startPoint x: 528, startPoint y: 193, endPoint x: 528, endPoint y: 200, distance: 6.4
click at [528, 200] on div "Tags See All" at bounding box center [621, 200] width 224 height 33
click at [522, 204] on icon at bounding box center [518, 206] width 10 height 10
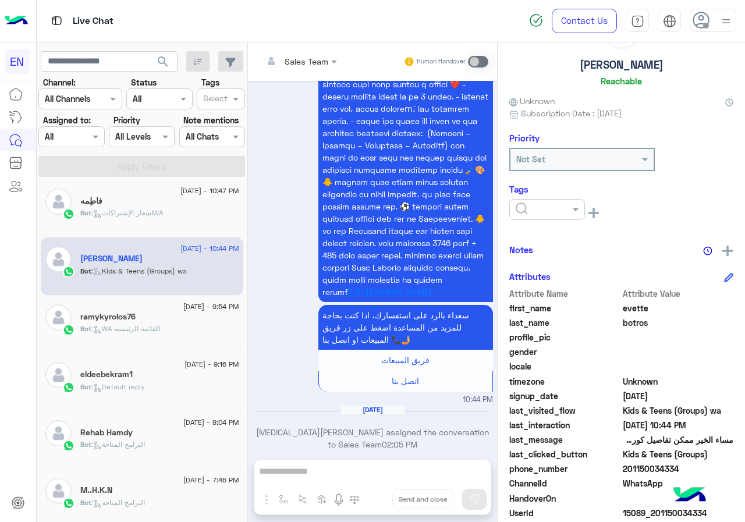
click at [541, 207] on input "text" at bounding box center [533, 210] width 35 height 12
click at [555, 302] on span "[PERSON_NAME]" at bounding box center [546, 304] width 63 height 10
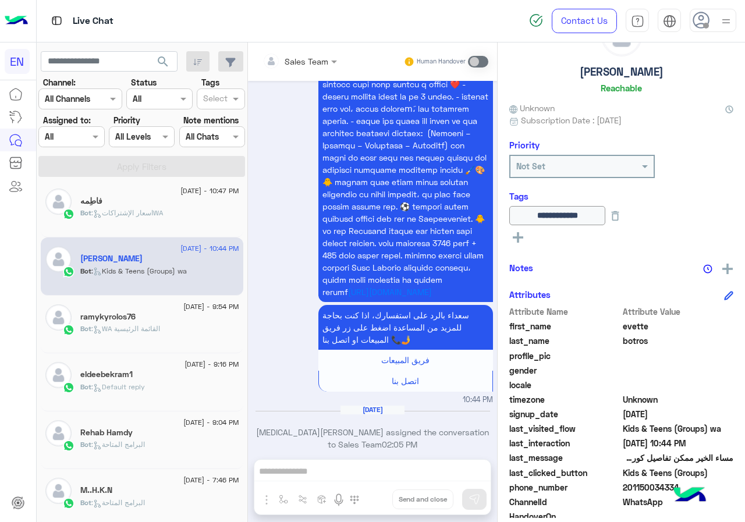
scroll to position [58, 0]
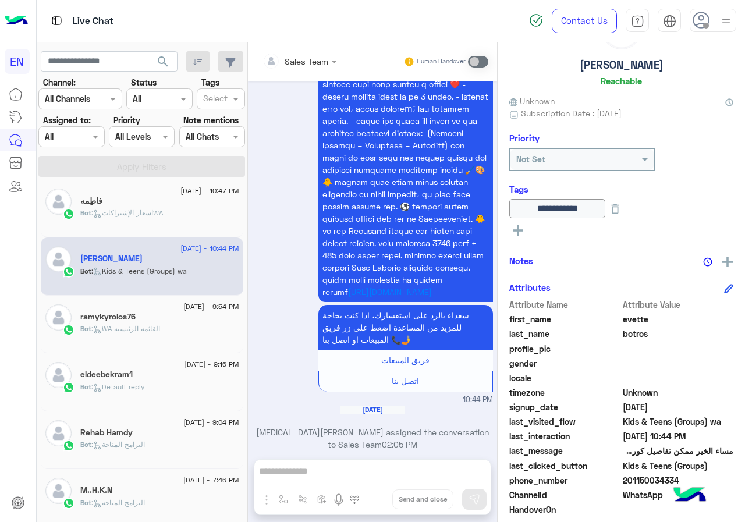
click at [173, 221] on div "Bot : اسعار الإشتراكاتWA" at bounding box center [159, 218] width 159 height 20
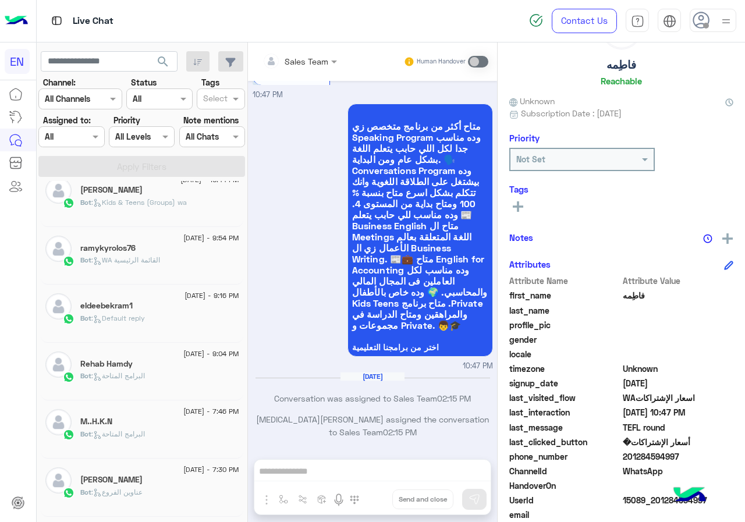
scroll to position [122, 0]
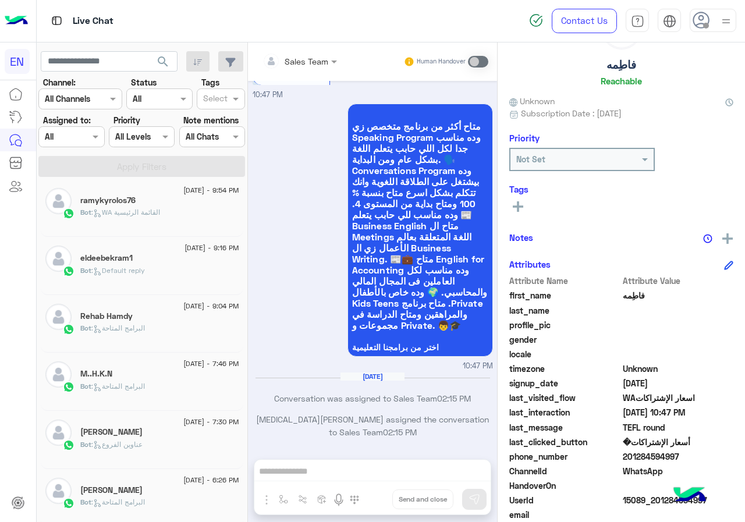
click at [137, 392] on div "Bot : البرامج المتاحة" at bounding box center [159, 391] width 159 height 20
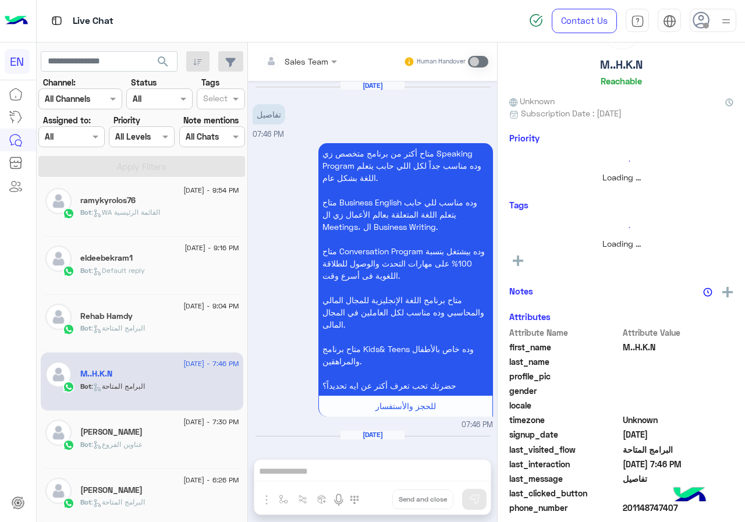
scroll to position [37, 0]
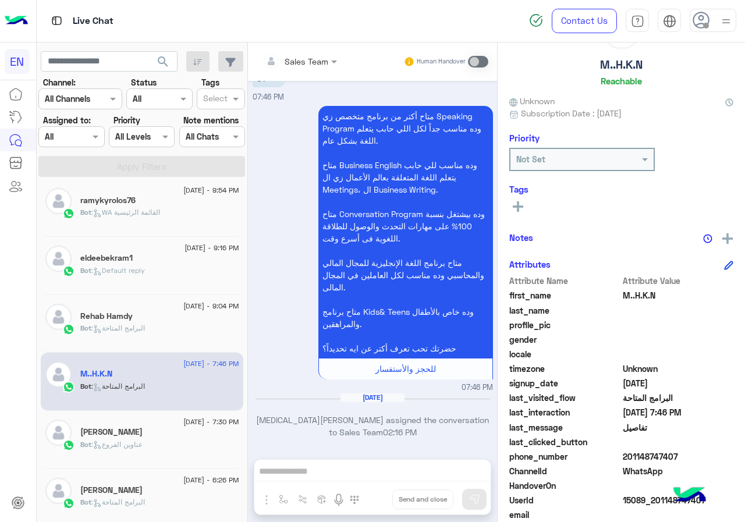
click at [647, 446] on span at bounding box center [678, 442] width 111 height 12
click at [650, 458] on span "201148747407" at bounding box center [678, 456] width 111 height 12
click at [519, 208] on rect at bounding box center [518, 206] width 10 height 2
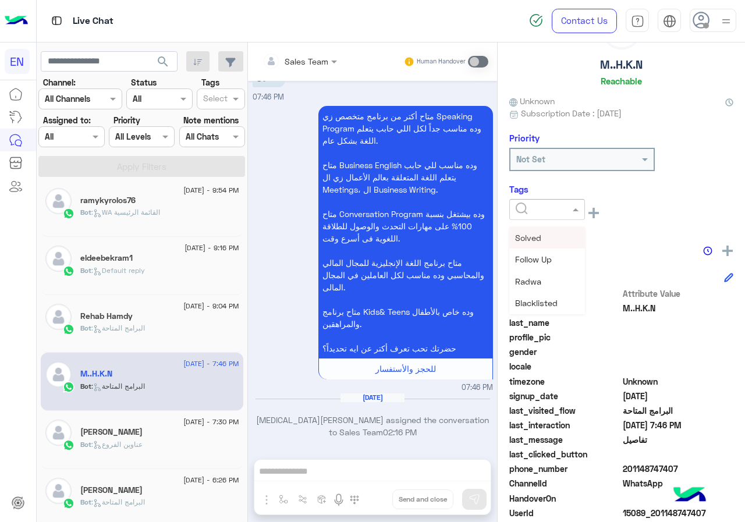
click at [528, 211] on input "text" at bounding box center [533, 210] width 35 height 12
click at [557, 299] on span "[PERSON_NAME]" at bounding box center [546, 304] width 63 height 10
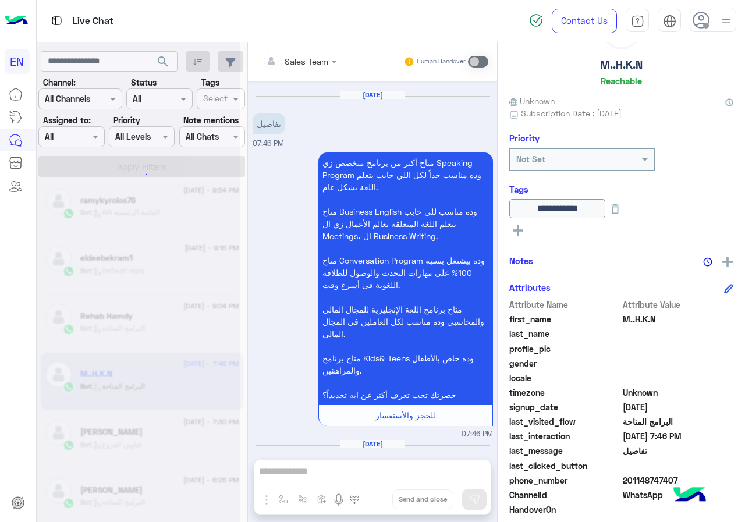
scroll to position [0, 0]
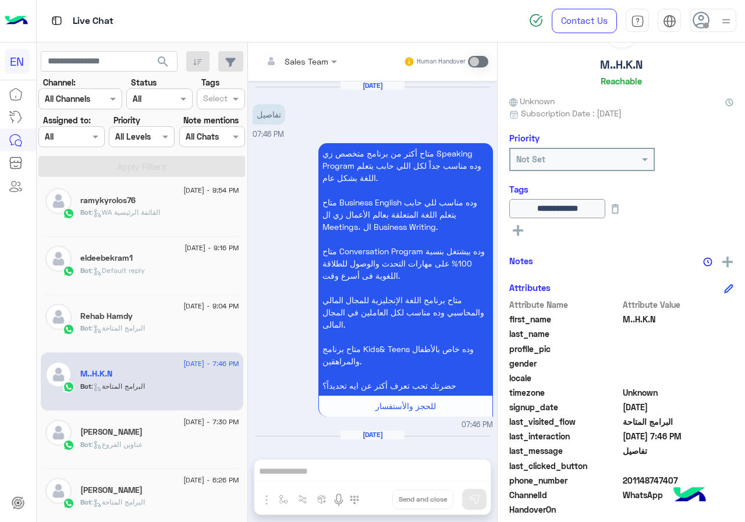
click at [184, 324] on div "Bot : البرامج المتاحة" at bounding box center [159, 333] width 159 height 20
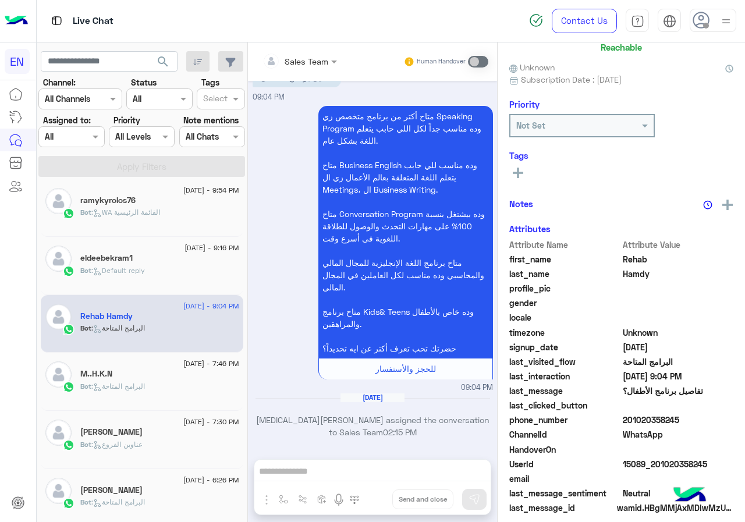
scroll to position [102, 0]
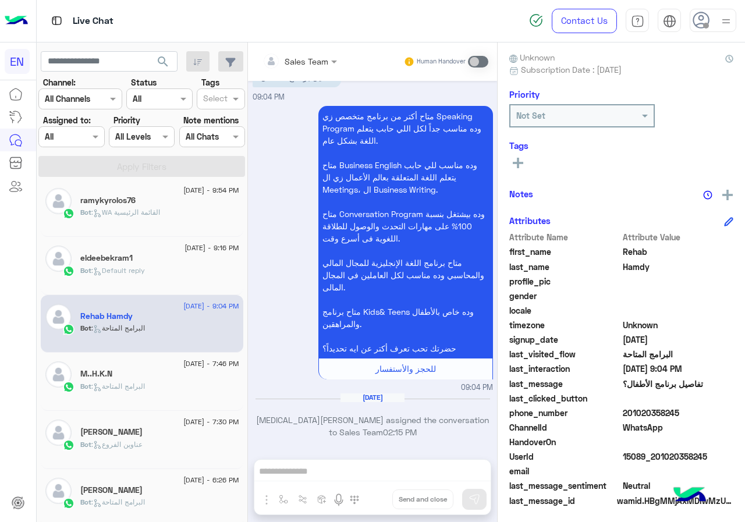
click at [636, 416] on span "201020358245" at bounding box center [678, 413] width 111 height 12
click at [515, 164] on rect at bounding box center [518, 163] width 10 height 2
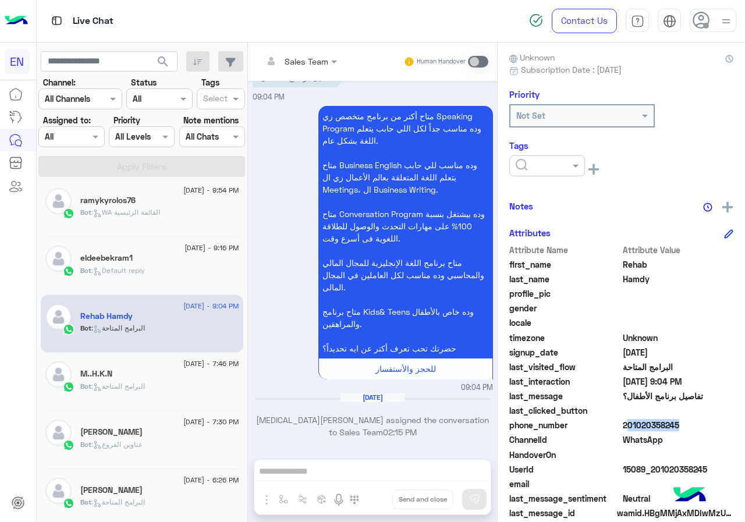
click at [528, 170] on input "text" at bounding box center [533, 166] width 35 height 12
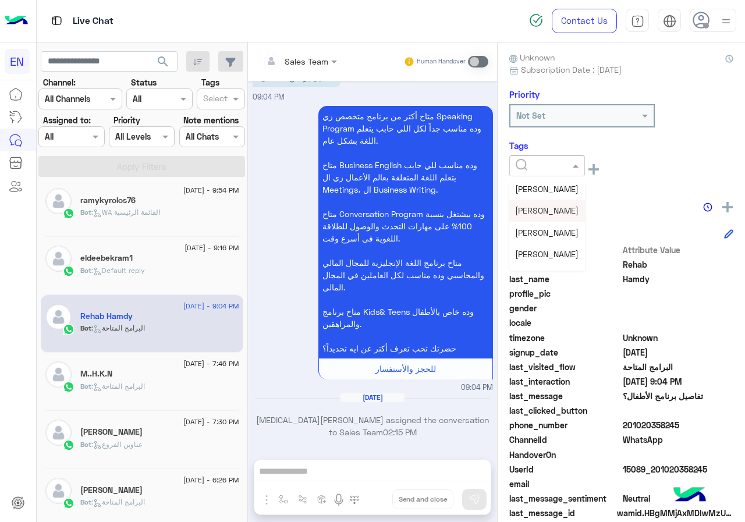
scroll to position [152, 0]
click at [545, 257] on span "[PERSON_NAME]" at bounding box center [546, 260] width 63 height 10
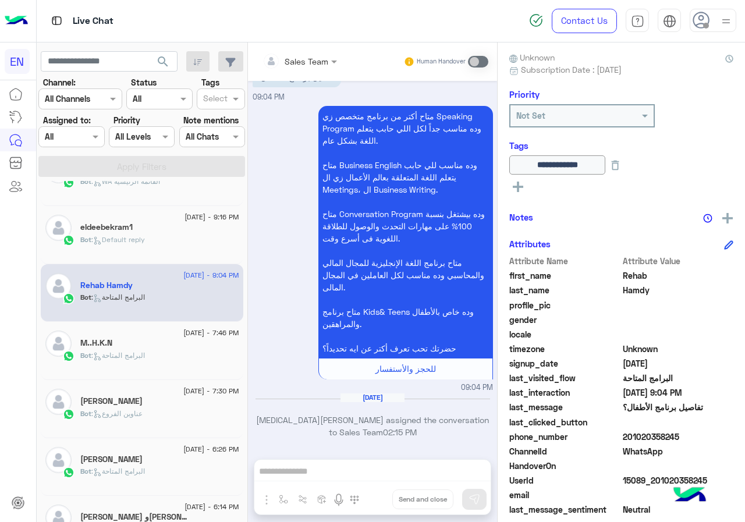
scroll to position [180, 0]
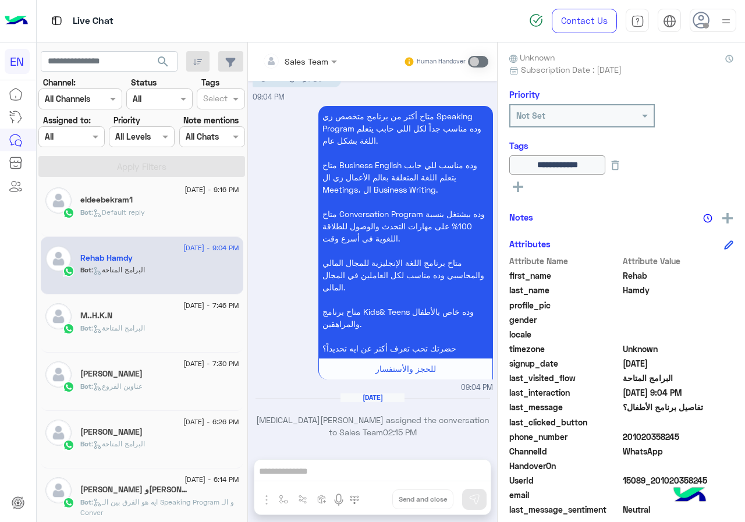
click at [148, 445] on div "Bot : البرامج المتاحة" at bounding box center [159, 449] width 159 height 20
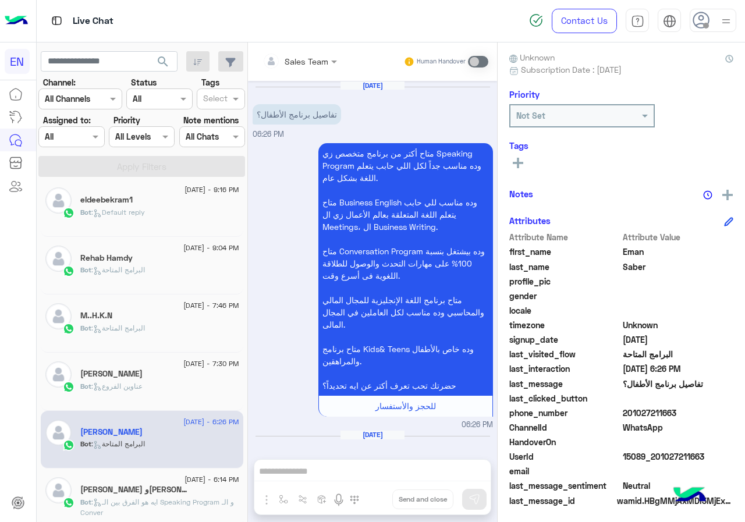
scroll to position [37, 0]
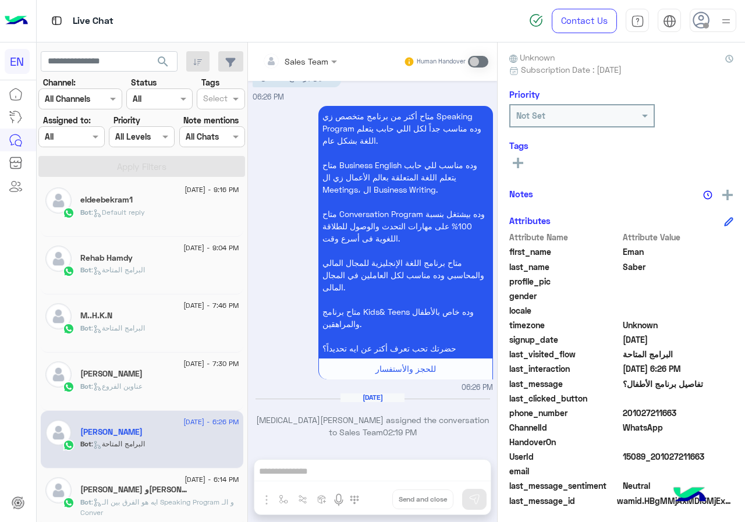
click at [655, 413] on span "201027211663" at bounding box center [678, 413] width 111 height 12
click at [518, 158] on rect at bounding box center [518, 163] width 2 height 10
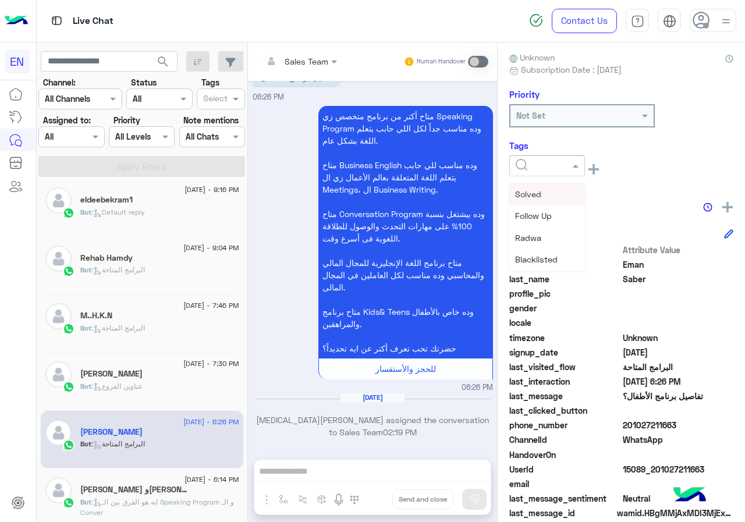
drag, startPoint x: 537, startPoint y: 164, endPoint x: 537, endPoint y: 182, distance: 18.0
click at [537, 164] on input "text" at bounding box center [533, 166] width 35 height 12
click at [544, 257] on span "[PERSON_NAME]" at bounding box center [546, 260] width 63 height 10
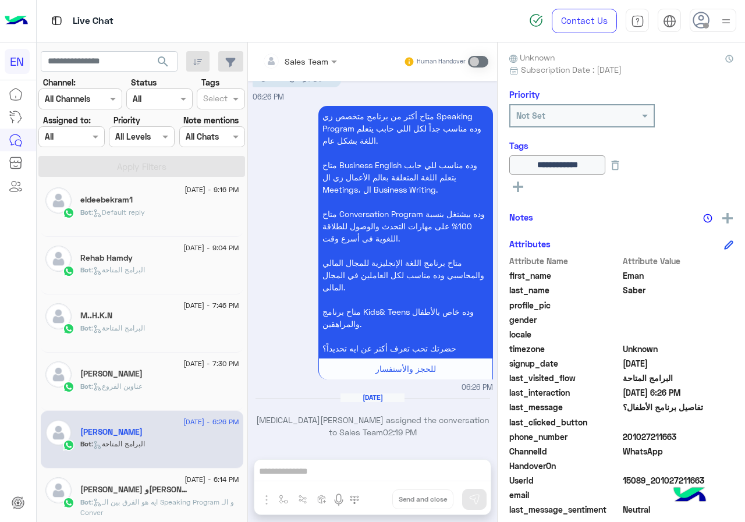
click at [146, 393] on div "Bot : عناوين الفروع" at bounding box center [159, 391] width 159 height 20
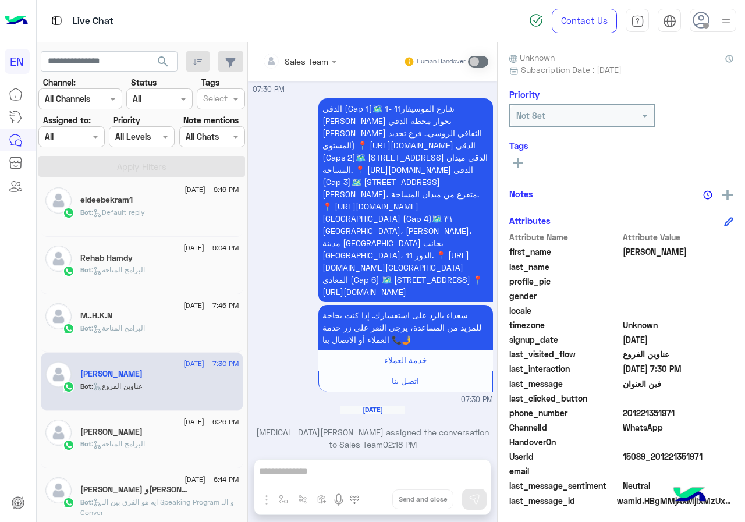
scroll to position [105, 0]
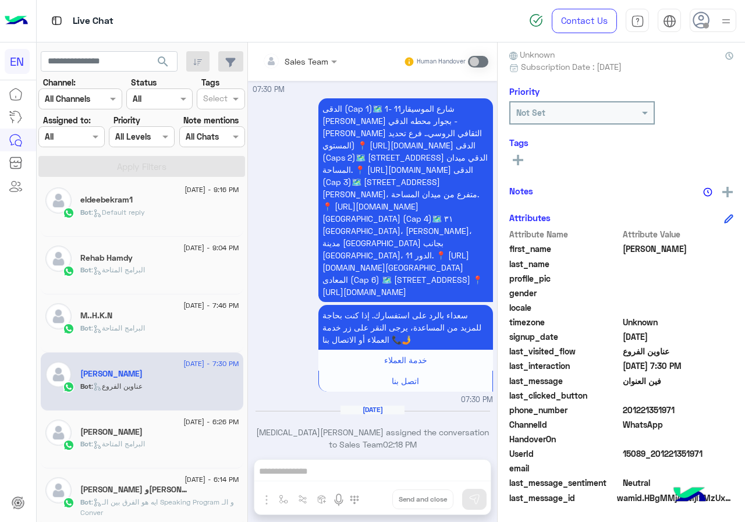
click at [652, 410] on span "201221351971" at bounding box center [678, 410] width 111 height 12
click at [516, 161] on rect at bounding box center [518, 160] width 10 height 2
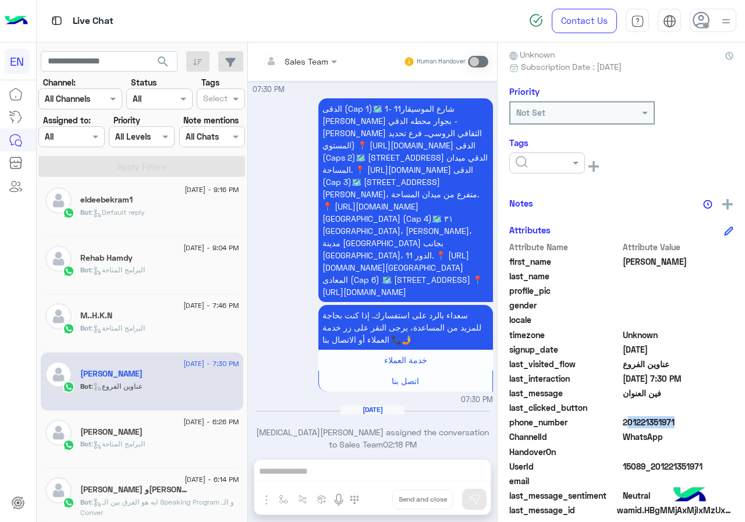
click at [537, 169] on div at bounding box center [547, 162] width 76 height 21
click at [549, 255] on span "[PERSON_NAME]" at bounding box center [546, 257] width 63 height 10
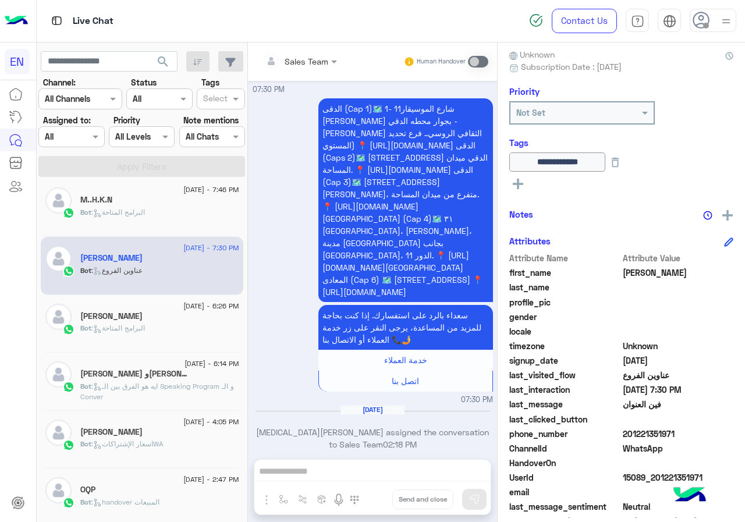
scroll to position [297, 0]
click at [113, 325] on span ": البرامج المتاحة" at bounding box center [118, 327] width 54 height 9
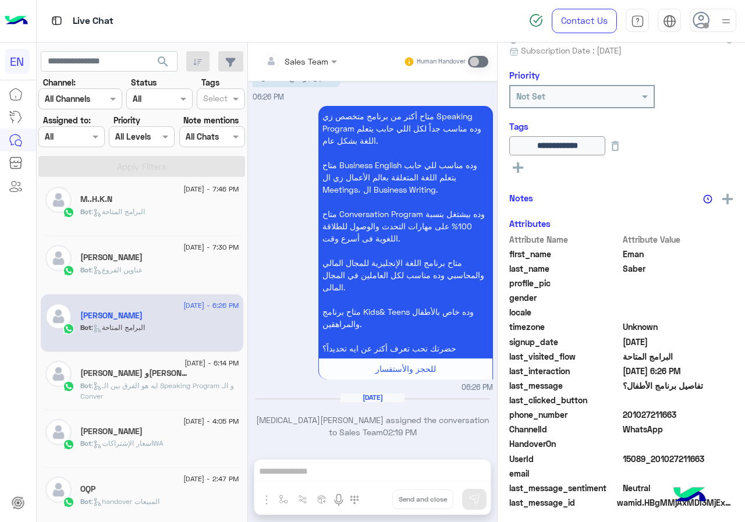
scroll to position [126, 0]
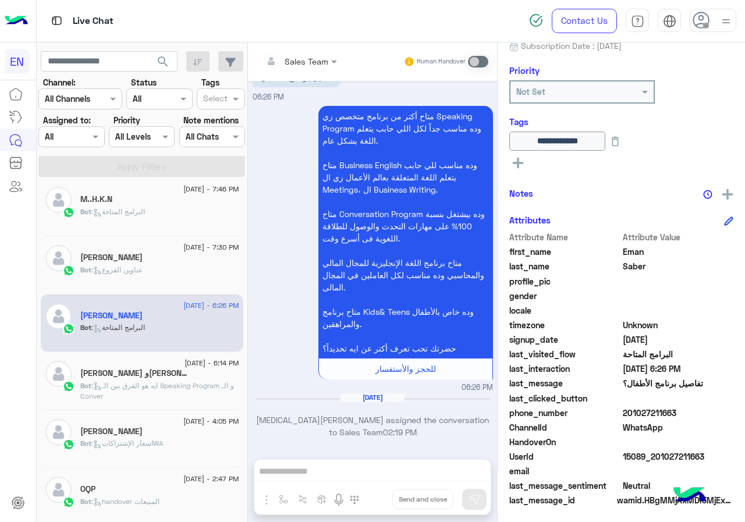
click at [647, 414] on span "201027211663" at bounding box center [678, 413] width 111 height 12
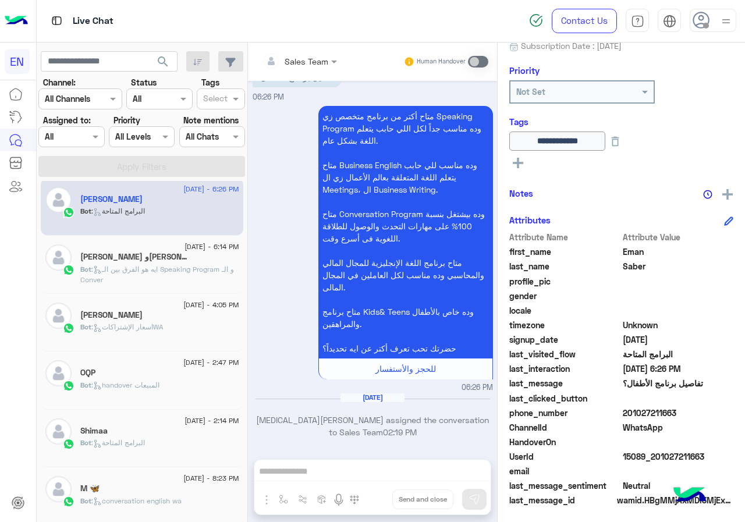
click at [132, 439] on span ": البرامج المتاحة" at bounding box center [118, 442] width 54 height 9
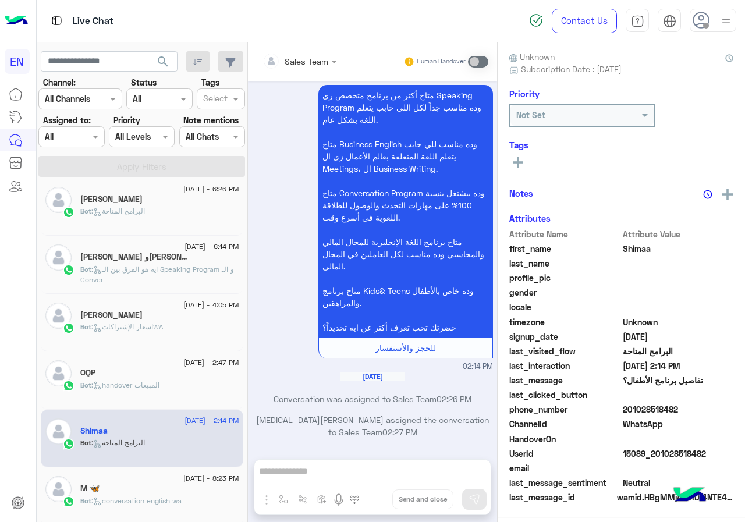
scroll to position [105, 0]
click at [647, 409] on span "201028518482" at bounding box center [678, 410] width 111 height 12
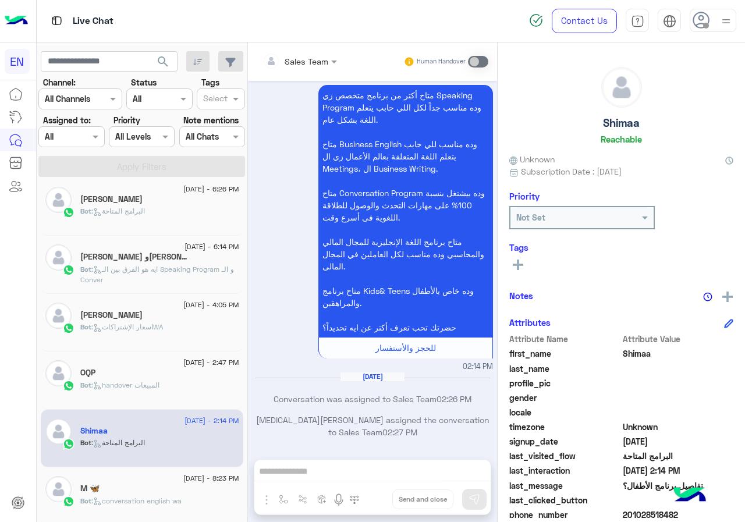
click at [616, 122] on h5 "Shimaa" at bounding box center [621, 122] width 37 height 13
click at [522, 264] on rect at bounding box center [518, 265] width 10 height 2
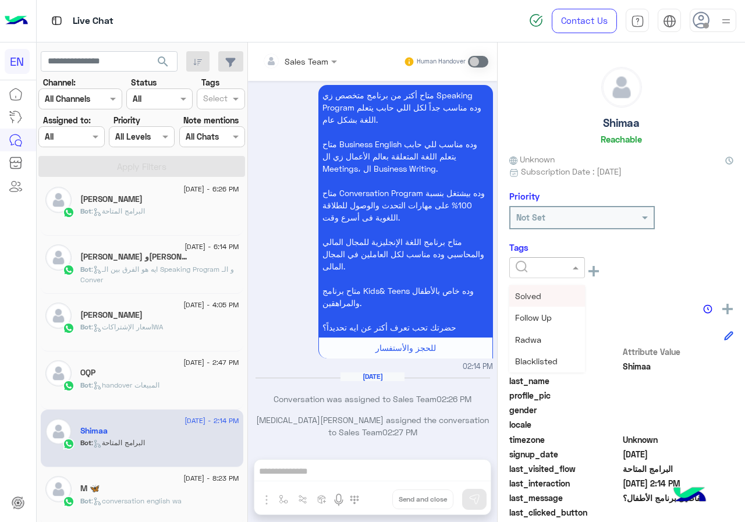
click at [524, 258] on div at bounding box center [547, 267] width 76 height 21
click at [540, 361] on span "[PERSON_NAME]" at bounding box center [546, 362] width 63 height 10
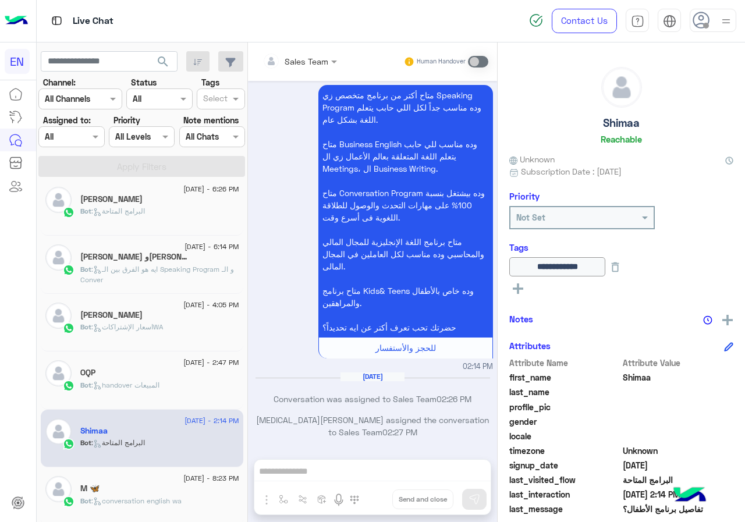
click at [221, 276] on p "Bot : ايه هو الفرق بين الـ Speaking Program و الـ Conver" at bounding box center [159, 274] width 159 height 21
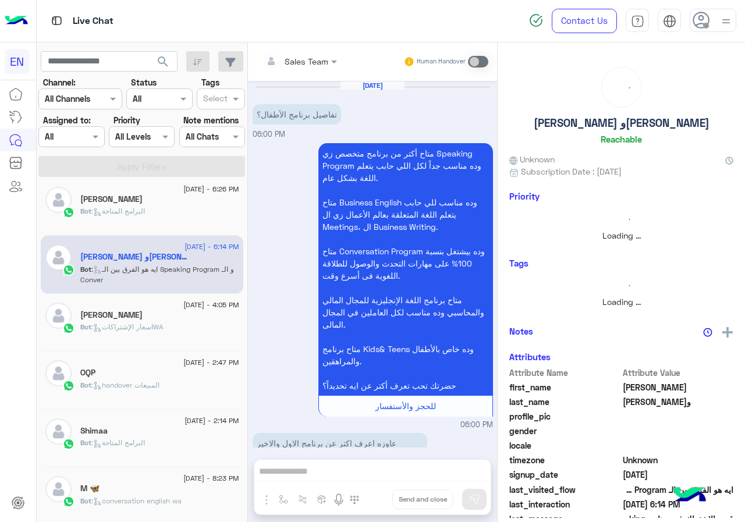
scroll to position [3141, 0]
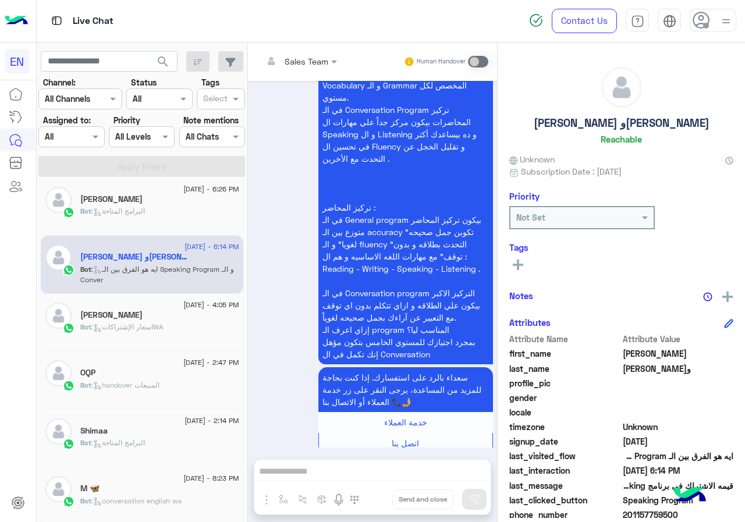
click at [519, 264] on icon at bounding box center [518, 265] width 10 height 10
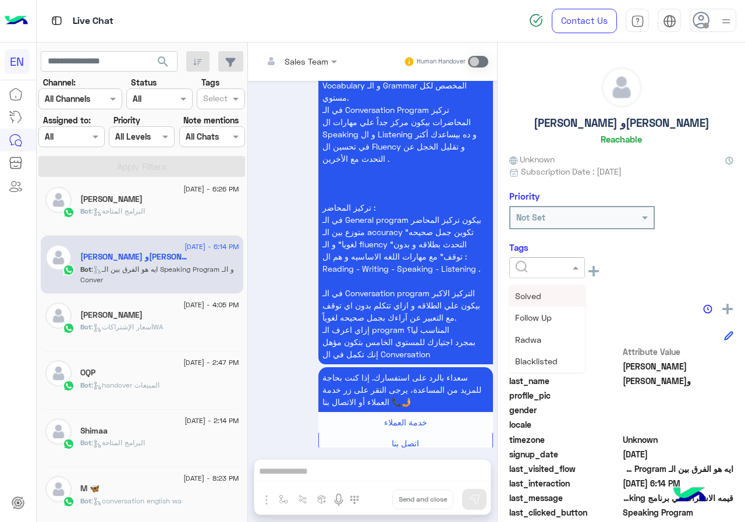
click at [535, 267] on input "text" at bounding box center [533, 268] width 35 height 12
click at [532, 358] on span "[PERSON_NAME]" at bounding box center [546, 362] width 63 height 10
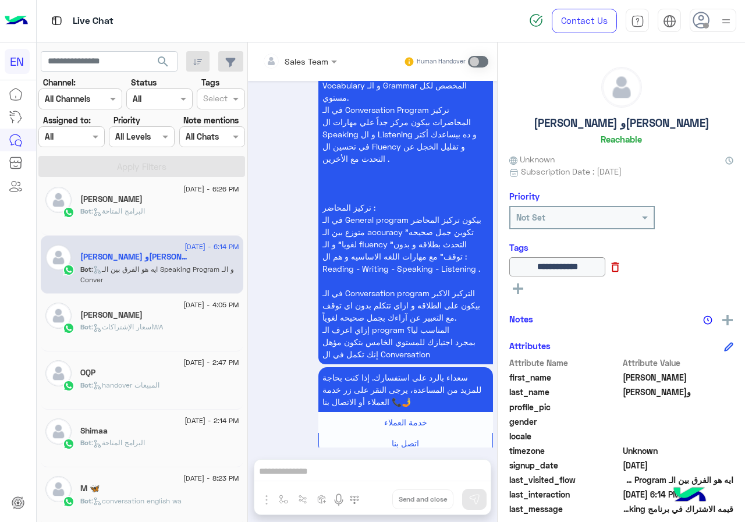
click at [621, 270] on icon at bounding box center [615, 267] width 13 height 13
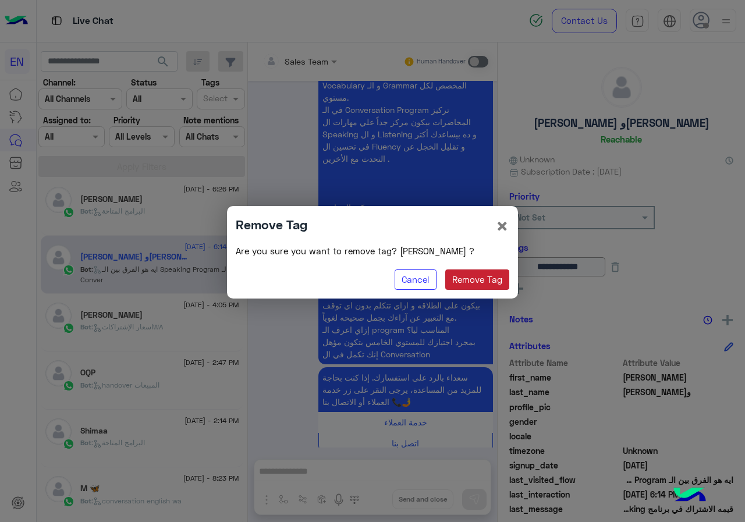
click at [473, 276] on button "Remove Tag" at bounding box center [477, 279] width 65 height 21
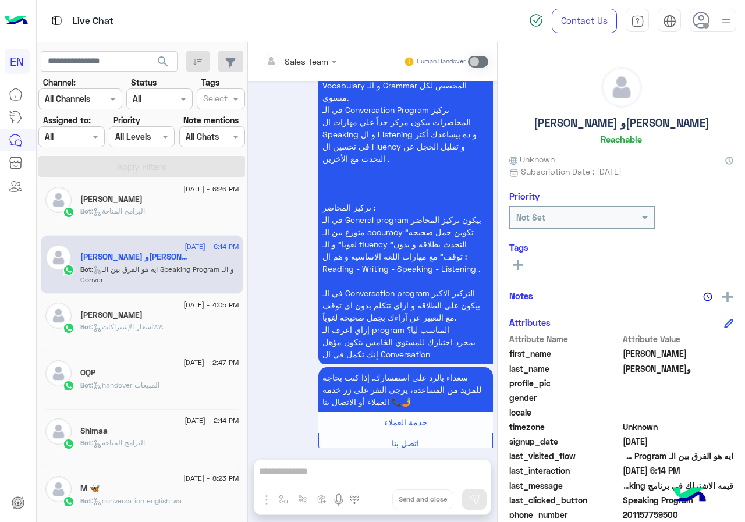
click at [158, 439] on div "Bot : البرامج المتاحة" at bounding box center [159, 448] width 159 height 20
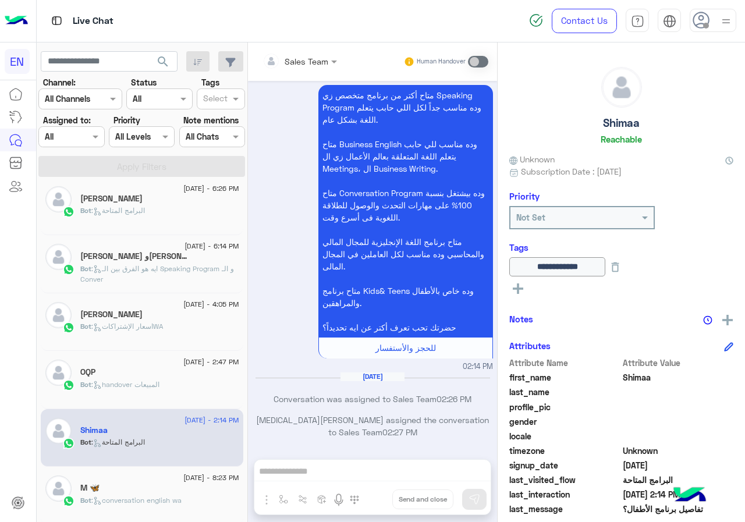
scroll to position [413, 0]
click at [168, 381] on div "Bot : handover المبيعات" at bounding box center [159, 390] width 159 height 20
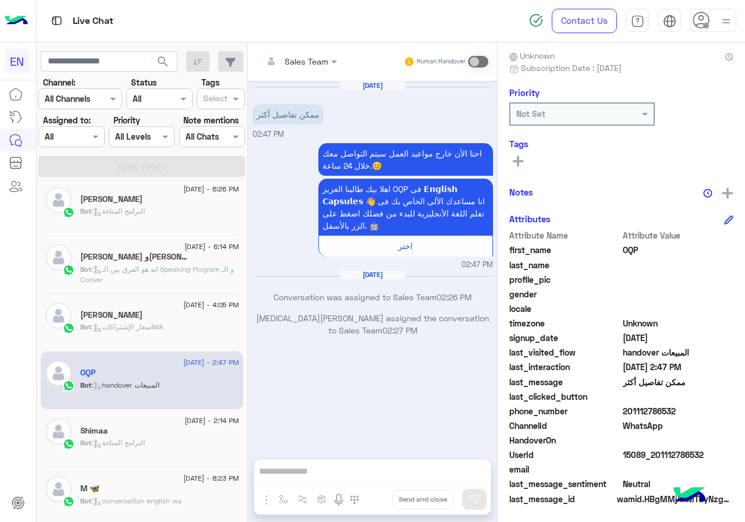
scroll to position [105, 0]
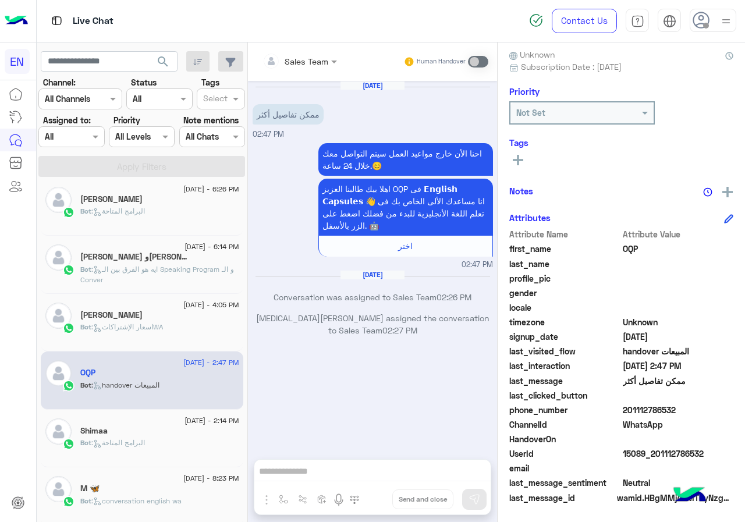
click at [673, 412] on span "201112786532" at bounding box center [678, 410] width 111 height 12
click at [516, 159] on icon at bounding box center [518, 160] width 10 height 10
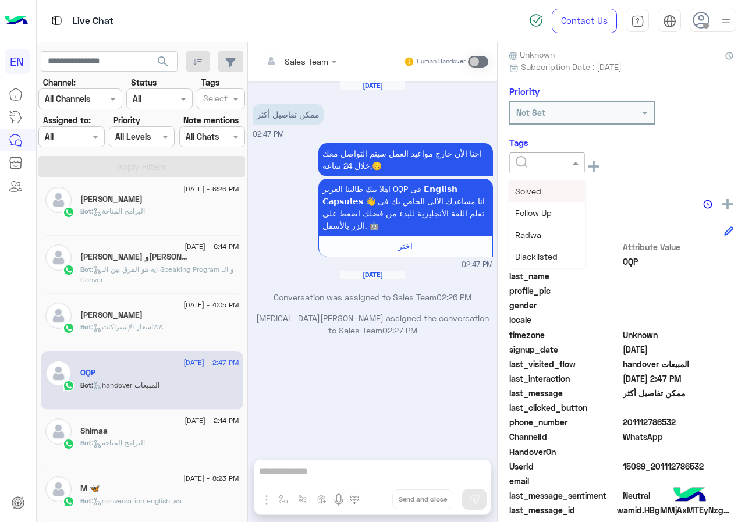
click at [528, 159] on input "text" at bounding box center [533, 163] width 35 height 12
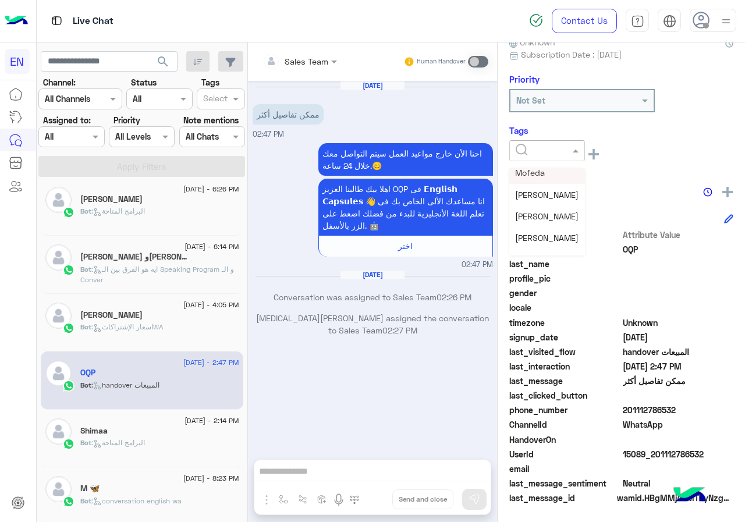
scroll to position [116, 0]
click at [553, 212] on span "[PERSON_NAME]" at bounding box center [546, 214] width 63 height 10
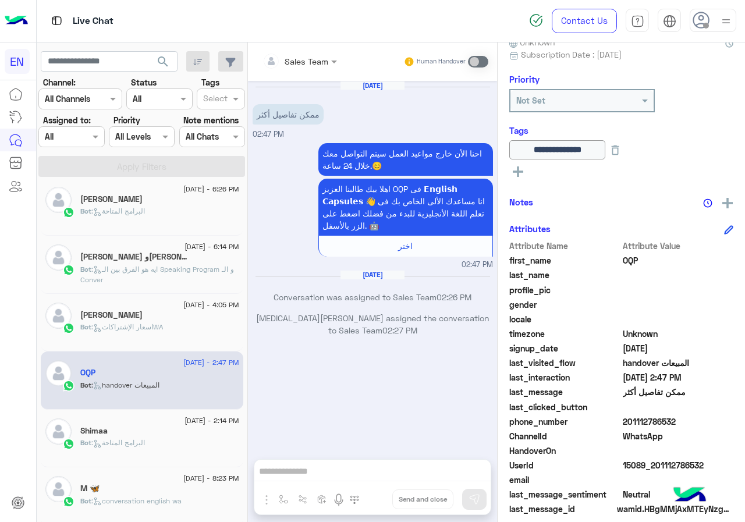
click at [146, 267] on span ": ايه هو الفرق بين الـ Speaking Program و الـ Conver" at bounding box center [157, 274] width 154 height 19
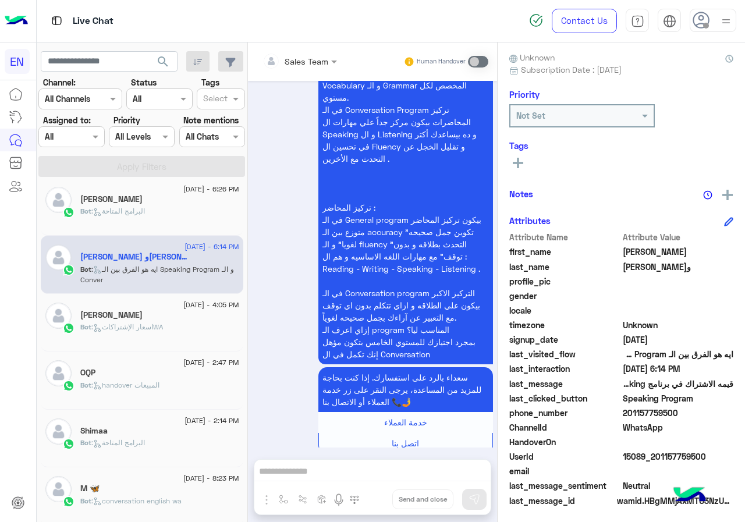
scroll to position [105, 0]
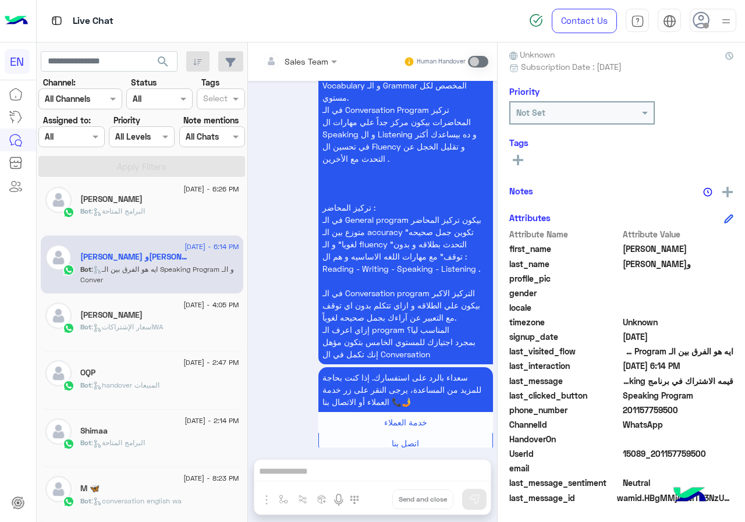
click at [642, 410] on span "201157759500" at bounding box center [678, 410] width 111 height 12
click at [520, 159] on icon at bounding box center [518, 160] width 10 height 10
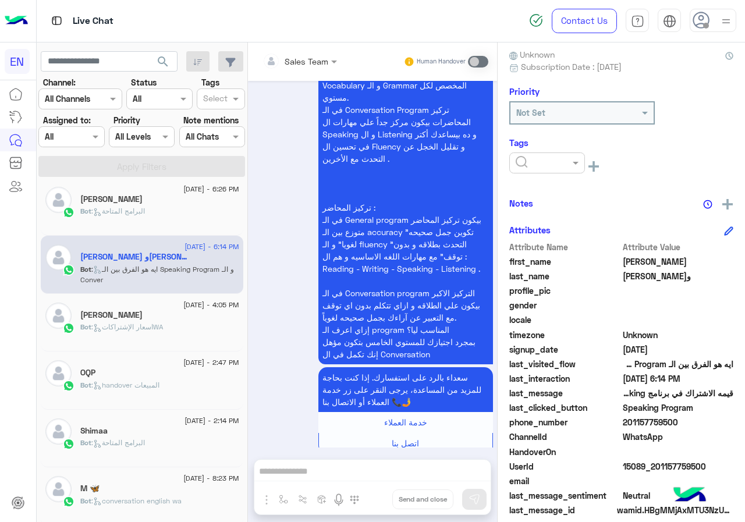
click at [538, 171] on div at bounding box center [547, 162] width 76 height 21
click at [550, 254] on span "[PERSON_NAME]" at bounding box center [546, 257] width 63 height 10
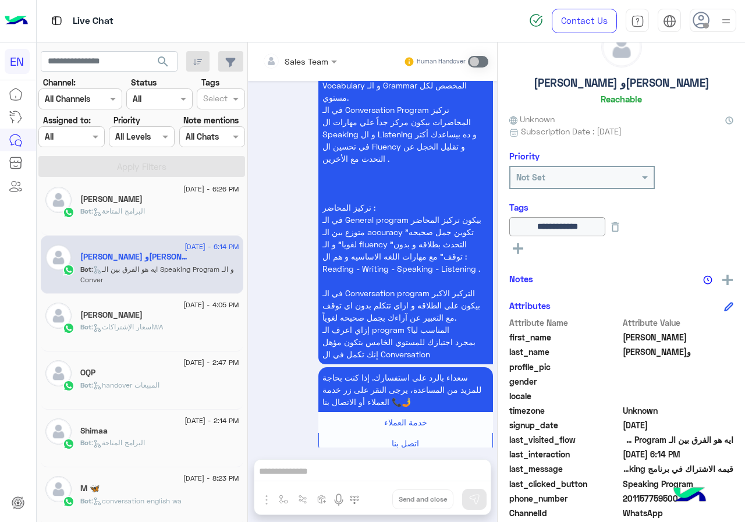
scroll to position [0, 0]
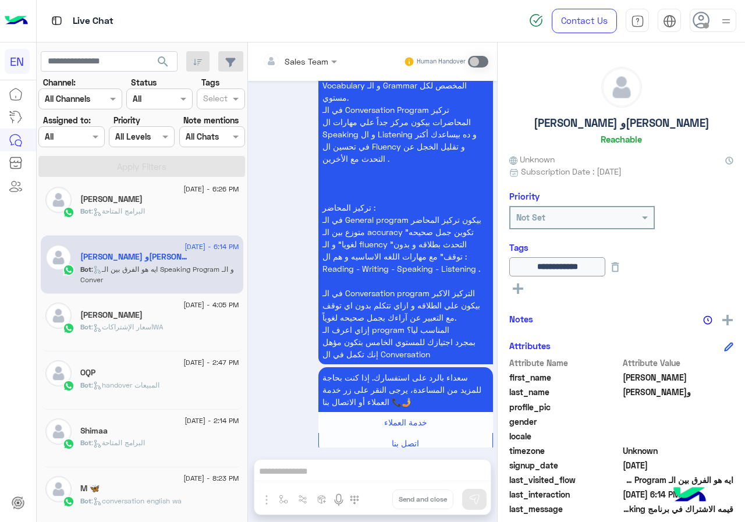
click at [155, 319] on div "[PERSON_NAME]" at bounding box center [159, 316] width 159 height 12
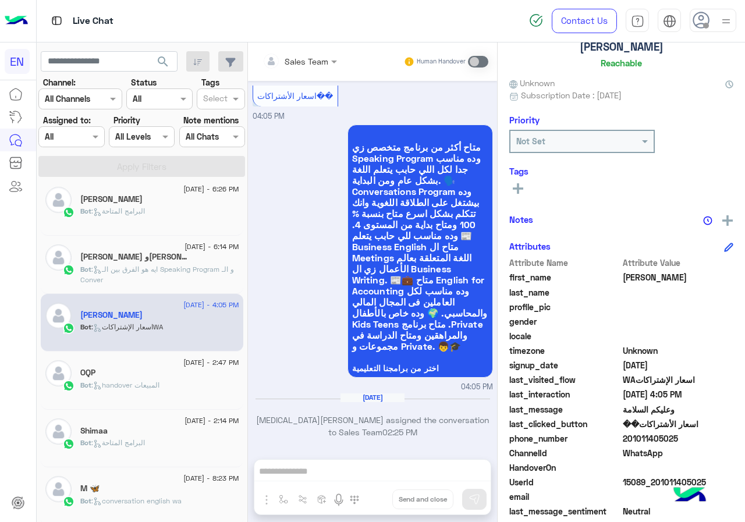
scroll to position [105, 0]
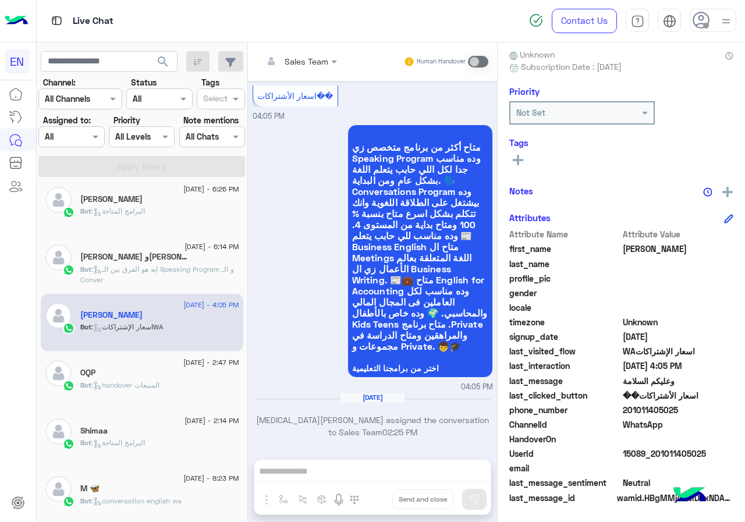
click at [656, 413] on span "201011405025" at bounding box center [678, 410] width 111 height 12
drag, startPoint x: 518, startPoint y: 158, endPoint x: 529, endPoint y: 168, distance: 14.4
click at [523, 172] on div "[PERSON_NAME] Unknown Subscription Date : [DATE] Priority Not Set Tags See All …" at bounding box center [621, 279] width 247 height 475
click at [511, 162] on button at bounding box center [517, 159] width 17 height 14
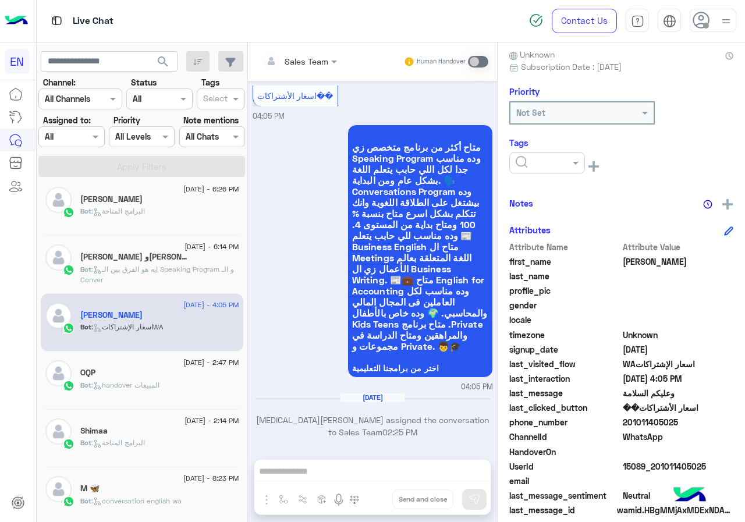
click at [535, 162] on input "text" at bounding box center [533, 163] width 35 height 12
click at [546, 192] on span "[PERSON_NAME]" at bounding box center [546, 191] width 63 height 10
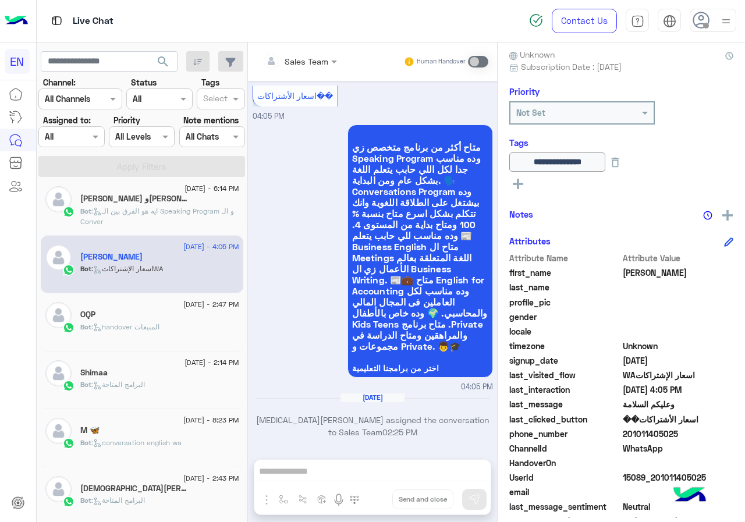
scroll to position [704, 0]
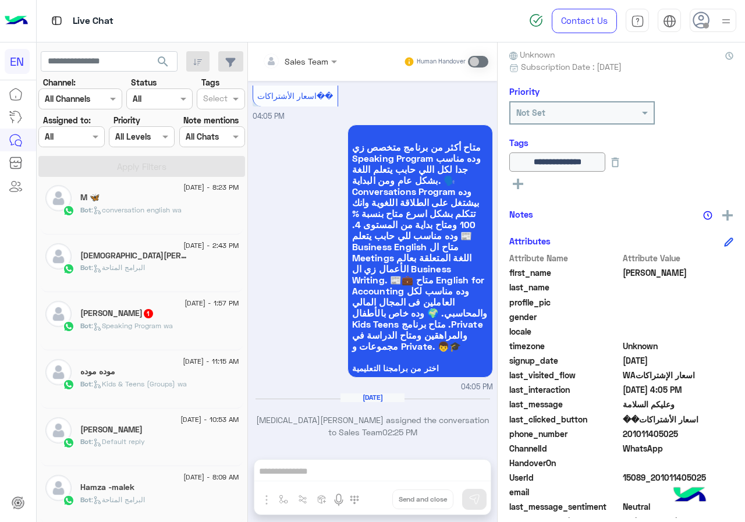
click at [150, 320] on div "[PERSON_NAME] 1" at bounding box center [159, 314] width 159 height 12
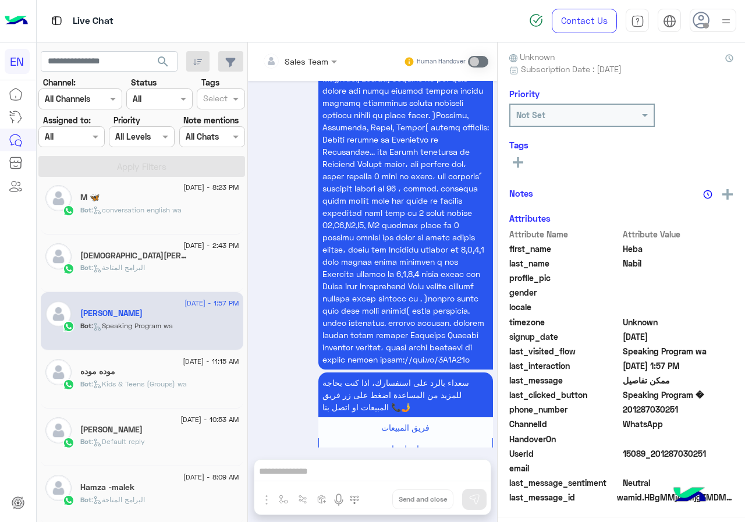
scroll to position [102, 0]
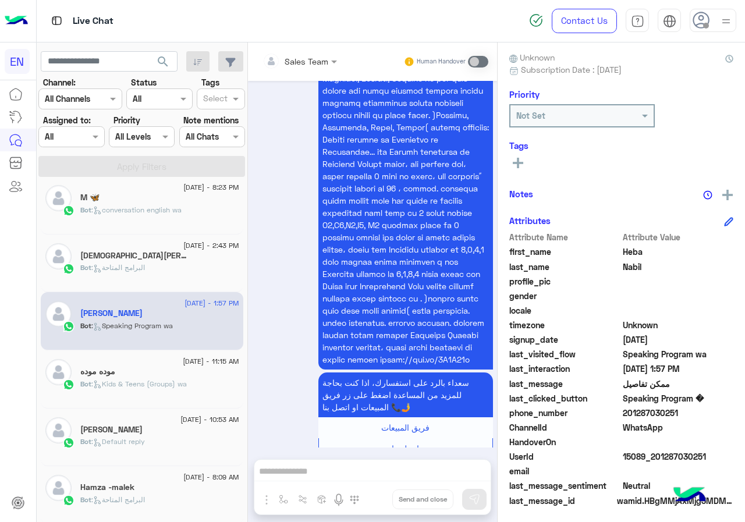
click at [651, 417] on span "201287030251" at bounding box center [678, 413] width 111 height 12
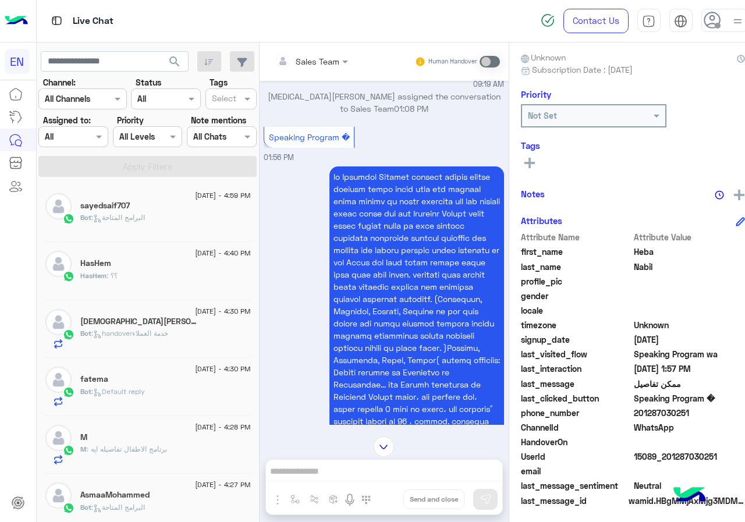
scroll to position [0, 0]
